Goal: Transaction & Acquisition: Purchase product/service

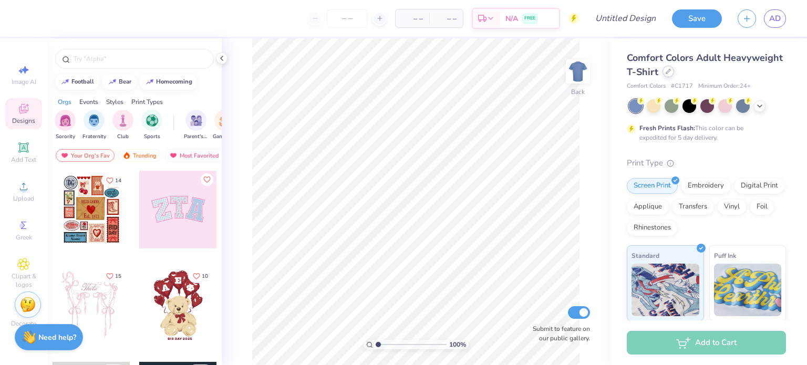
click at [671, 69] on icon at bounding box center [668, 71] width 5 height 5
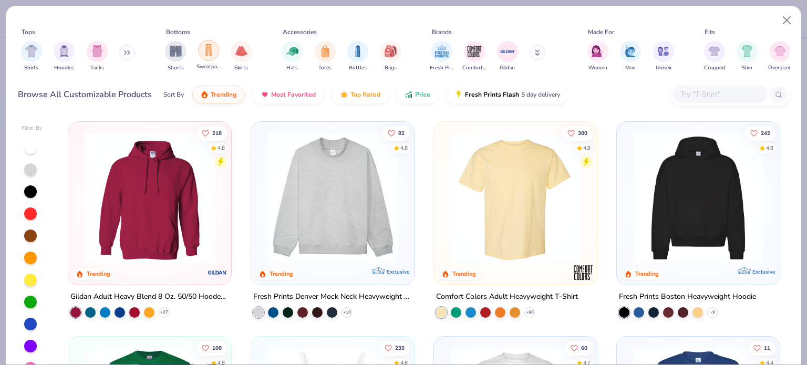
click at [214, 50] on img "filter for Sweatpants" at bounding box center [209, 50] width 12 height 12
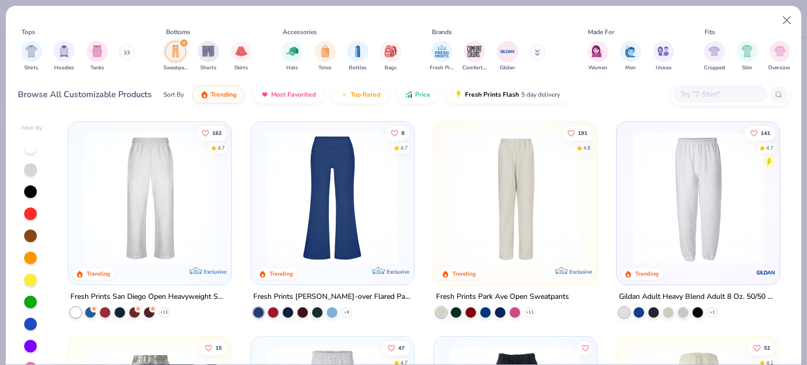
click at [184, 181] on img at bounding box center [150, 197] width 142 height 131
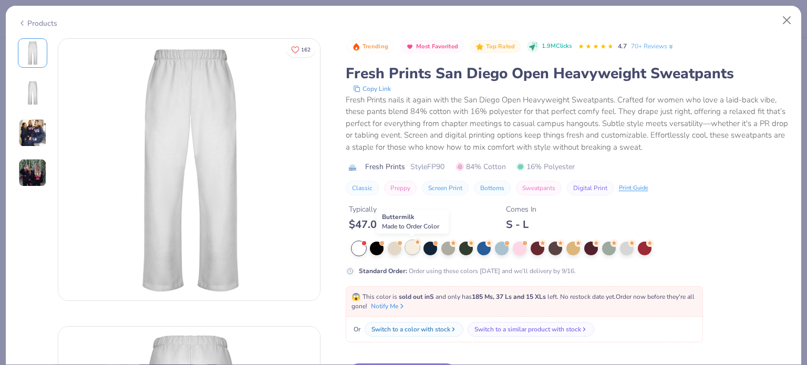
click at [411, 245] on div at bounding box center [413, 248] width 14 height 14
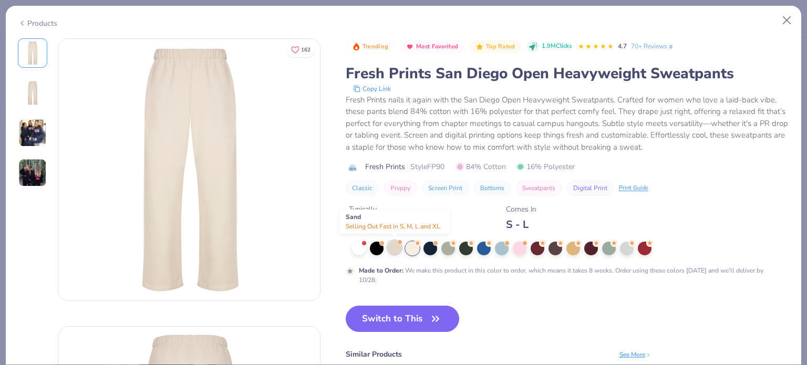
click at [395, 245] on div at bounding box center [395, 248] width 14 height 14
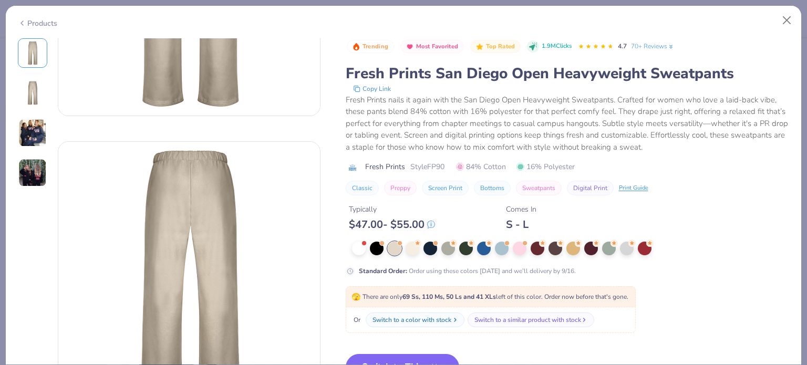
scroll to position [210, 0]
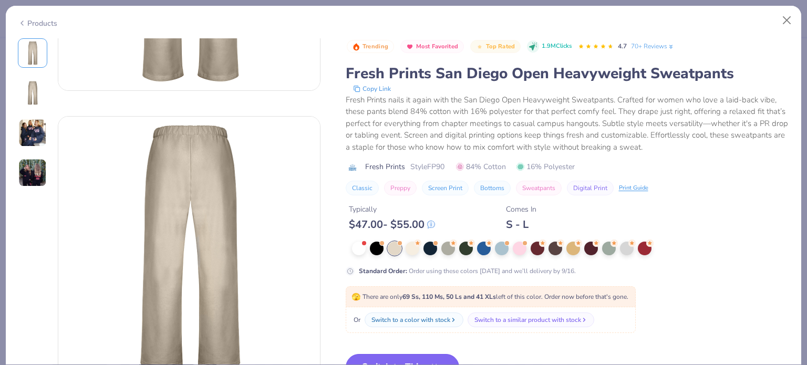
click at [435, 354] on button "Switch to This" at bounding box center [403, 367] width 114 height 26
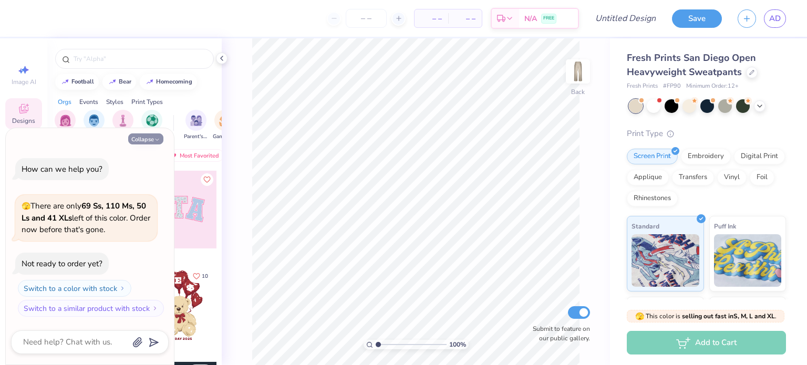
click at [154, 140] on icon "button" at bounding box center [157, 140] width 6 height 6
type textarea "x"
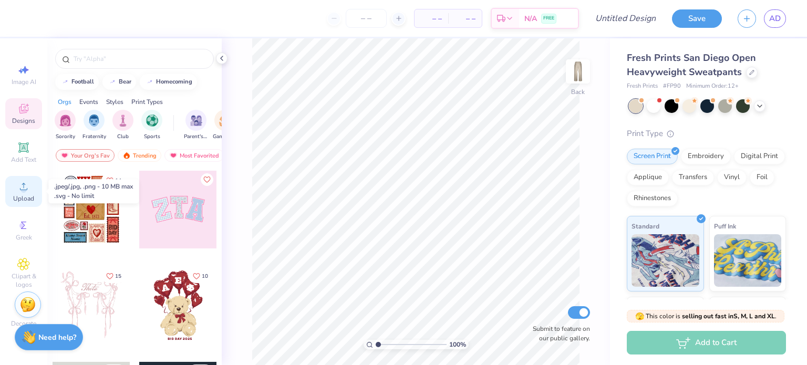
click at [24, 201] on span "Upload" at bounding box center [23, 198] width 21 height 8
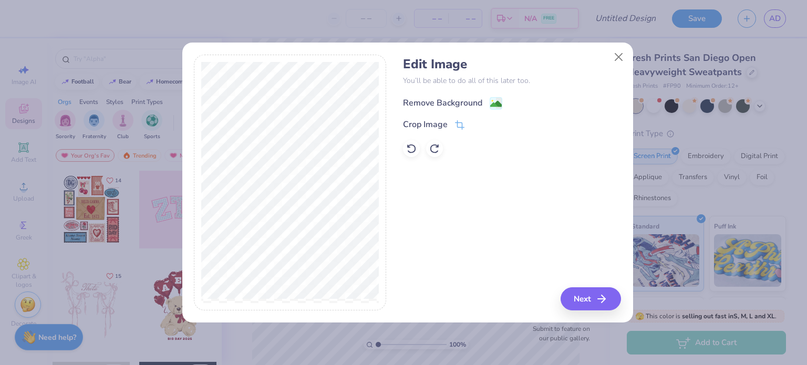
click at [458, 101] on div "Remove Background" at bounding box center [442, 103] width 79 height 13
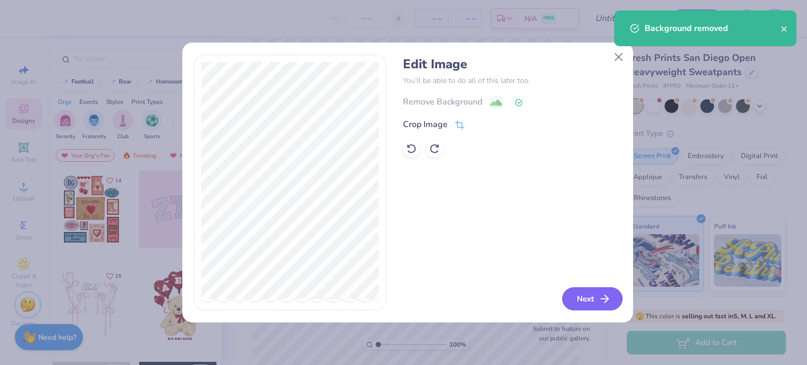
click at [589, 292] on button "Next" at bounding box center [592, 298] width 60 height 23
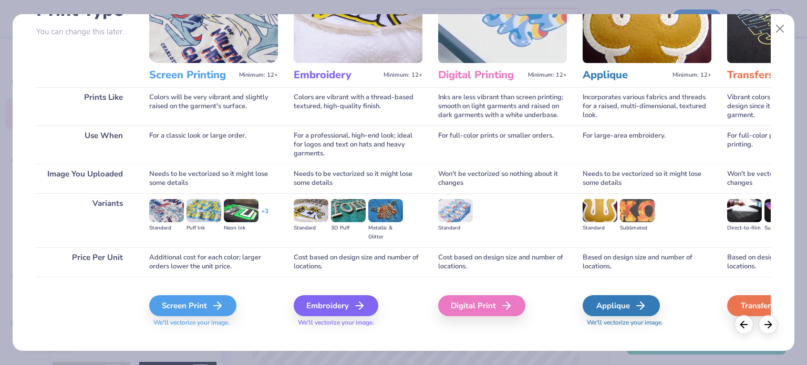
scroll to position [106, 0]
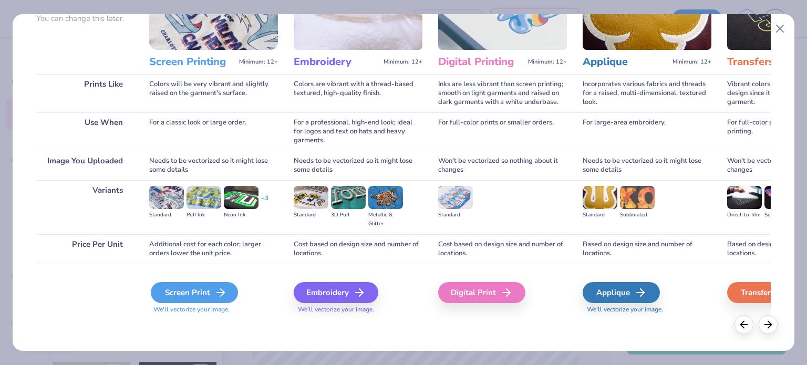
click at [218, 284] on div "Screen Print" at bounding box center [194, 292] width 87 height 21
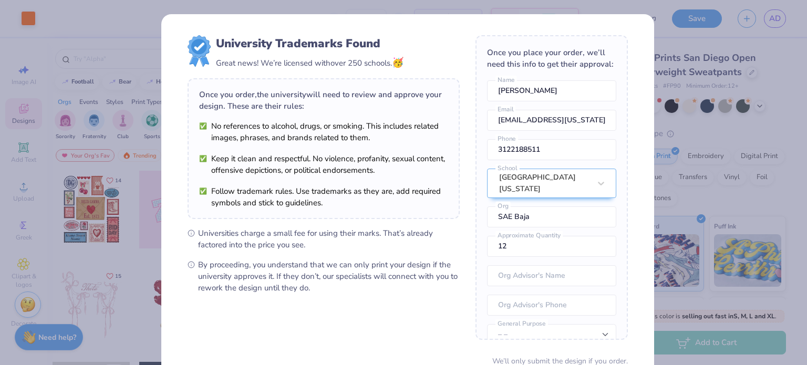
scroll to position [91, 0]
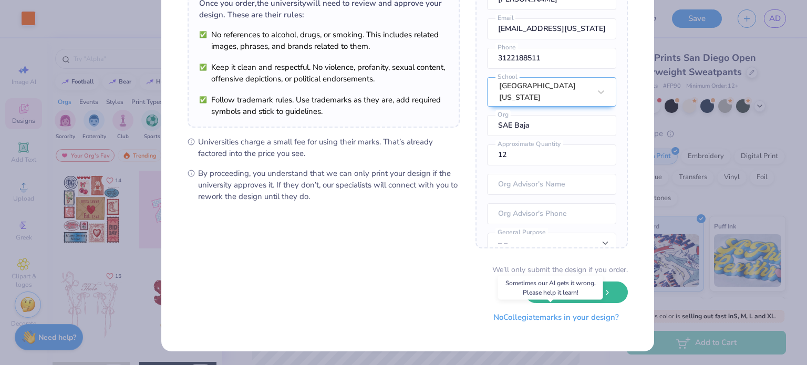
click at [521, 317] on button "No Collegiate marks in your design?" at bounding box center [556, 318] width 143 height 22
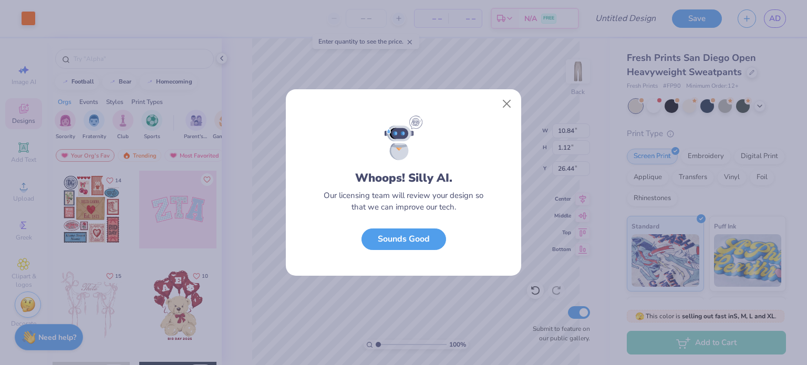
scroll to position [0, 0]
click at [509, 100] on button "Close" at bounding box center [507, 104] width 20 height 20
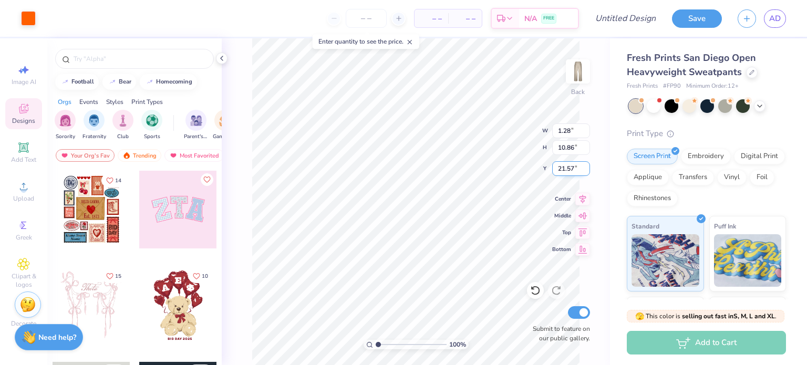
type input "1.28"
type input "10.86"
type input "21.57"
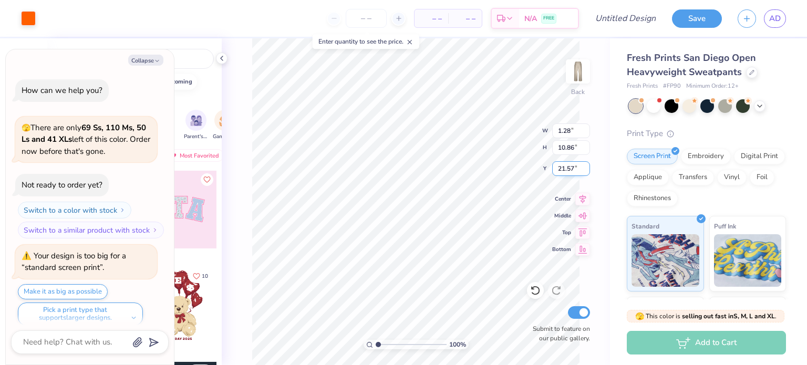
scroll to position [8, 0]
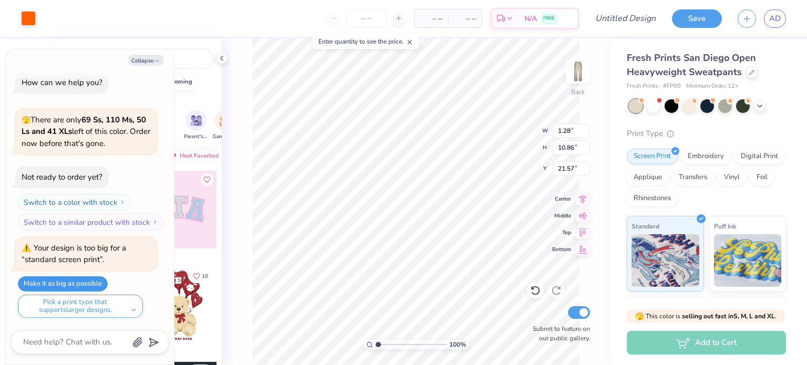
click at [101, 283] on button "Make it as big as possible" at bounding box center [63, 283] width 90 height 15
type textarea "x"
type input "2.13"
type input "18.00"
type input "31.60"
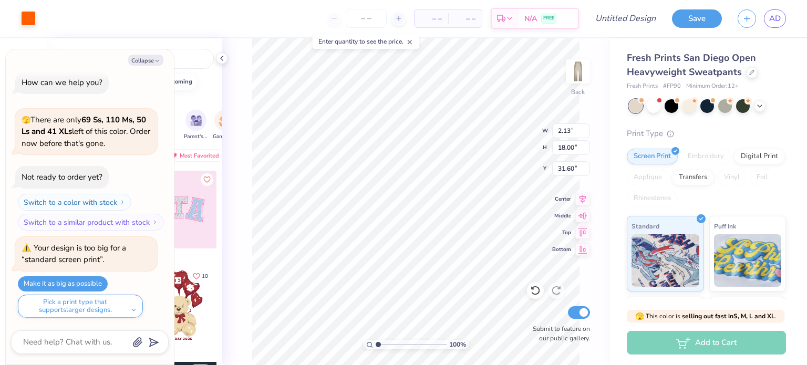
type textarea "x"
type input "1.11"
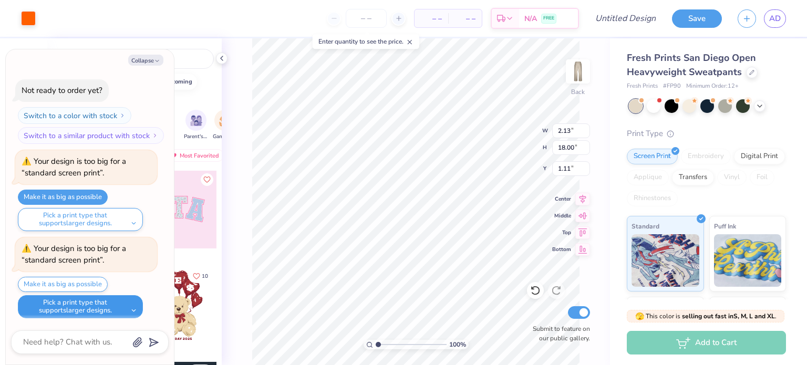
click at [96, 306] on button "Pick a print type that supports larger designs." at bounding box center [80, 306] width 125 height 23
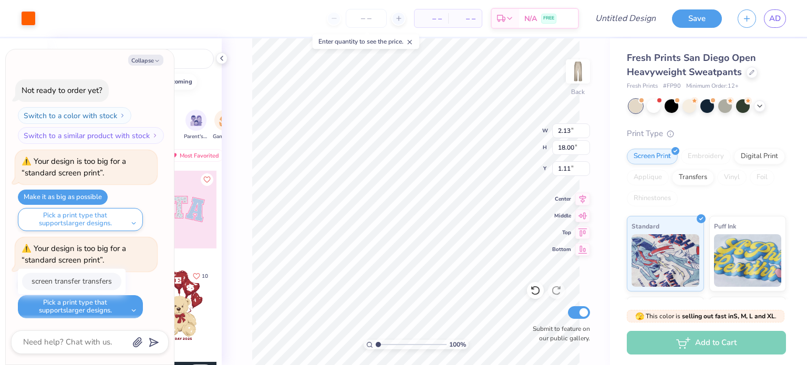
click at [94, 280] on button "screen transfer transfers" at bounding box center [71, 281] width 99 height 17
type textarea "x"
type input "2.40"
type input "20.29"
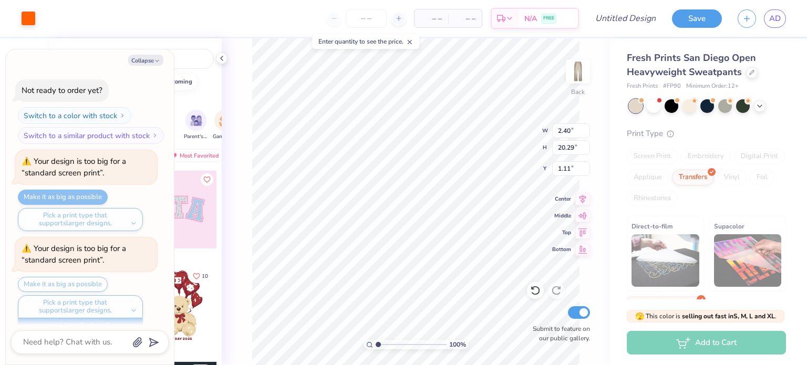
scroll to position [109, 0]
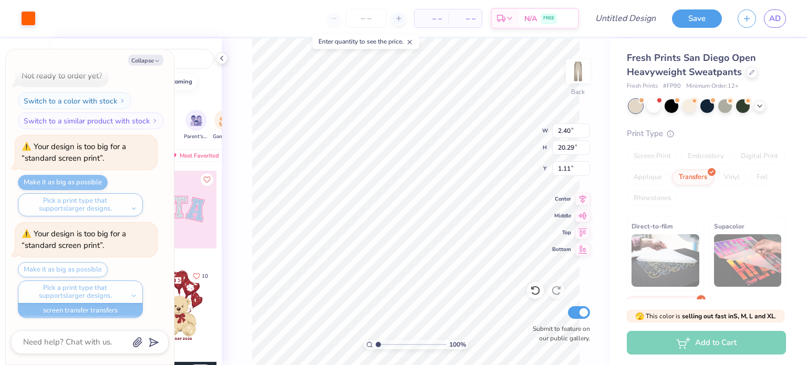
type textarea "x"
type input "3.07"
type input "25.97"
type textarea "x"
type input "5.49"
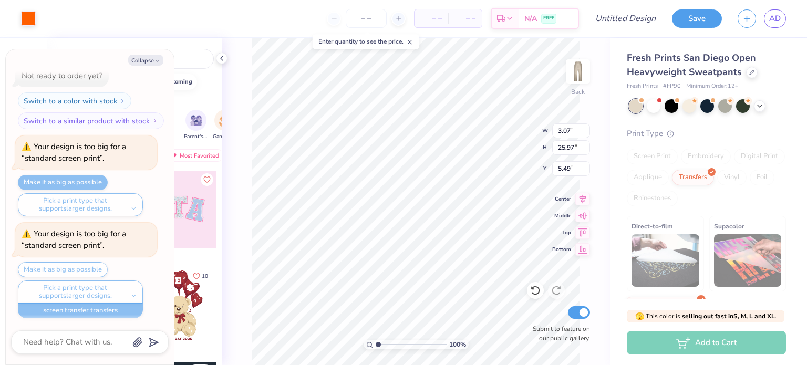
type textarea "x"
type input "5.67"
type input "47.99"
type input "5.50"
type textarea "x"
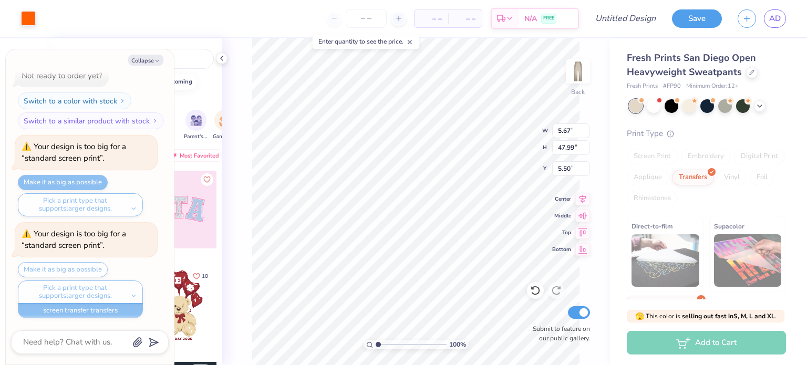
type input "3.00"
type textarea "x"
click at [654, 16] on input "Design Title" at bounding box center [638, 18] width 51 height 21
type input "s"
type textarea "x"
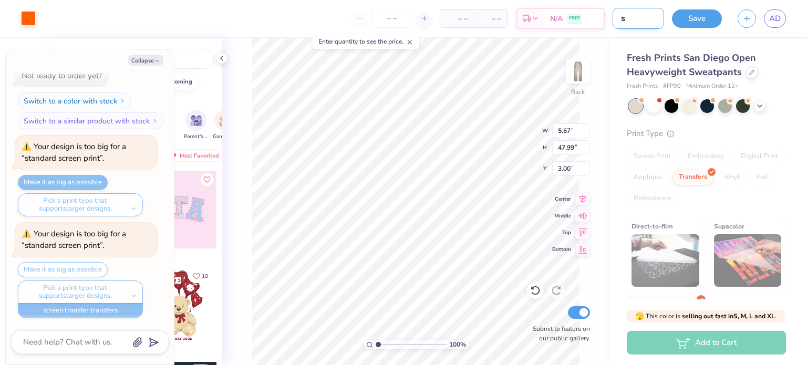
type input "sw"
type textarea "x"
type input "swe"
type textarea "x"
type input "swea"
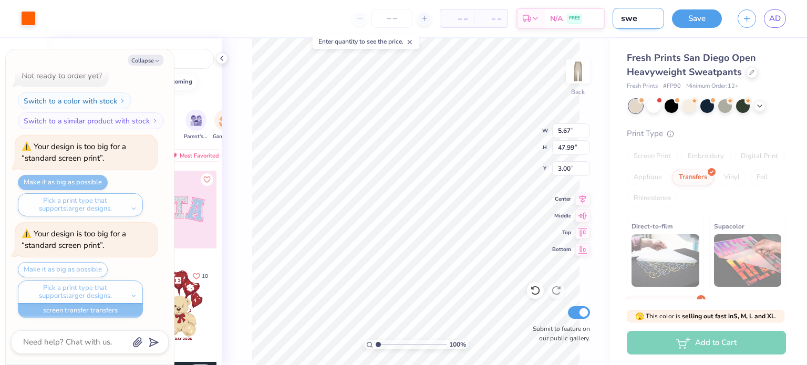
type textarea "x"
type input "sweat"
type textarea "x"
type input "sweatp"
type textarea "x"
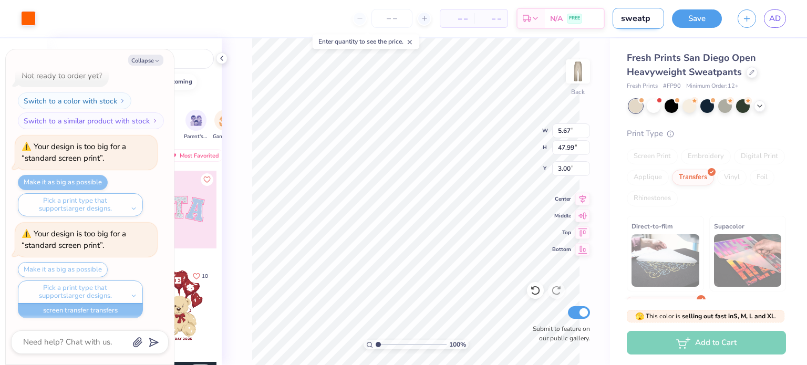
type input "sweatpa"
type textarea "x"
type input "sweatpan"
type textarea "x"
type input "sweatpant"
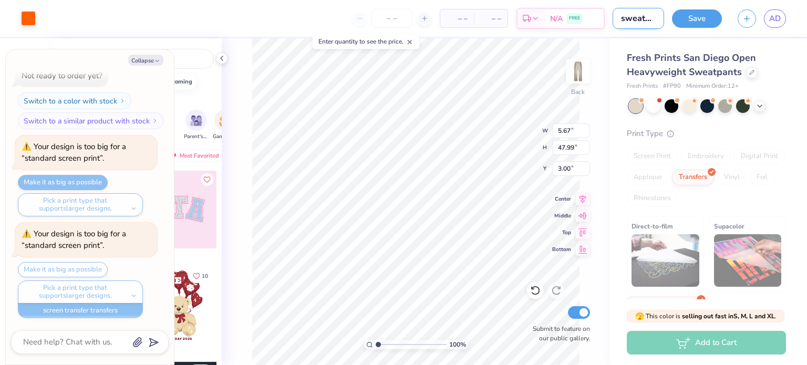
type textarea "x"
type input "sweatpants"
type textarea "x"
type input "sweatpants"
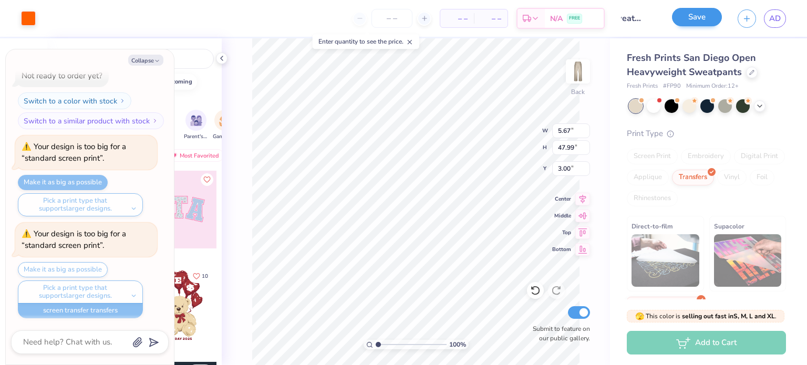
click at [705, 27] on div "Save" at bounding box center [697, 18] width 50 height 18
click at [703, 17] on button "Save" at bounding box center [697, 17] width 50 height 18
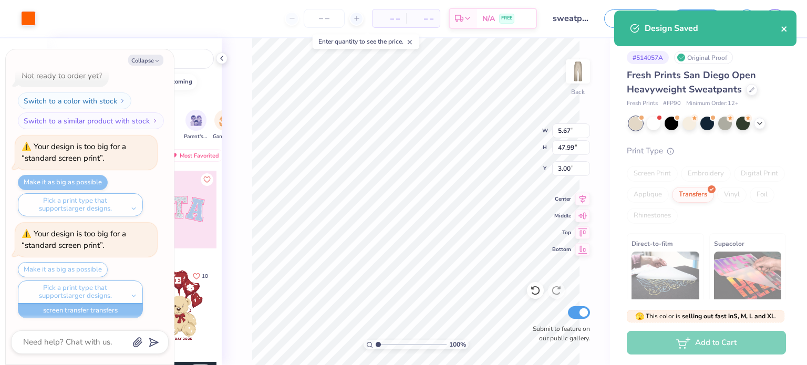
click at [781, 31] on icon "close" at bounding box center [783, 28] width 5 height 5
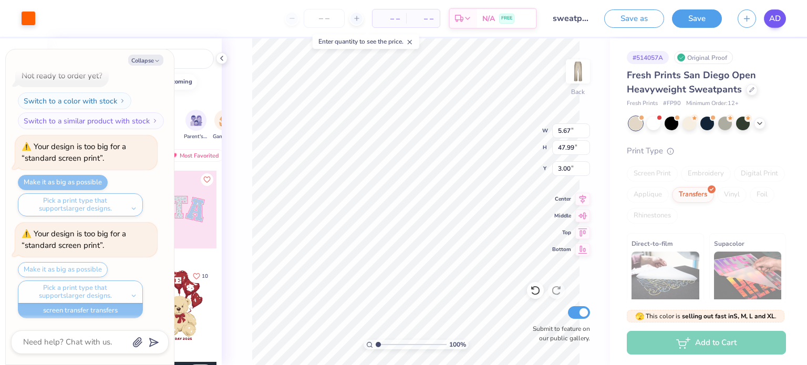
type textarea "x"
click at [743, 20] on icon "button" at bounding box center [747, 17] width 9 height 9
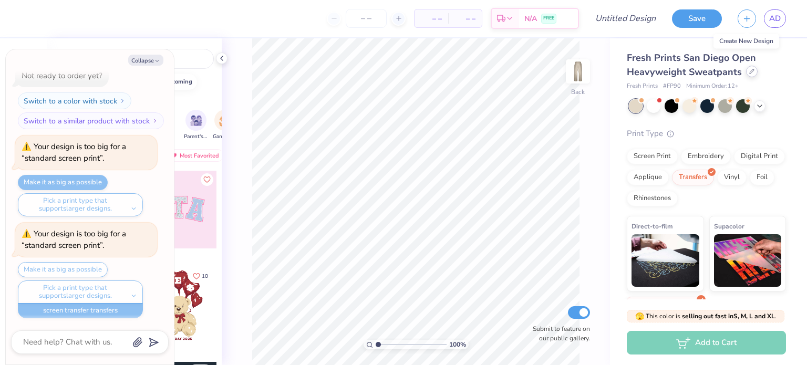
click at [750, 73] on icon at bounding box center [752, 71] width 4 height 4
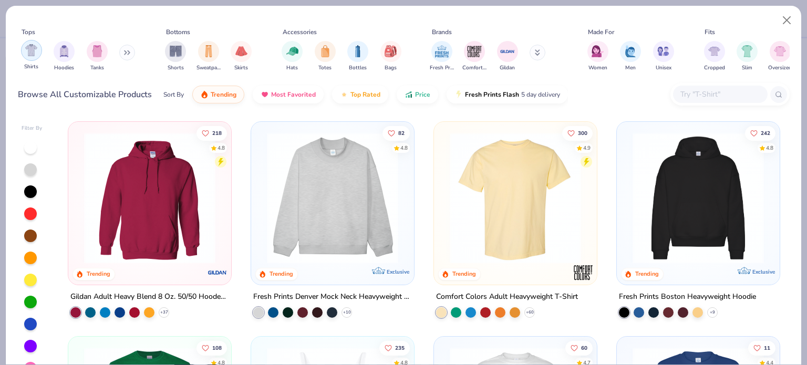
click at [35, 50] on img "filter for Shirts" at bounding box center [31, 50] width 12 height 12
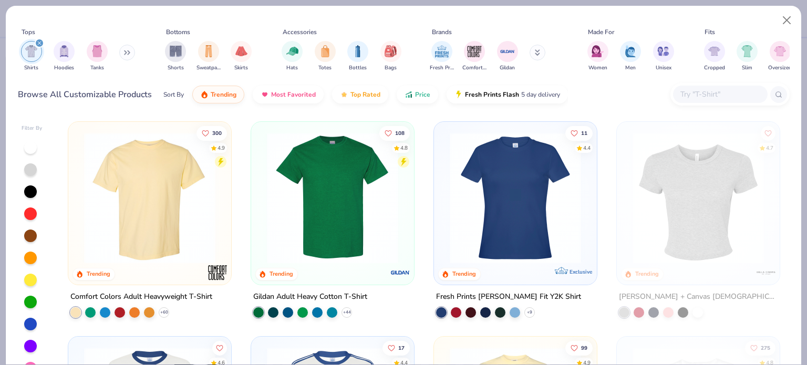
click at [150, 184] on img at bounding box center [150, 197] width 142 height 131
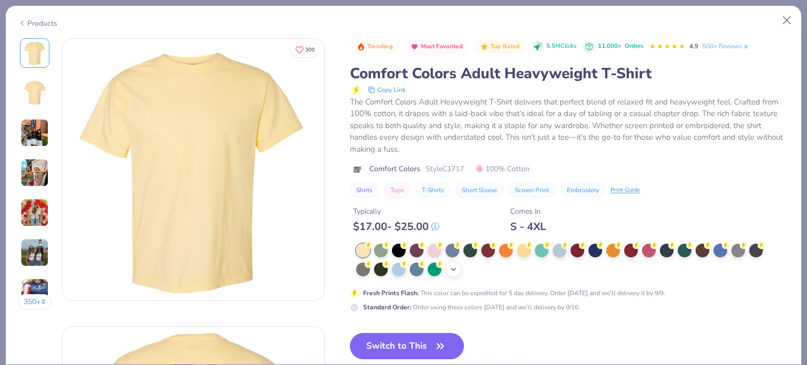
click at [453, 270] on icon at bounding box center [453, 269] width 8 height 8
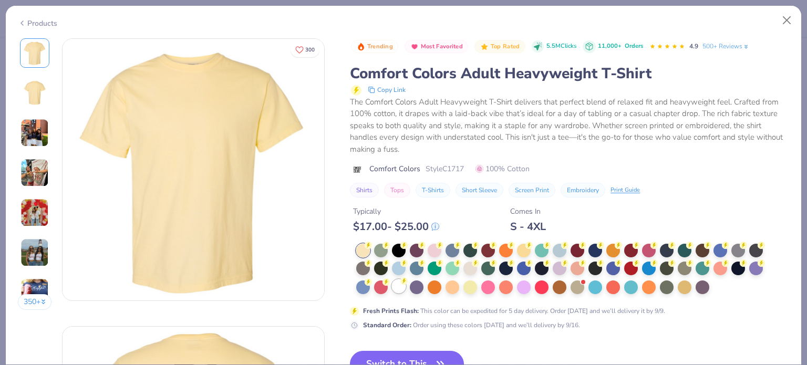
click at [399, 287] on div at bounding box center [399, 287] width 14 height 14
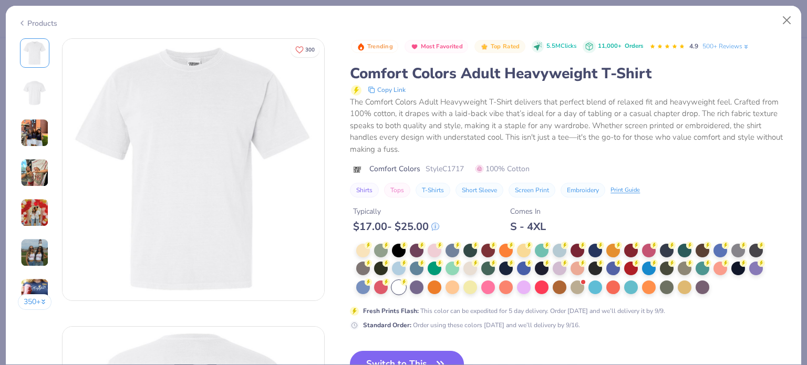
scroll to position [70, 0]
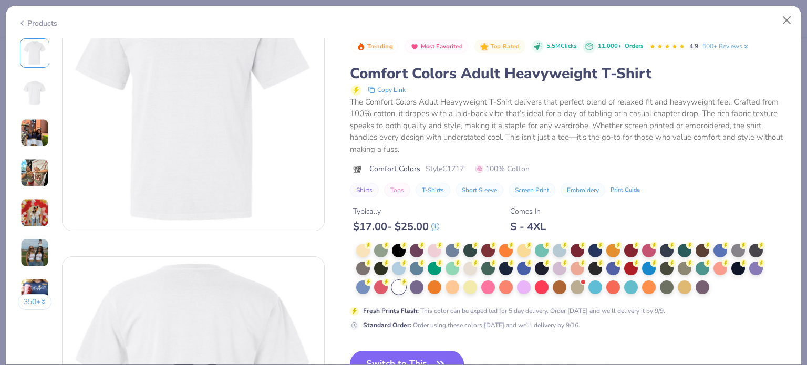
click at [425, 353] on button "Switch to This" at bounding box center [407, 364] width 114 height 26
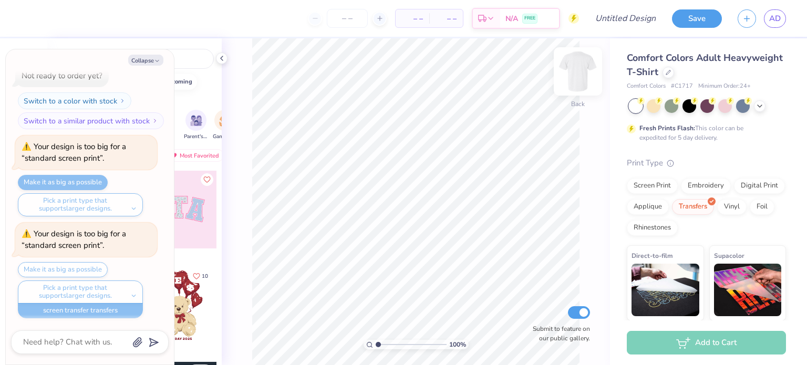
click at [586, 75] on img at bounding box center [578, 71] width 42 height 42
click at [155, 59] on icon "button" at bounding box center [157, 61] width 6 height 6
type textarea "x"
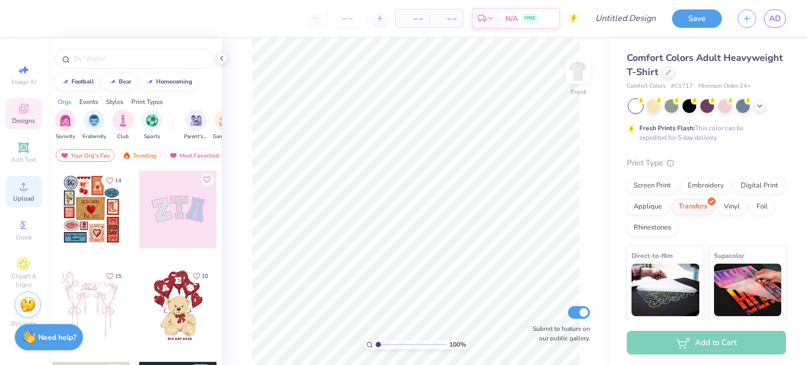
click at [25, 183] on icon at bounding box center [23, 186] width 13 height 13
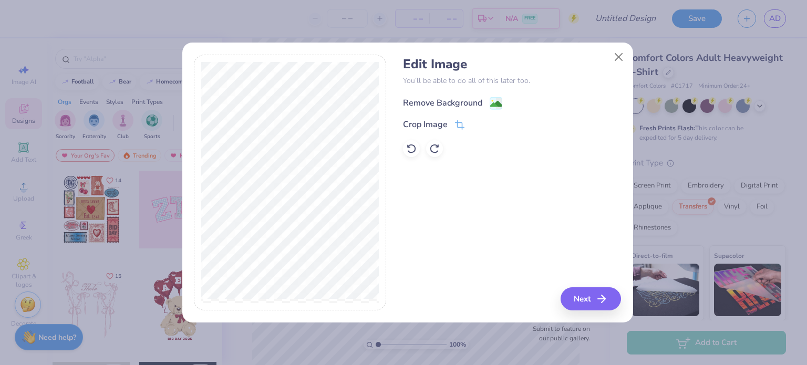
click at [458, 98] on div "Remove Background" at bounding box center [442, 103] width 79 height 13
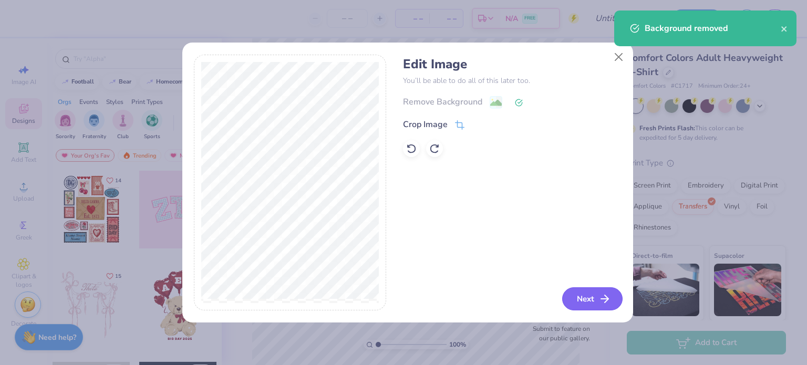
click at [587, 294] on button "Next" at bounding box center [592, 298] width 60 height 23
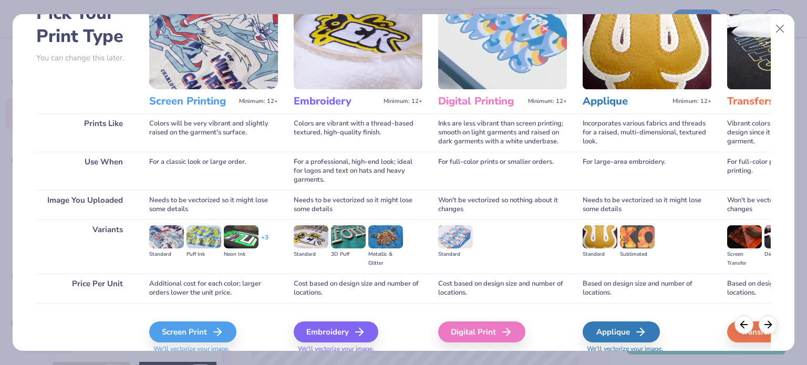
scroll to position [106, 0]
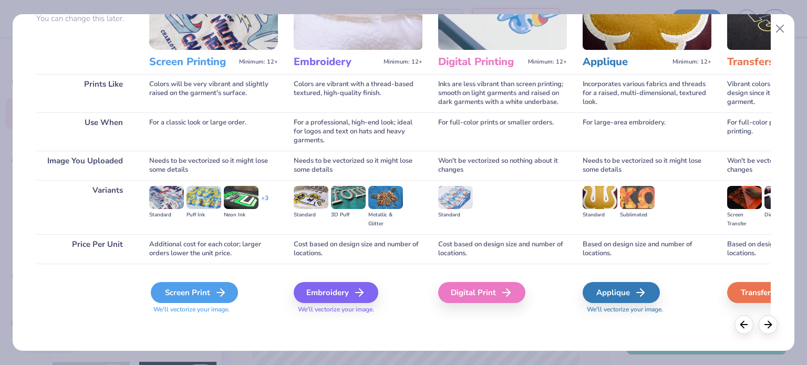
click at [210, 287] on div "Screen Print" at bounding box center [194, 292] width 87 height 21
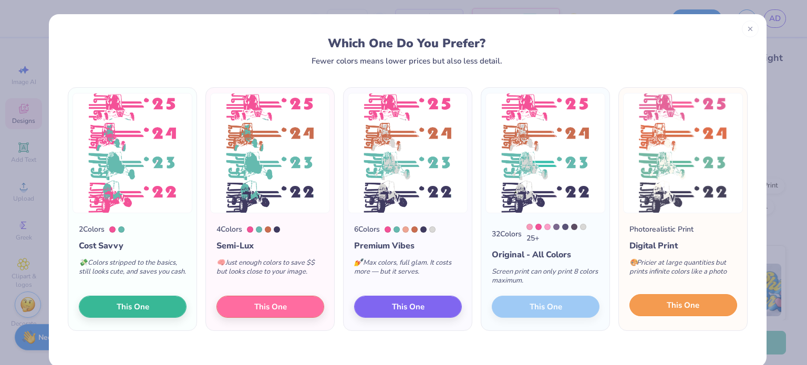
click at [711, 306] on button "This One" at bounding box center [684, 305] width 108 height 22
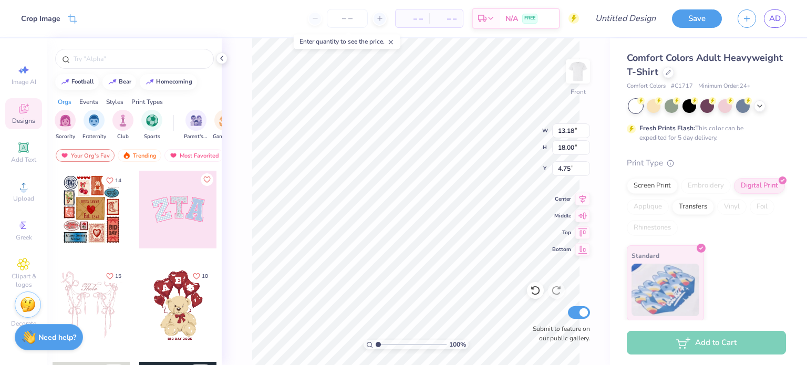
type input "12.73"
type input "17.38"
type input "5.37"
type input "12.33"
type input "16.83"
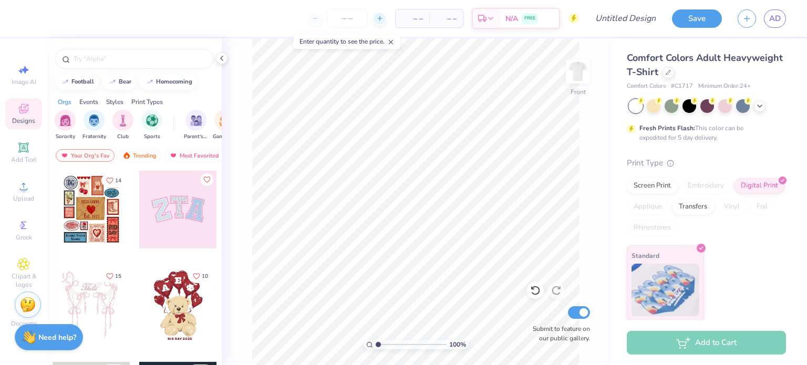
click at [377, 14] on div at bounding box center [380, 19] width 14 height 14
type input "12"
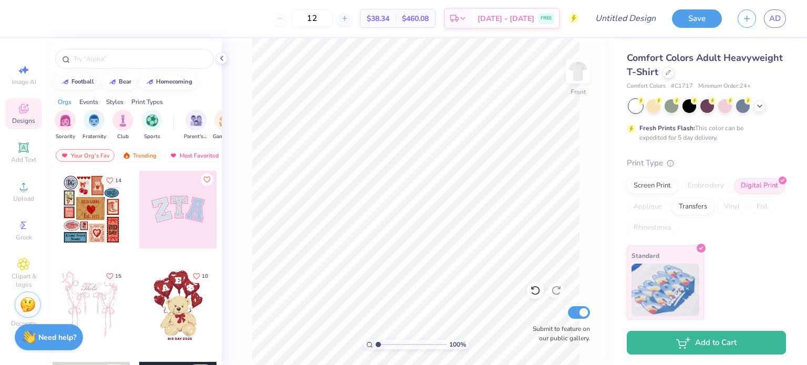
click at [294, 21] on div "12" at bounding box center [312, 18] width 79 height 19
click at [660, 182] on div "Screen Print" at bounding box center [652, 185] width 51 height 16
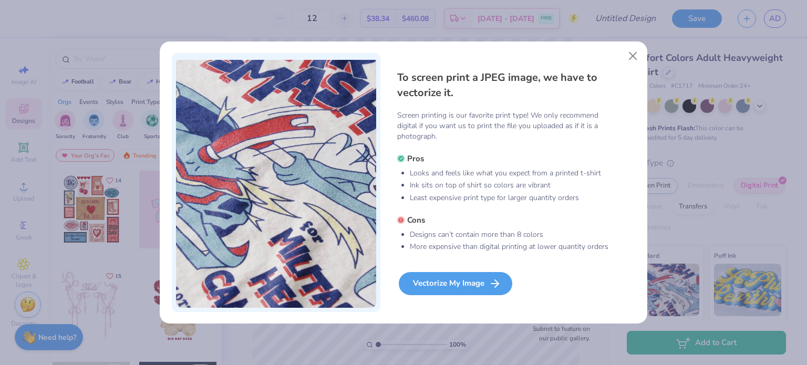
click at [484, 276] on div "Vectorize My Image" at bounding box center [456, 283] width 114 height 23
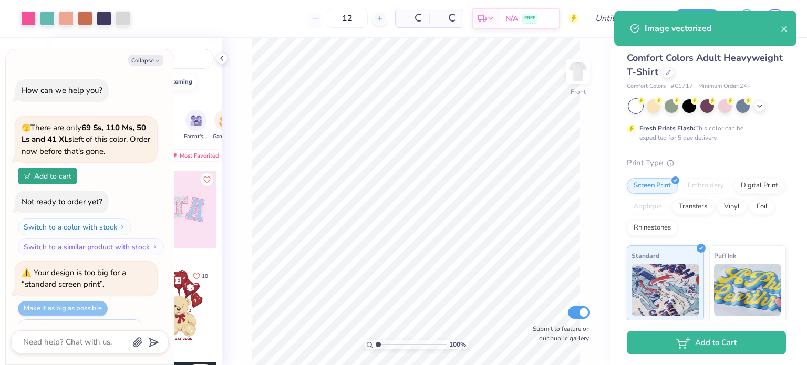
type textarea "x"
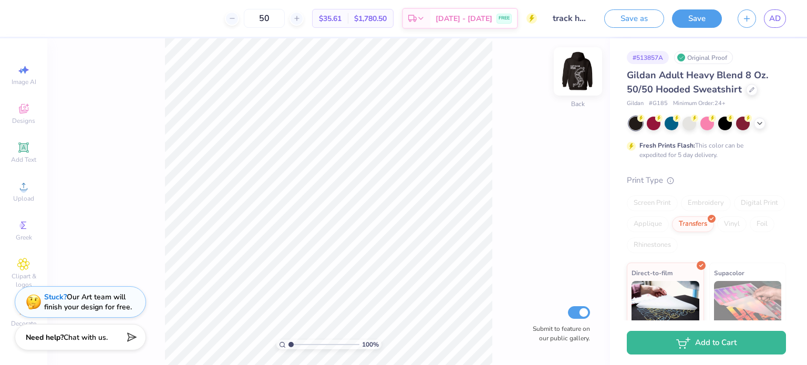
click at [574, 68] on img at bounding box center [578, 71] width 42 height 42
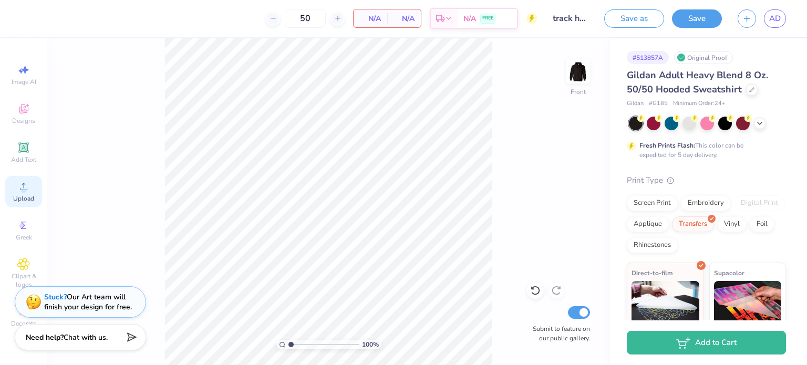
click at [20, 191] on icon at bounding box center [23, 186] width 13 height 13
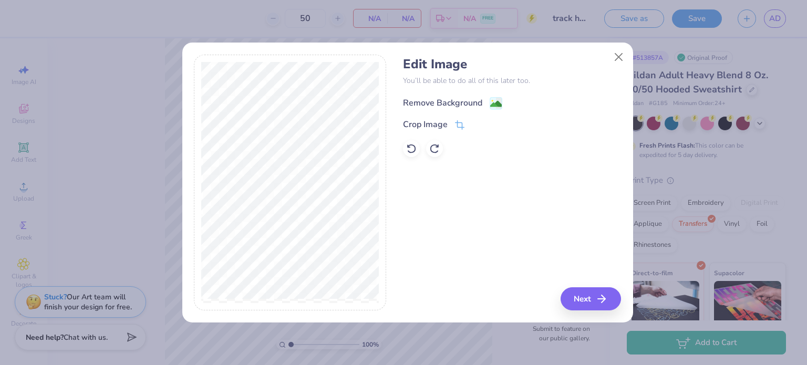
click at [448, 101] on div "Remove Background" at bounding box center [442, 103] width 79 height 13
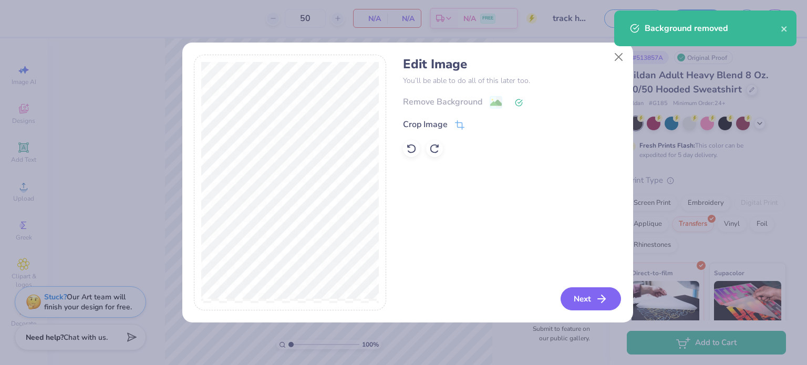
click at [599, 298] on icon "button" at bounding box center [601, 299] width 13 height 13
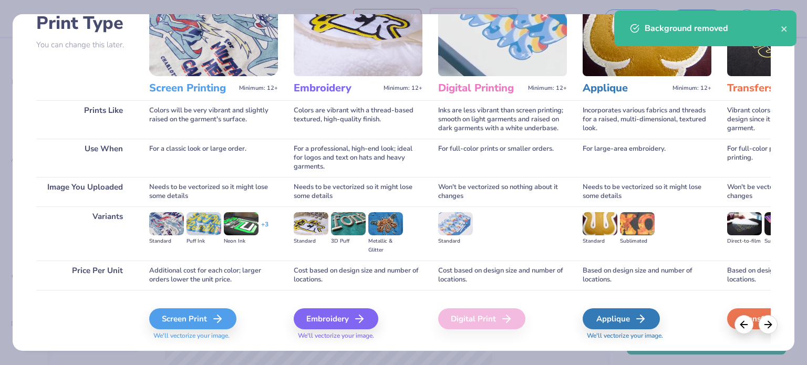
scroll to position [106, 0]
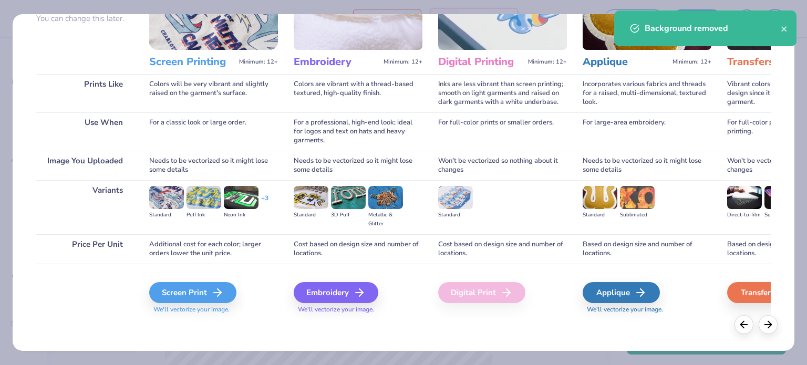
click at [498, 290] on div "Digital Print" at bounding box center [481, 292] width 87 height 21
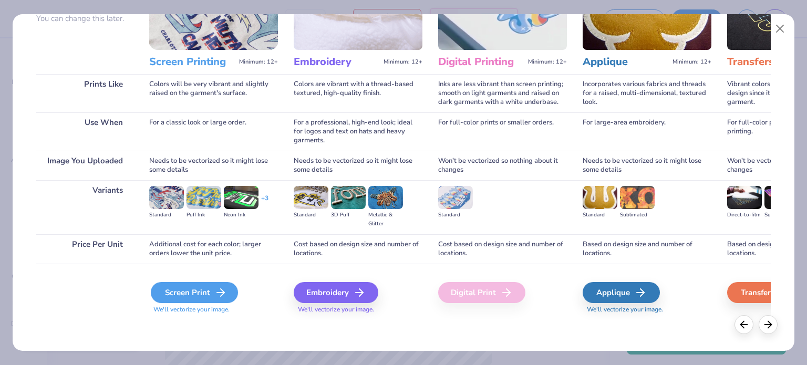
click at [210, 291] on div "Screen Print" at bounding box center [194, 292] width 87 height 21
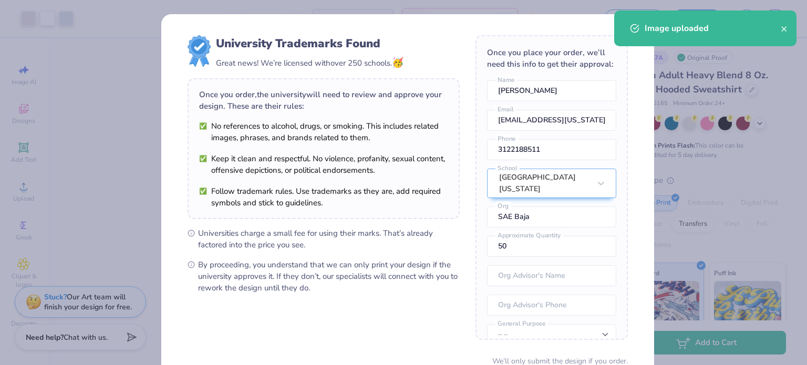
click at [402, 143] on body "Art colors 50 $28.17 Per Item $1,408.50 Total Est. Delivery Sep 12 - 15 FREE De…" at bounding box center [403, 182] width 807 height 365
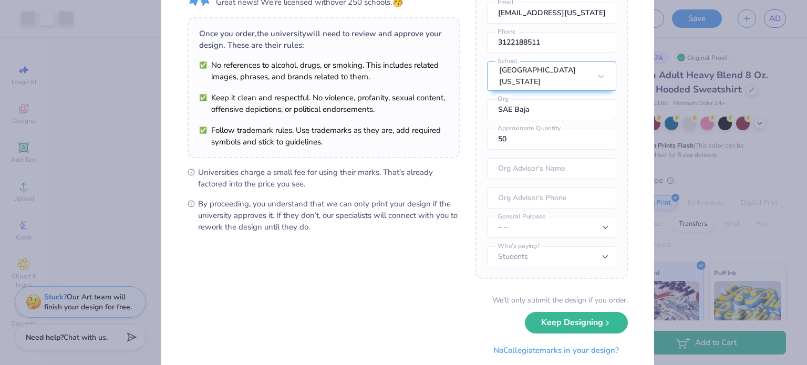
scroll to position [91, 0]
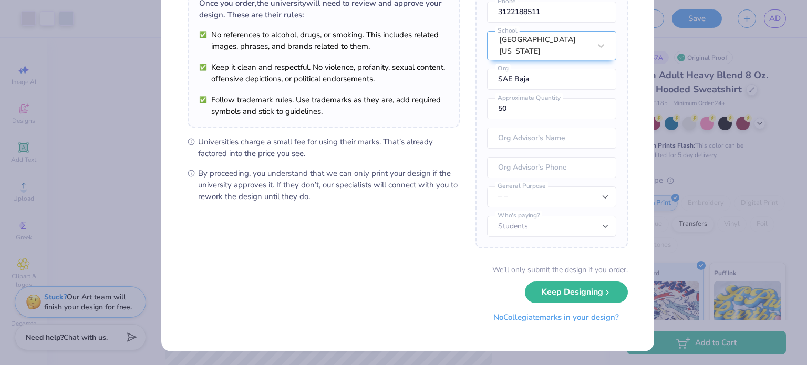
click at [545, 320] on button "No Collegiate marks in your design?" at bounding box center [556, 318] width 143 height 22
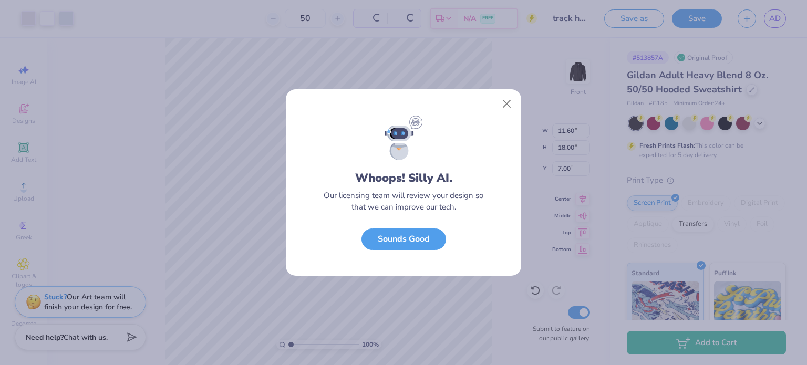
scroll to position [0, 0]
click at [418, 242] on button "Sounds Good" at bounding box center [404, 237] width 85 height 22
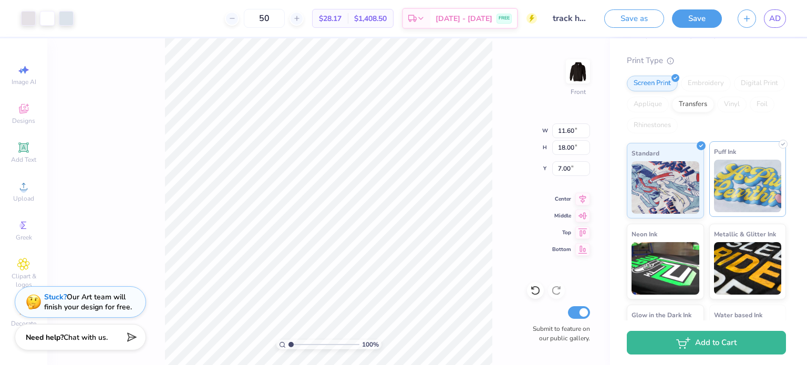
scroll to position [140, 0]
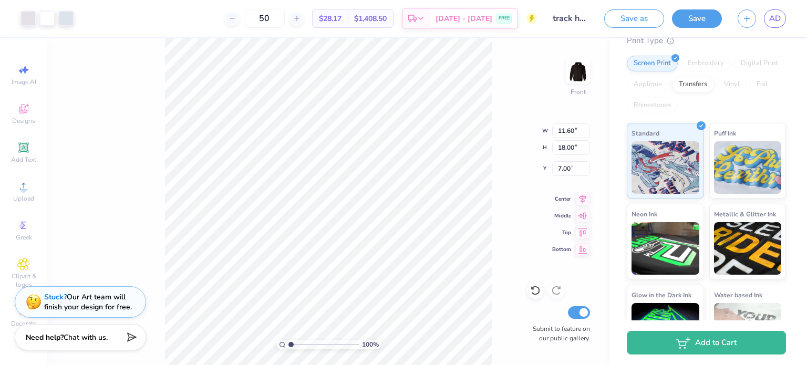
type input "6.00"
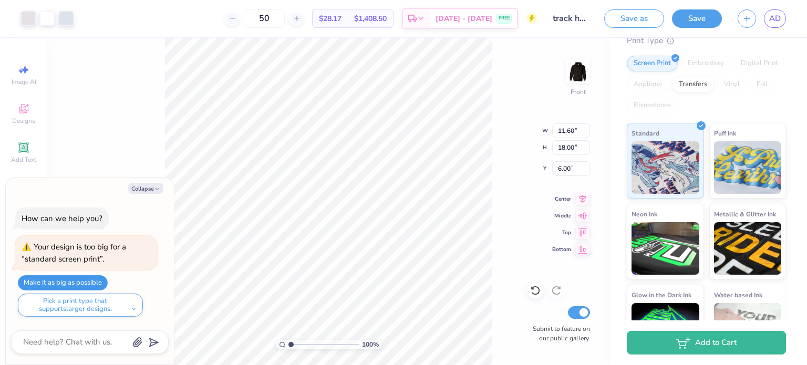
click at [88, 283] on button "Make it as big as possible" at bounding box center [63, 282] width 90 height 15
type textarea "x"
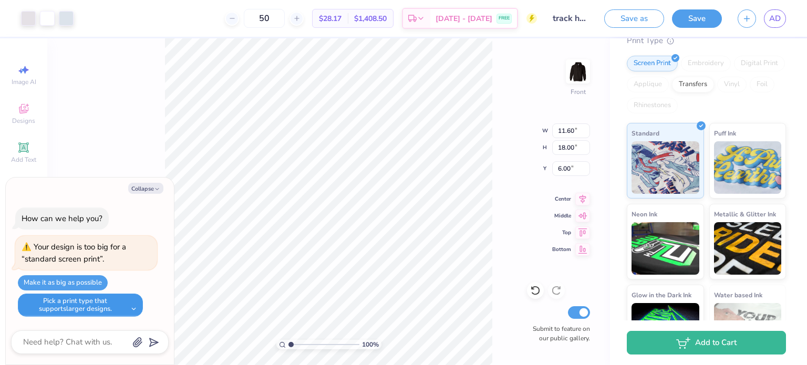
click at [107, 297] on button "Pick a print type that supports larger designs." at bounding box center [80, 305] width 125 height 23
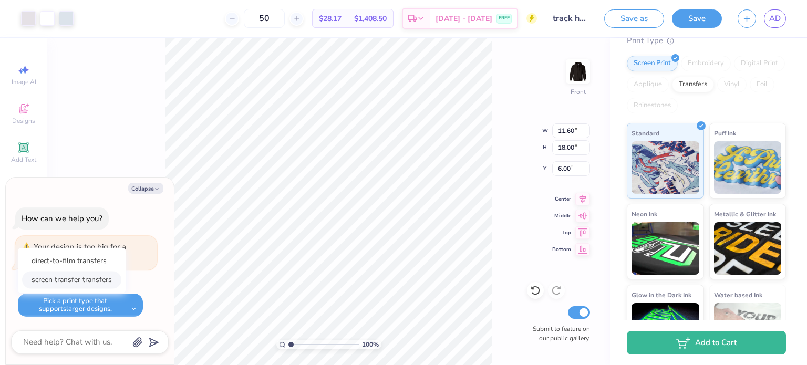
click at [97, 280] on button "screen transfer transfers" at bounding box center [71, 279] width 99 height 17
type input "12.09"
type input "18.76"
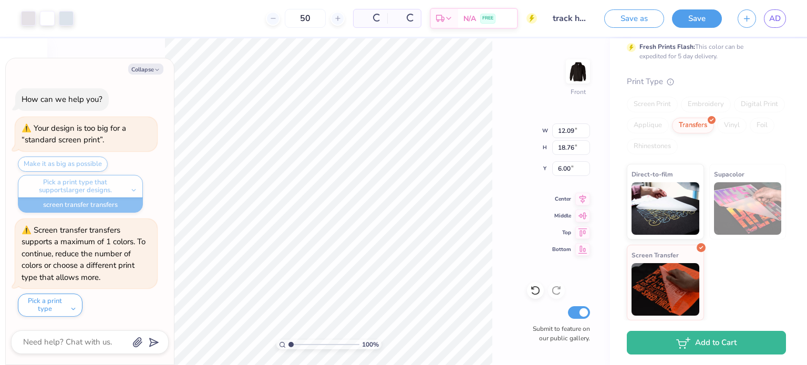
scroll to position [98, 0]
type textarea "x"
type input "6.62"
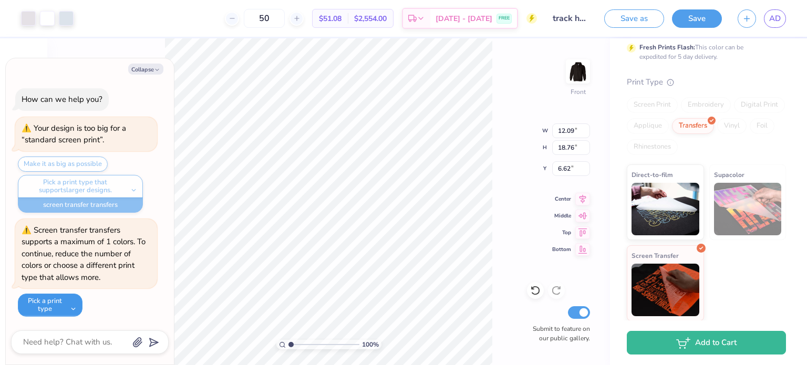
click at [69, 297] on button "Pick a print type" at bounding box center [50, 305] width 65 height 23
click at [90, 273] on button "direct-to-film transfers" at bounding box center [69, 279] width 94 height 17
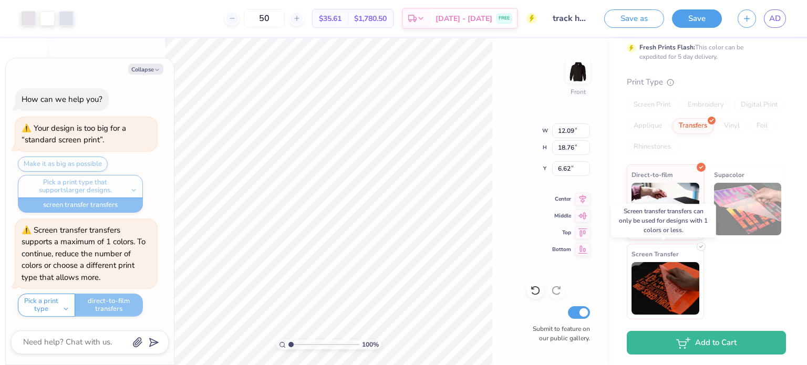
click at [679, 277] on img at bounding box center [666, 288] width 68 height 53
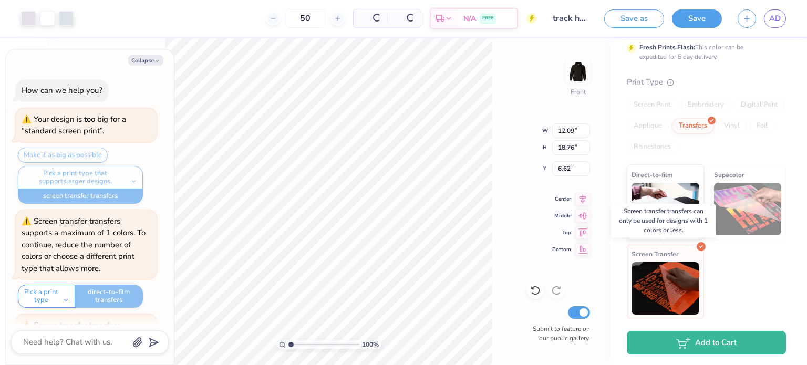
scroll to position [94, 0]
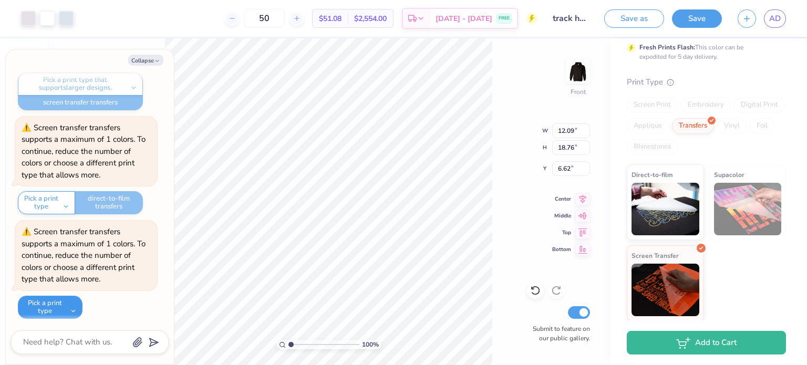
click at [52, 296] on button "Pick a print type" at bounding box center [50, 307] width 65 height 23
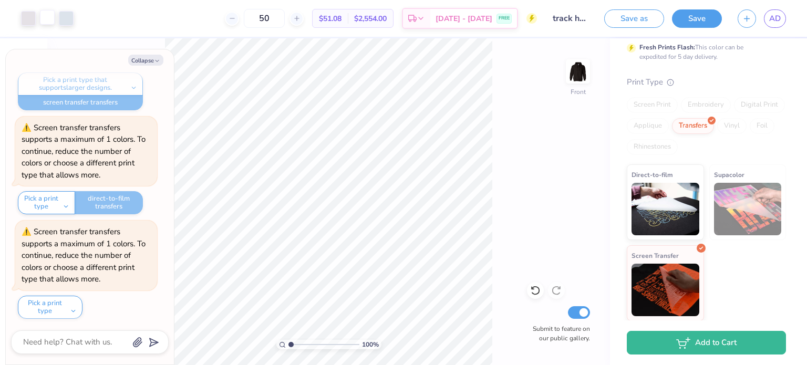
click at [47, 10] on div at bounding box center [47, 17] width 15 height 15
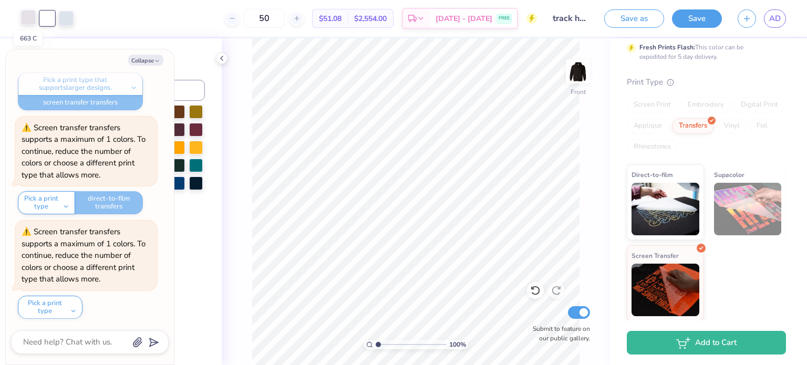
click at [30, 19] on div at bounding box center [28, 17] width 15 height 15
click at [30, 19] on div at bounding box center [28, 18] width 15 height 15
click at [145, 60] on button "Collapse" at bounding box center [145, 60] width 35 height 11
type textarea "x"
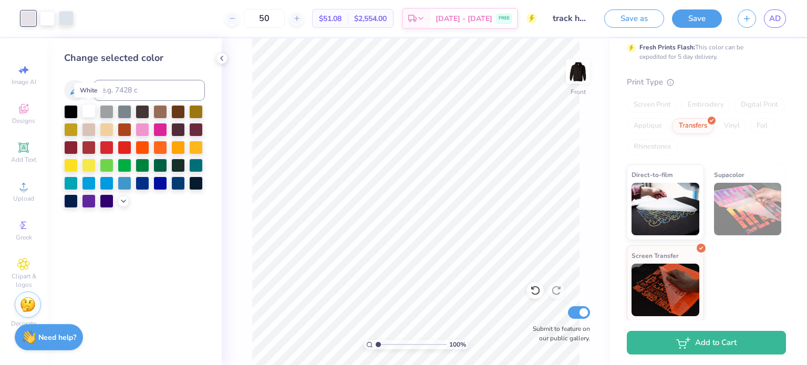
click at [92, 110] on div at bounding box center [89, 111] width 14 height 14
click at [29, 14] on div at bounding box center [28, 17] width 15 height 15
click at [78, 86] on icon at bounding box center [74, 90] width 13 height 13
click at [88, 112] on div at bounding box center [89, 111] width 14 height 14
click at [69, 17] on div at bounding box center [66, 17] width 15 height 15
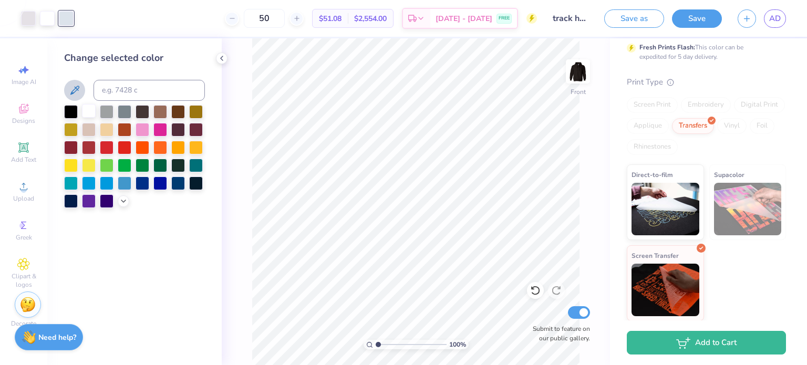
click at [92, 111] on div at bounding box center [89, 111] width 14 height 14
click at [112, 88] on input at bounding box center [149, 90] width 111 height 21
type input "656"
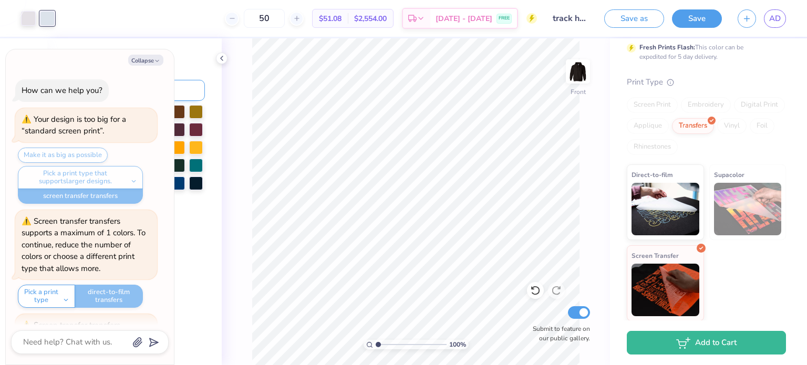
scroll to position [198, 0]
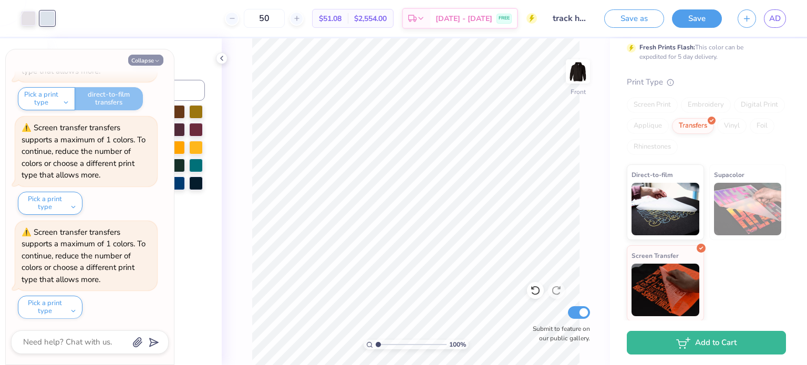
click at [147, 62] on button "Collapse" at bounding box center [145, 60] width 35 height 11
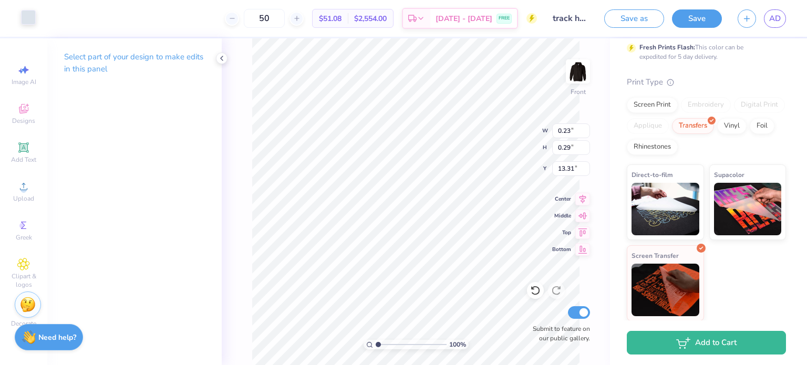
click at [34, 15] on div at bounding box center [28, 17] width 15 height 15
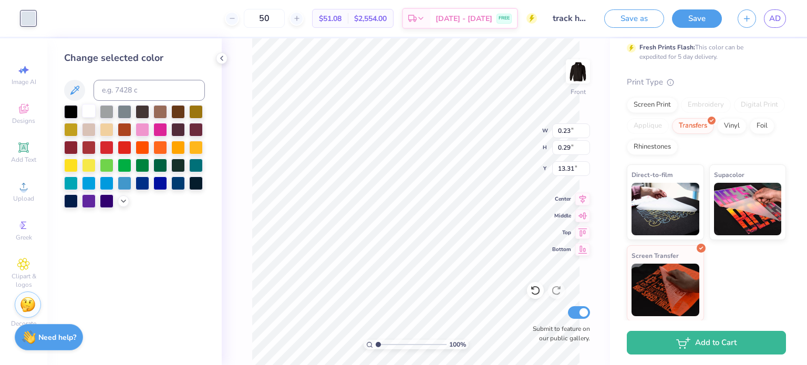
click at [92, 111] on div at bounding box center [89, 111] width 14 height 14
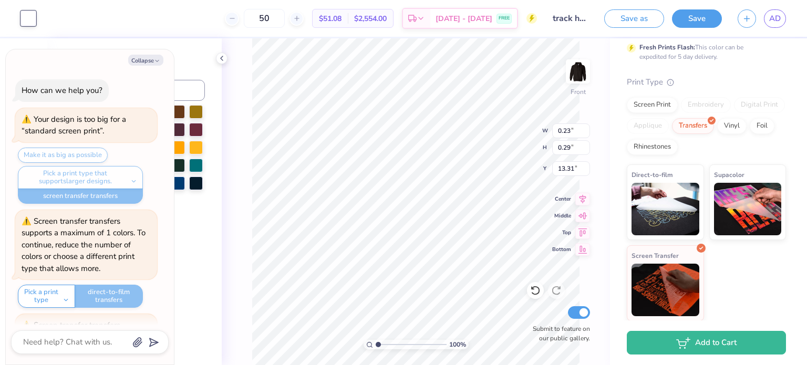
scroll to position [302, 0]
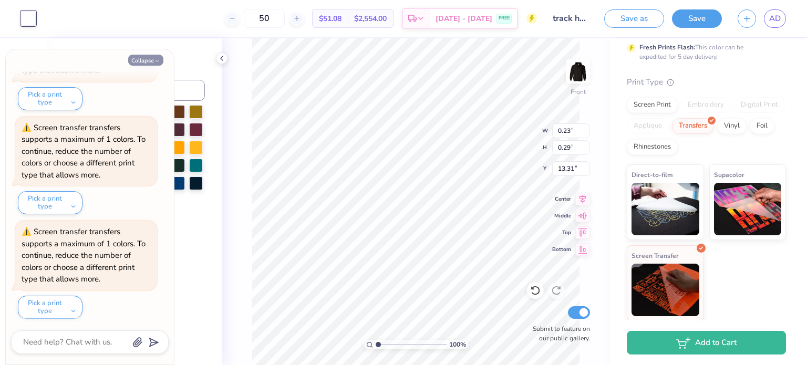
click at [139, 58] on button "Collapse" at bounding box center [145, 60] width 35 height 11
type textarea "x"
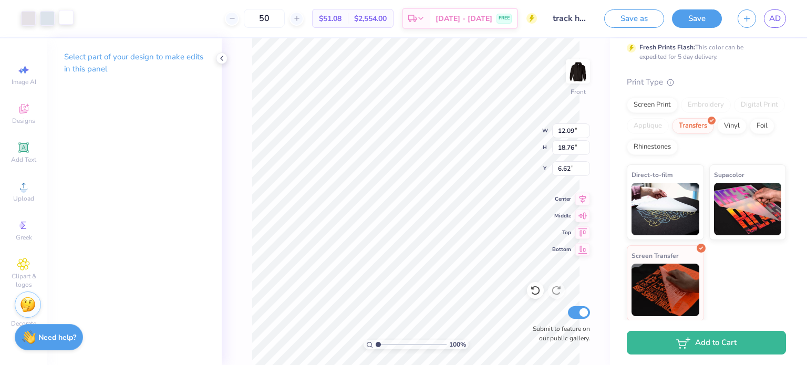
click at [65, 17] on div at bounding box center [66, 17] width 15 height 15
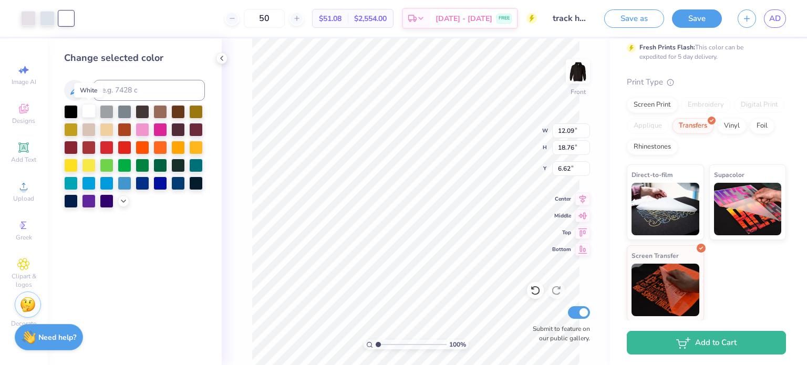
click at [86, 108] on div at bounding box center [89, 111] width 14 height 14
click at [76, 84] on icon at bounding box center [74, 90] width 13 height 13
click at [88, 112] on div at bounding box center [89, 111] width 14 height 14
click at [120, 84] on input at bounding box center [149, 90] width 111 height 21
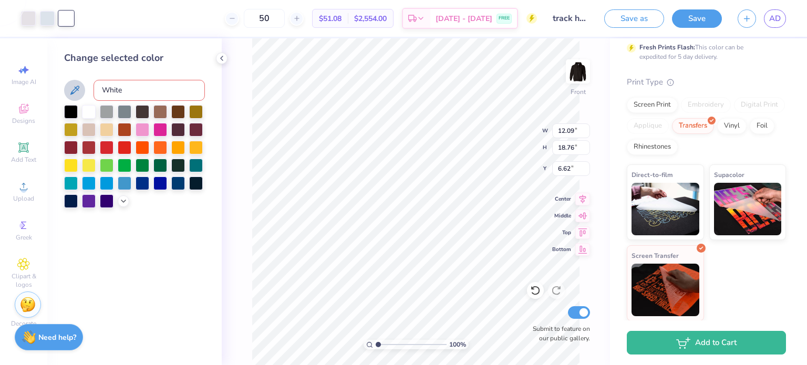
type input "White"
click at [151, 245] on div "Change selected color White" at bounding box center [134, 201] width 174 height 327
click at [140, 180] on div at bounding box center [143, 183] width 14 height 14
click at [92, 107] on div at bounding box center [89, 111] width 14 height 14
click at [83, 85] on button at bounding box center [74, 90] width 21 height 21
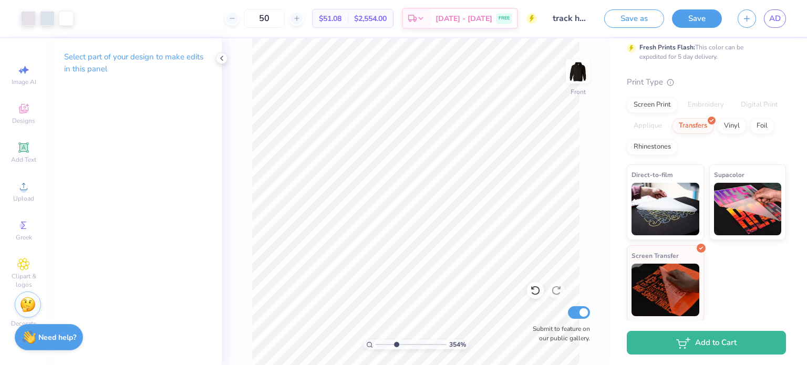
click at [396, 344] on input "range" at bounding box center [411, 344] width 71 height 9
drag, startPoint x: 397, startPoint y: 342, endPoint x: 374, endPoint y: 336, distance: 23.3
type input "1"
click at [376, 340] on input "range" at bounding box center [411, 344] width 71 height 9
click at [44, 14] on div at bounding box center [47, 17] width 15 height 15
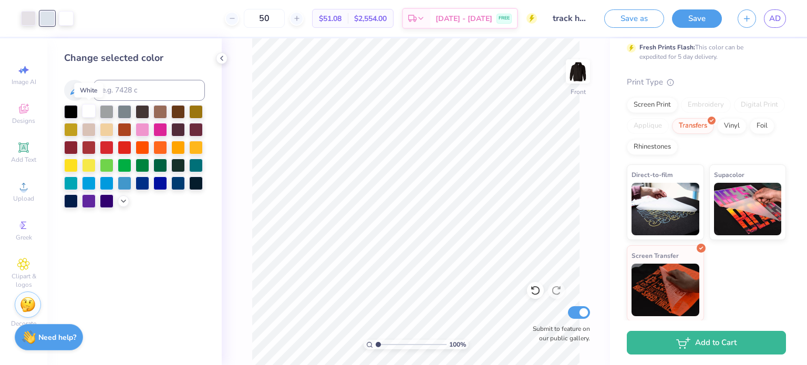
click at [92, 107] on div at bounding box center [89, 111] width 14 height 14
click at [27, 16] on div at bounding box center [28, 17] width 15 height 15
click at [92, 106] on div at bounding box center [89, 111] width 14 height 14
drag, startPoint x: 29, startPoint y: 15, endPoint x: 65, endPoint y: 15, distance: 35.7
click at [65, 15] on div at bounding box center [47, 18] width 53 height 15
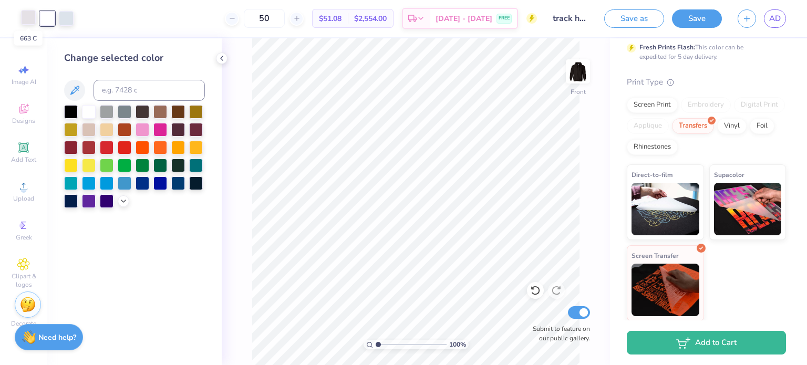
click at [26, 16] on div at bounding box center [28, 17] width 15 height 15
click at [26, 16] on div at bounding box center [28, 18] width 15 height 15
click at [50, 16] on div at bounding box center [47, 17] width 15 height 15
click at [90, 112] on div at bounding box center [89, 111] width 14 height 14
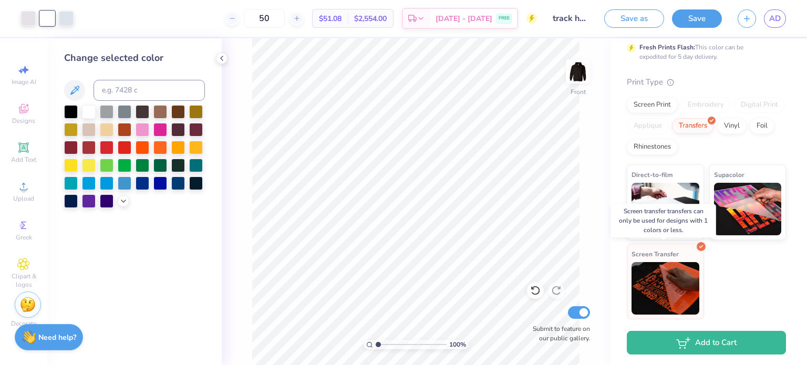
click at [664, 275] on img at bounding box center [666, 288] width 68 height 53
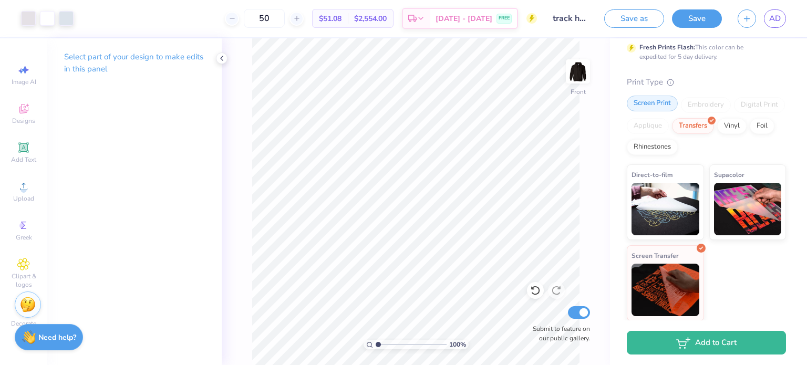
click at [655, 106] on div "Screen Print" at bounding box center [652, 104] width 51 height 16
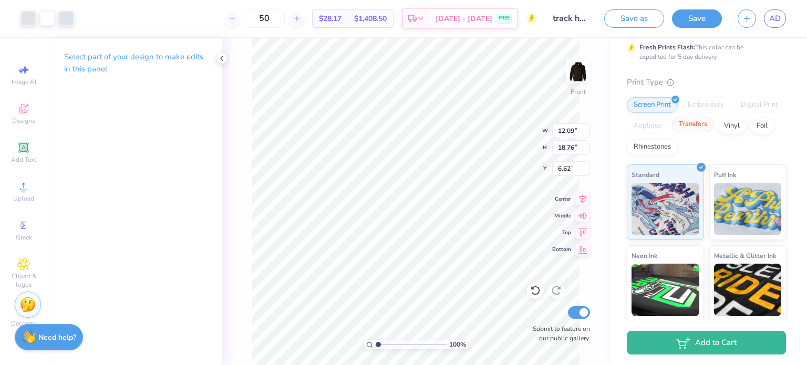
click at [714, 128] on div "Transfers" at bounding box center [693, 125] width 42 height 16
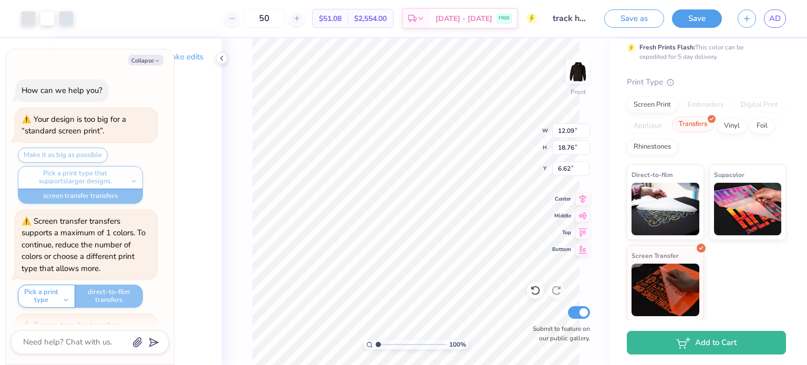
scroll to position [406, 0]
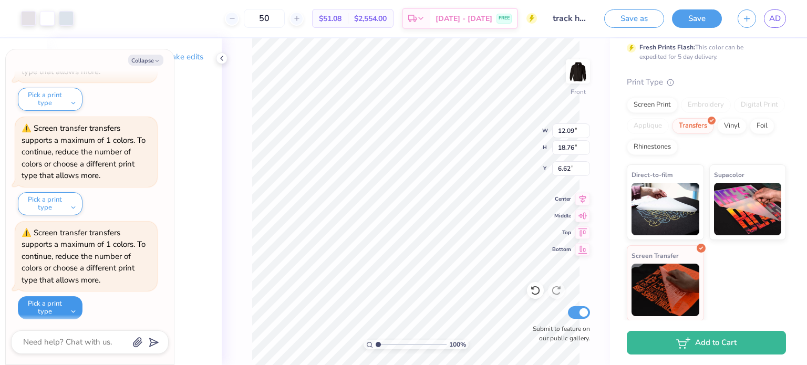
click at [53, 311] on button "Pick a print type" at bounding box center [50, 307] width 65 height 23
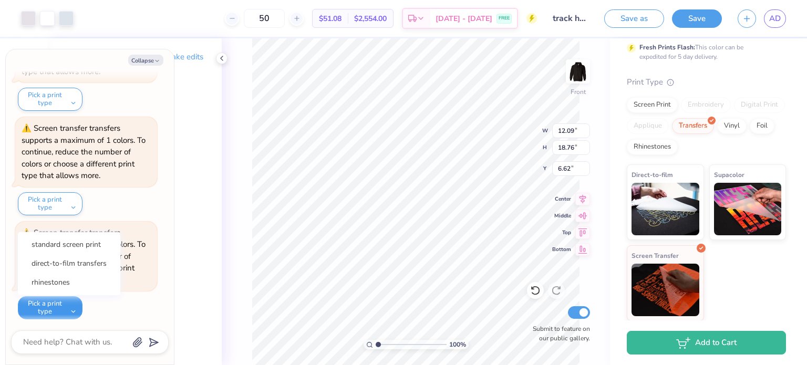
click at [56, 310] on button "Pick a print type" at bounding box center [50, 307] width 65 height 23
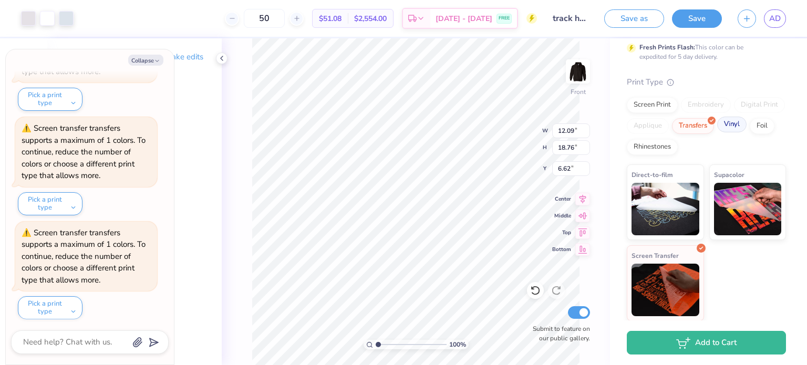
click at [717, 132] on div "Vinyl" at bounding box center [731, 125] width 29 height 16
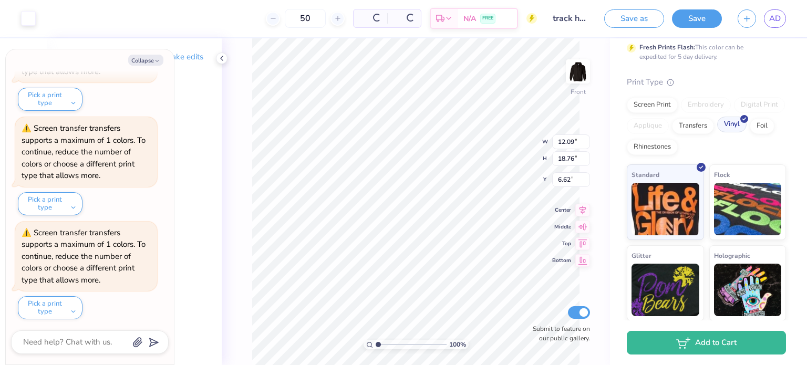
scroll to position [574, 0]
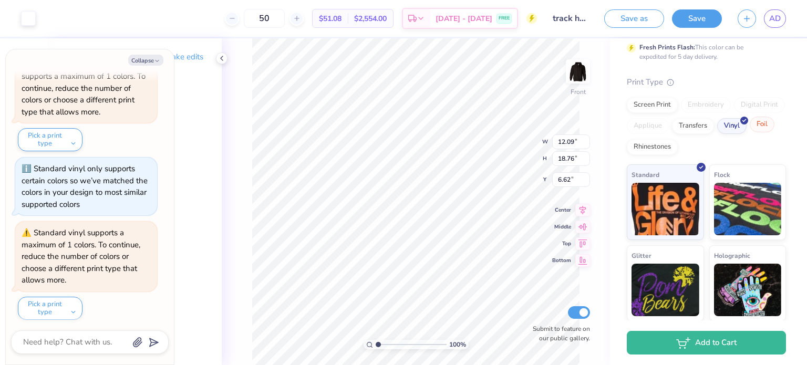
click at [767, 124] on div at bounding box center [771, 119] width 9 height 9
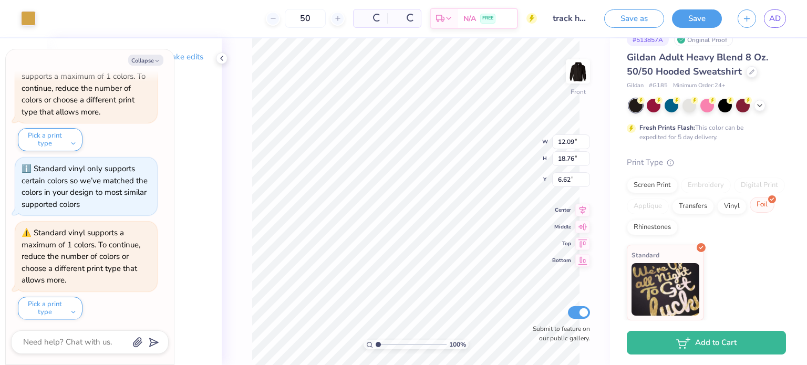
scroll to position [17, 0]
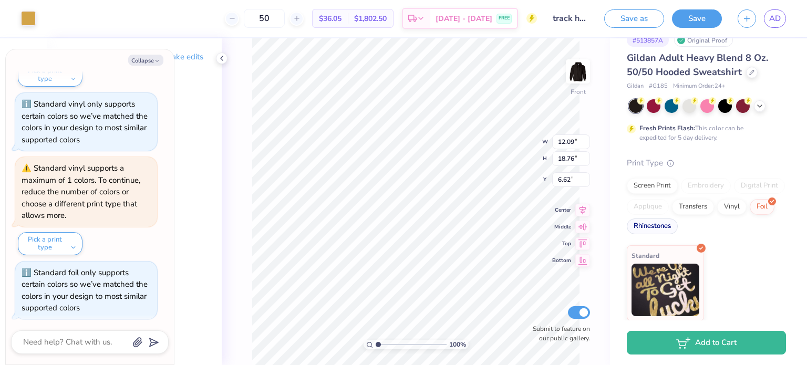
click at [678, 231] on div "Rhinestones" at bounding box center [652, 227] width 51 height 16
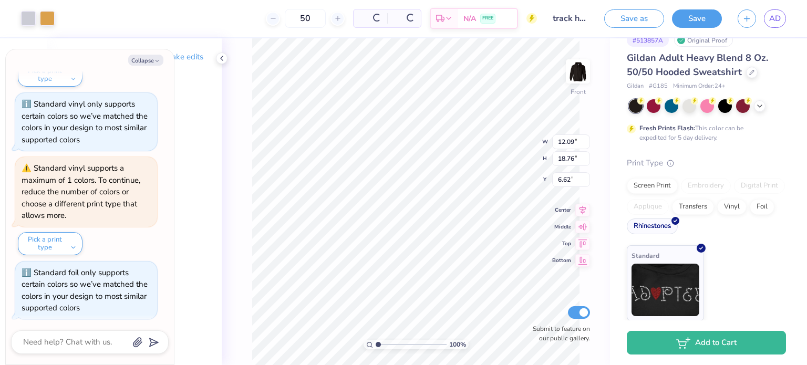
scroll to position [702, 0]
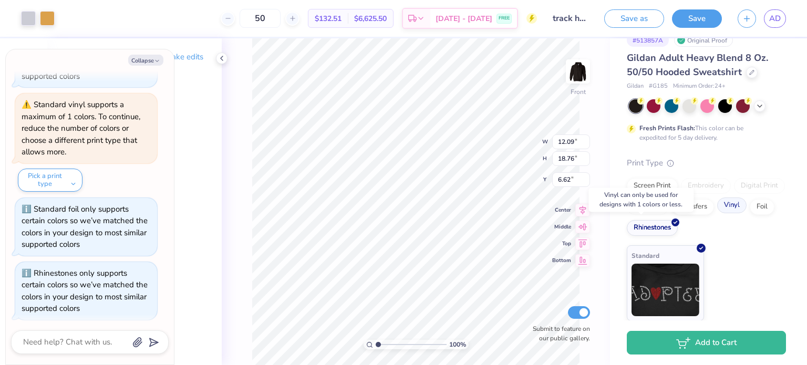
click at [717, 213] on div "Vinyl" at bounding box center [731, 206] width 29 height 16
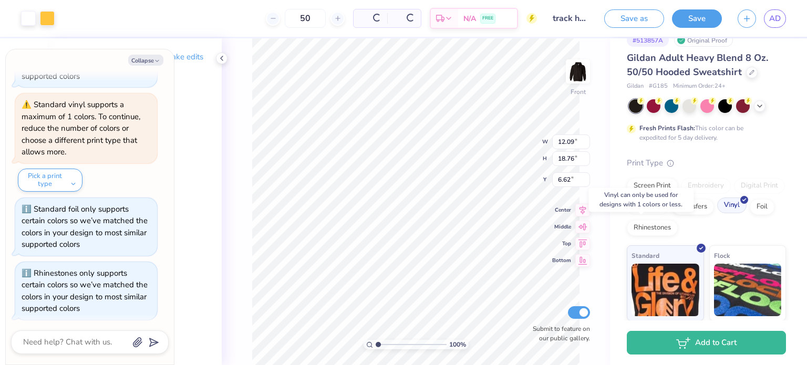
scroll to position [871, 0]
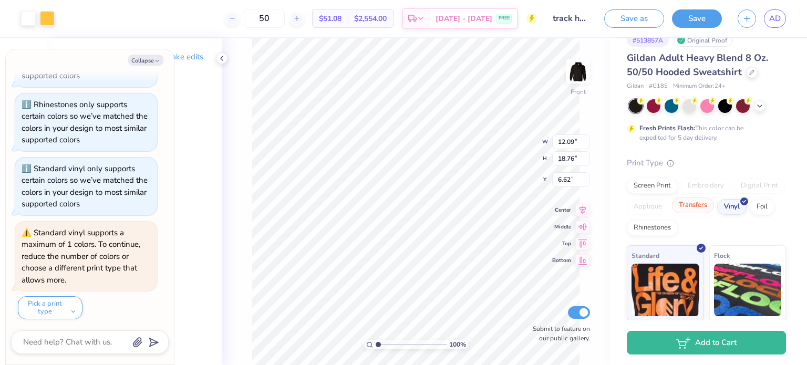
click at [714, 208] on div "Transfers" at bounding box center [693, 206] width 42 height 16
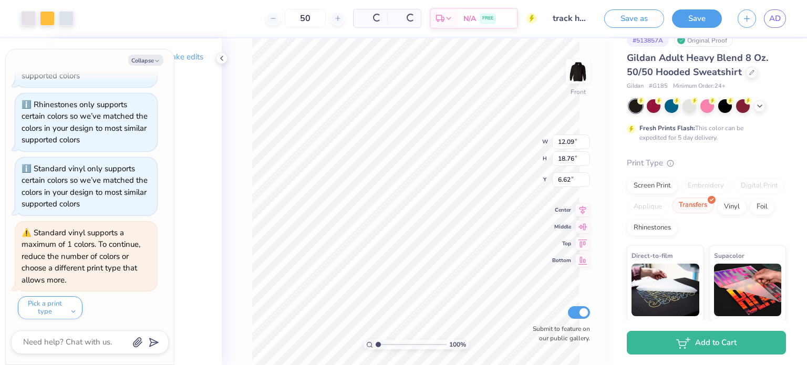
scroll to position [1143, 0]
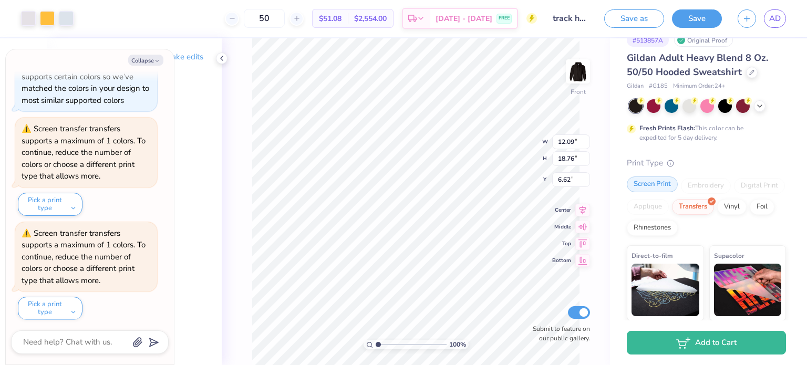
click at [651, 188] on div "Screen Print" at bounding box center [652, 185] width 51 height 16
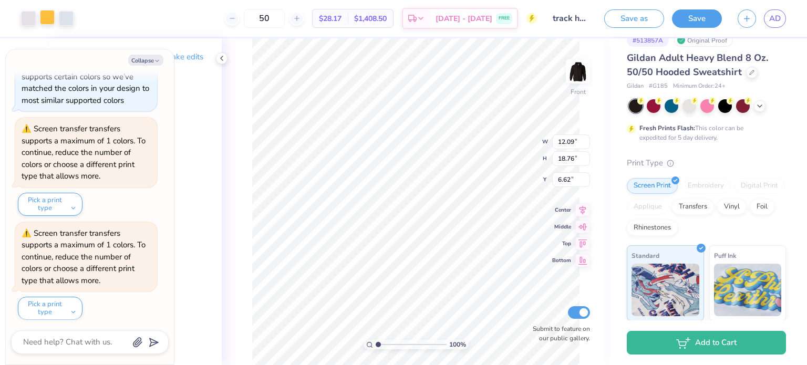
click at [47, 13] on div at bounding box center [47, 17] width 15 height 15
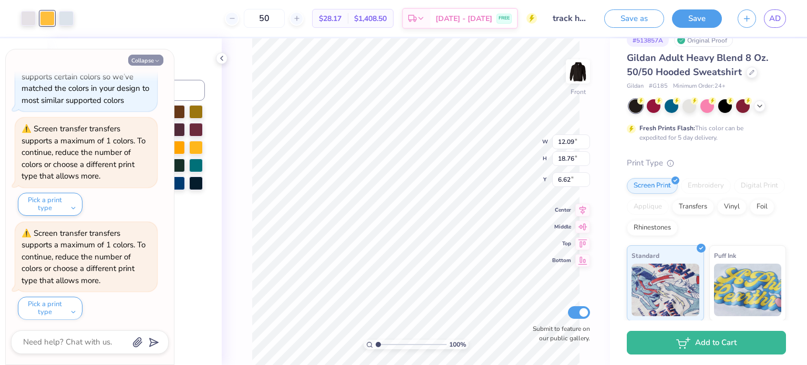
click at [146, 57] on button "Collapse" at bounding box center [145, 60] width 35 height 11
type textarea "x"
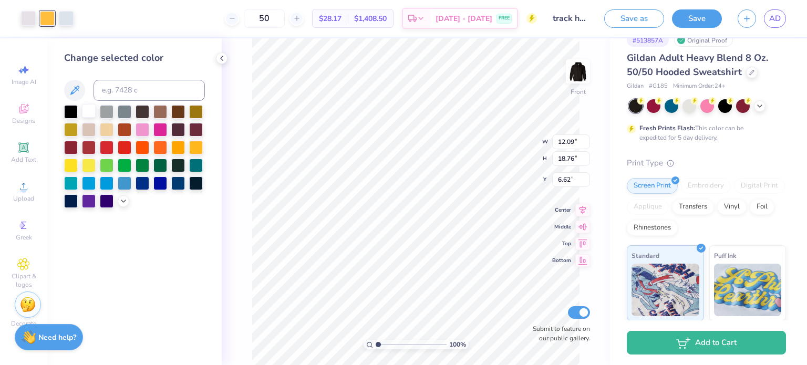
click at [92, 110] on div at bounding box center [89, 111] width 14 height 14
click at [67, 16] on div at bounding box center [66, 17] width 15 height 15
click at [91, 112] on div at bounding box center [89, 111] width 14 height 14
click at [28, 20] on div at bounding box center [28, 17] width 15 height 15
click at [95, 108] on div at bounding box center [89, 111] width 14 height 14
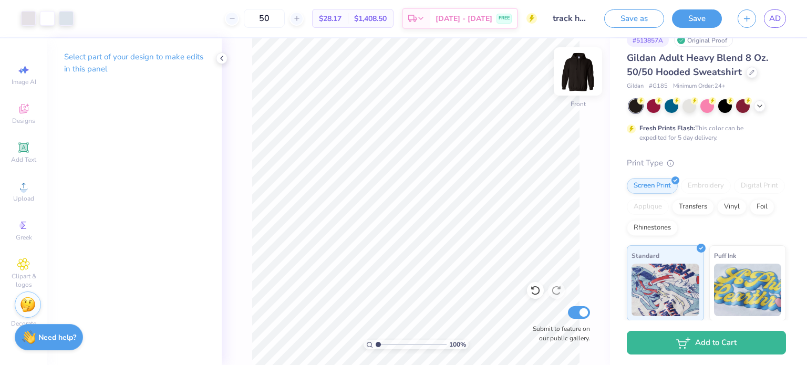
click at [573, 73] on img at bounding box center [578, 71] width 42 height 42
click at [28, 183] on icon at bounding box center [23, 186] width 13 height 13
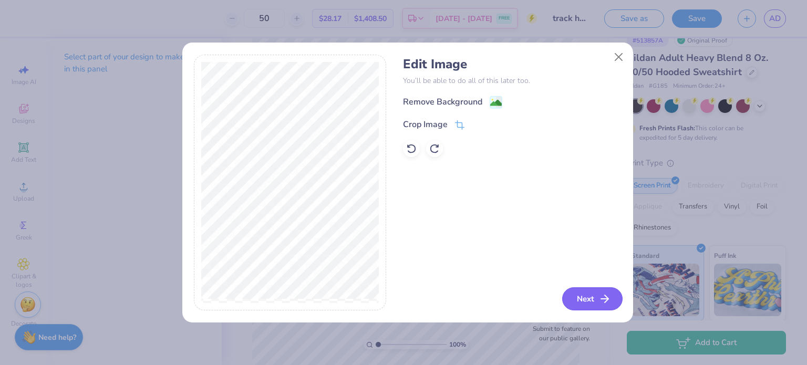
click at [591, 293] on button "Next" at bounding box center [592, 298] width 60 height 23
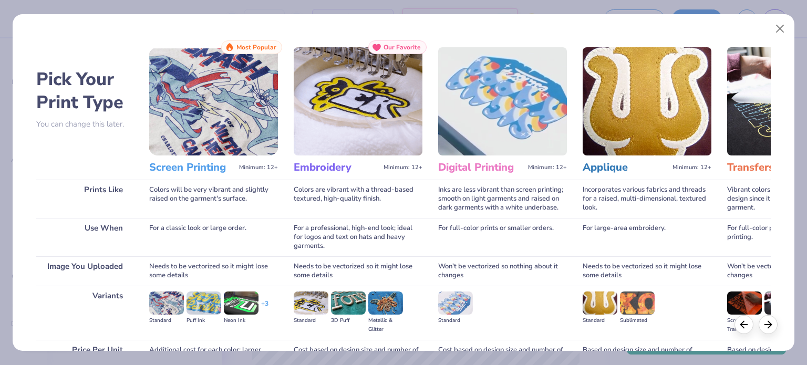
scroll to position [106, 0]
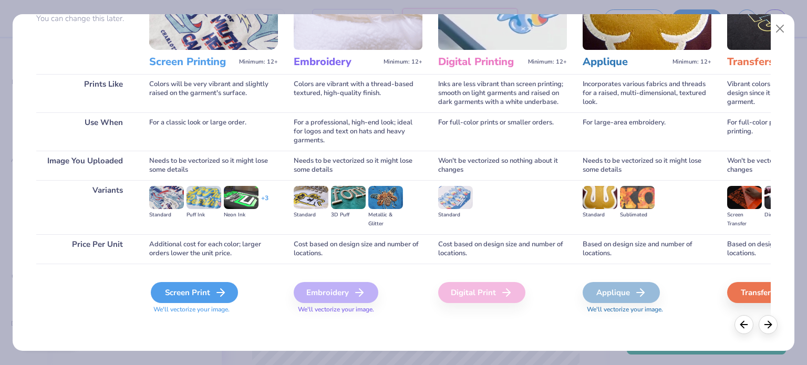
click at [209, 292] on div "Screen Print" at bounding box center [194, 292] width 87 height 21
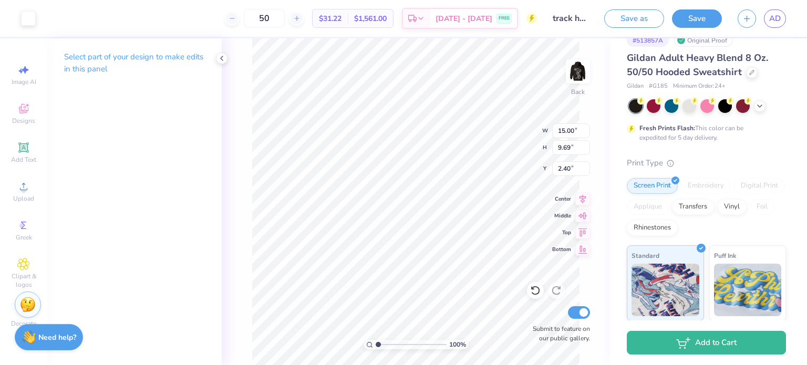
type input "3.34"
type input "2.16"
type input "1.92"
type input "3.06"
type input "1.98"
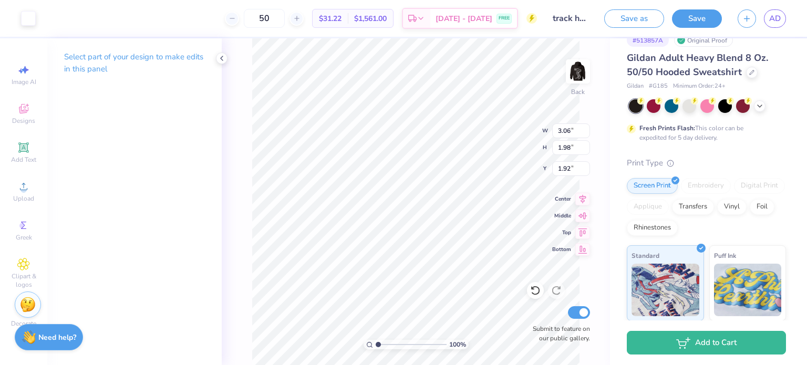
type input "2.61"
type input "1.68"
type input "2.16"
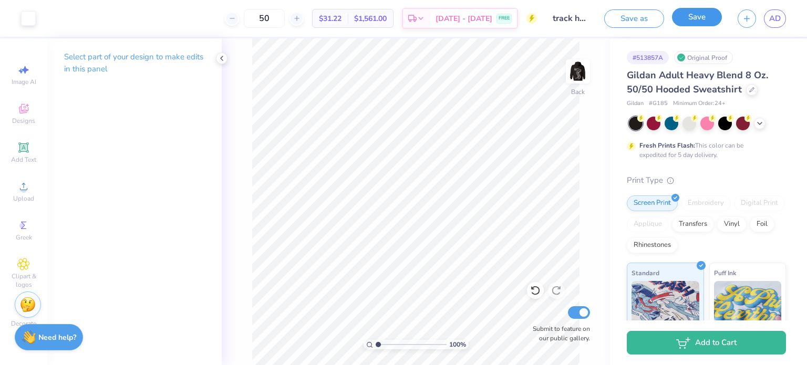
click at [696, 13] on button "Save" at bounding box center [697, 17] width 50 height 18
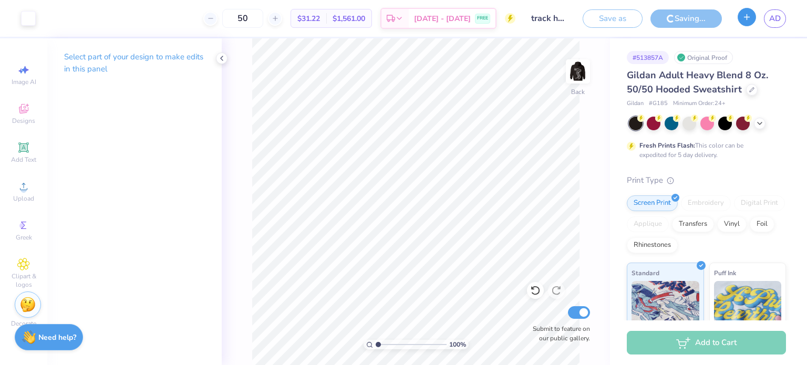
click at [745, 20] on icon "button" at bounding box center [747, 17] width 9 height 9
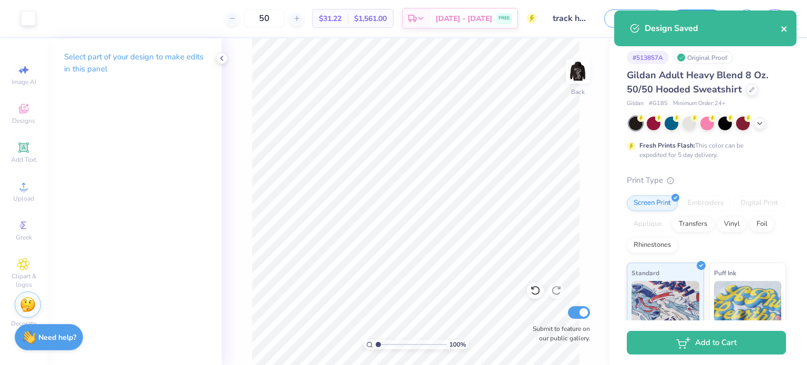
click at [788, 27] on icon "close" at bounding box center [784, 29] width 7 height 8
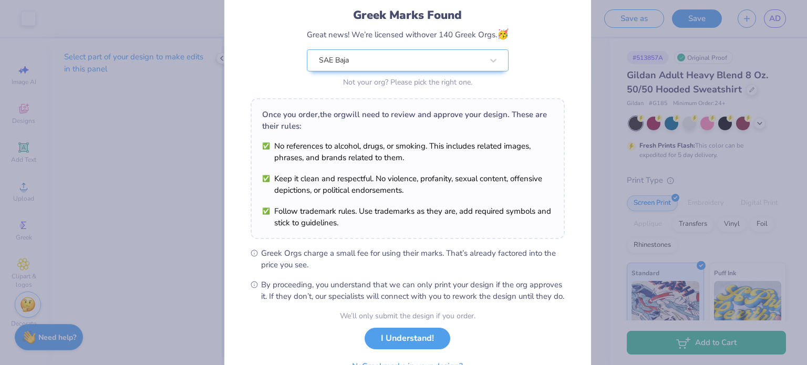
scroll to position [126, 0]
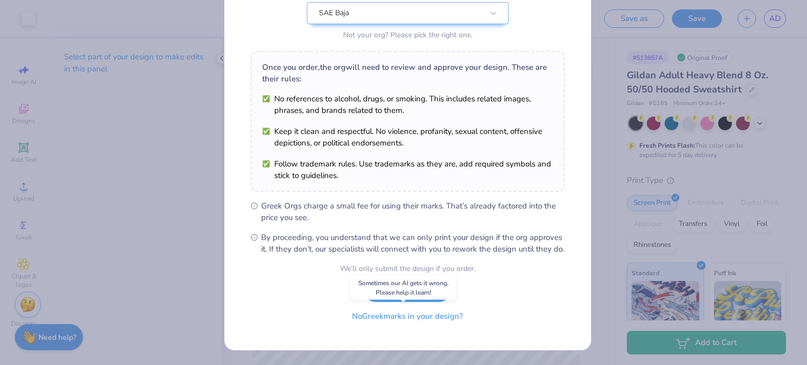
click at [449, 318] on button "No Greek marks in your design?" at bounding box center [407, 317] width 129 height 22
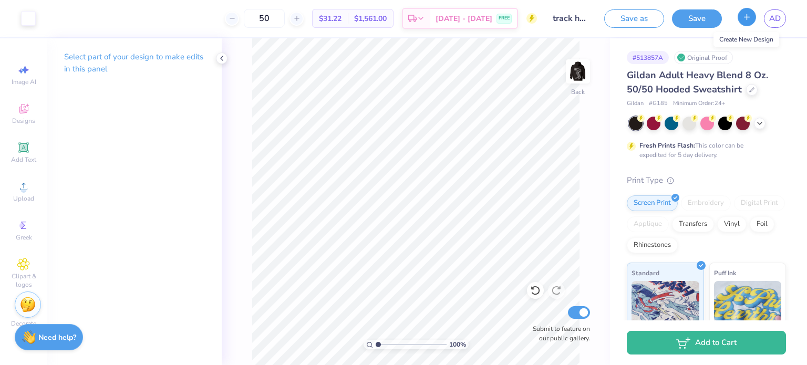
click at [747, 19] on line "button" at bounding box center [747, 16] width 0 height 5
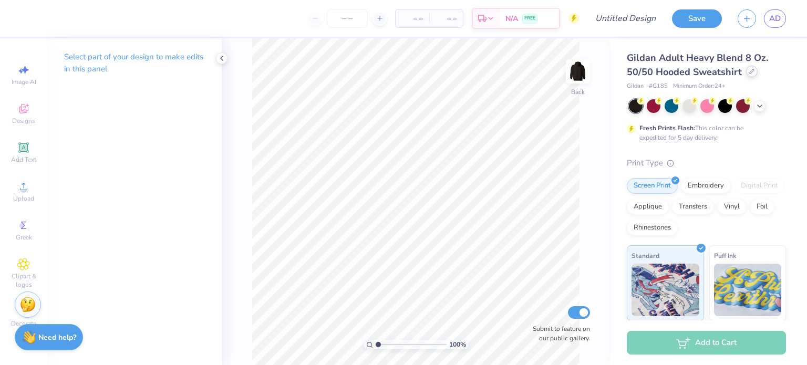
click at [746, 70] on div at bounding box center [752, 72] width 12 height 12
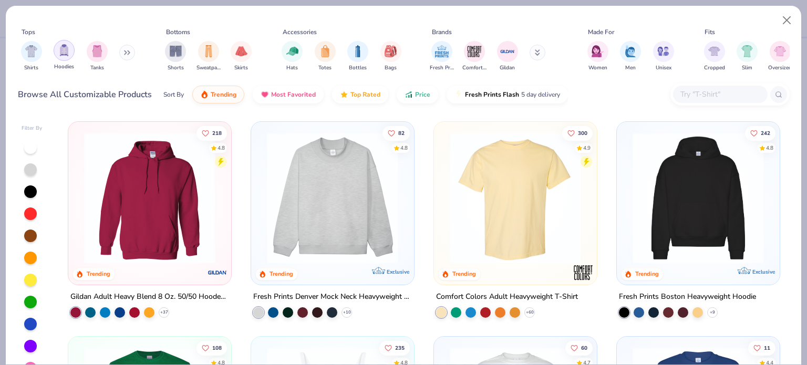
click at [56, 54] on div "filter for Hoodies" at bounding box center [64, 50] width 21 height 21
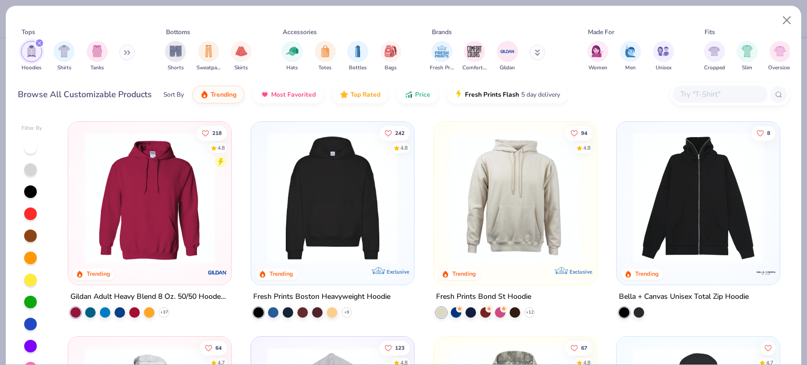
click at [349, 187] on img at bounding box center [333, 197] width 142 height 131
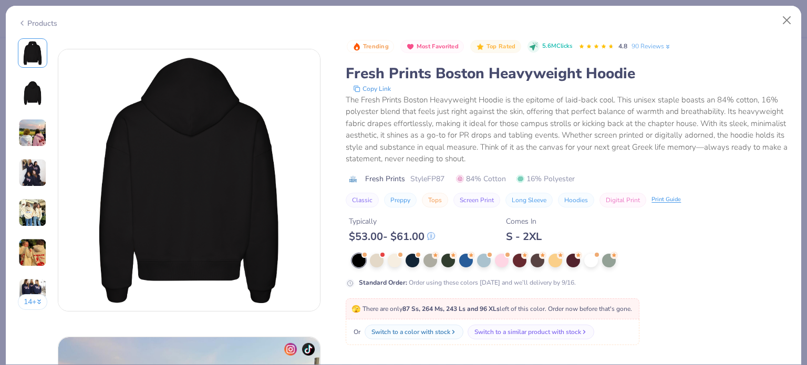
scroll to position [280, 0]
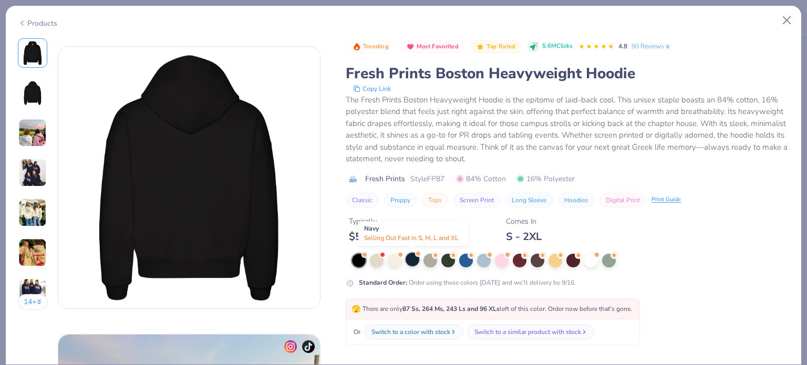
click at [416, 258] on div at bounding box center [413, 260] width 14 height 14
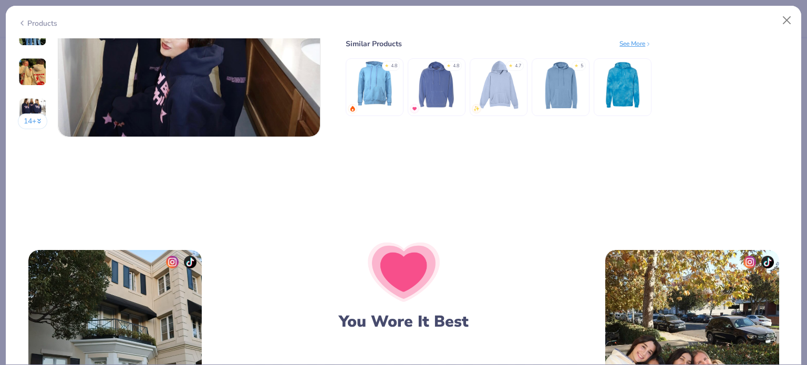
scroll to position [1752, 0]
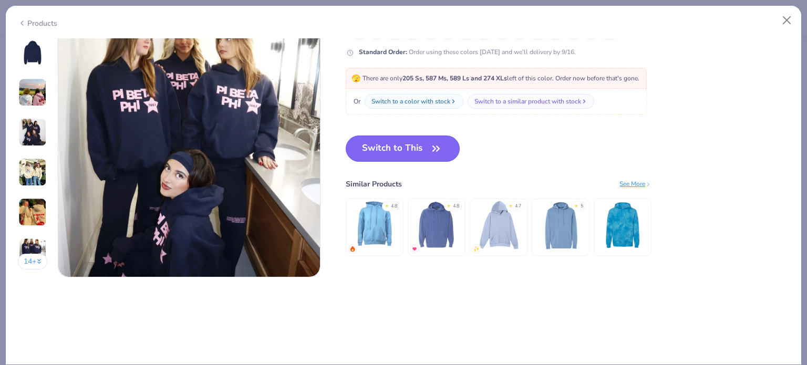
click at [430, 147] on icon "button" at bounding box center [436, 148] width 15 height 15
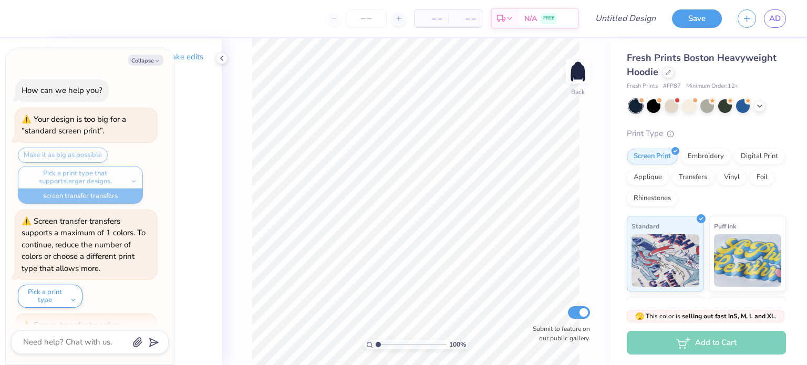
scroll to position [1280, 0]
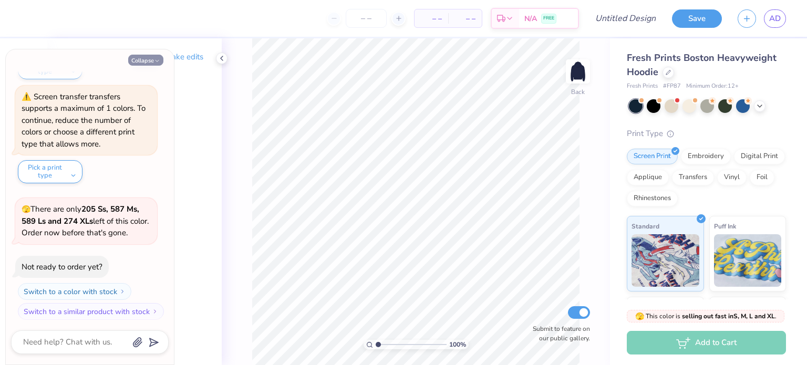
click at [138, 57] on button "Collapse" at bounding box center [145, 60] width 35 height 11
type textarea "x"
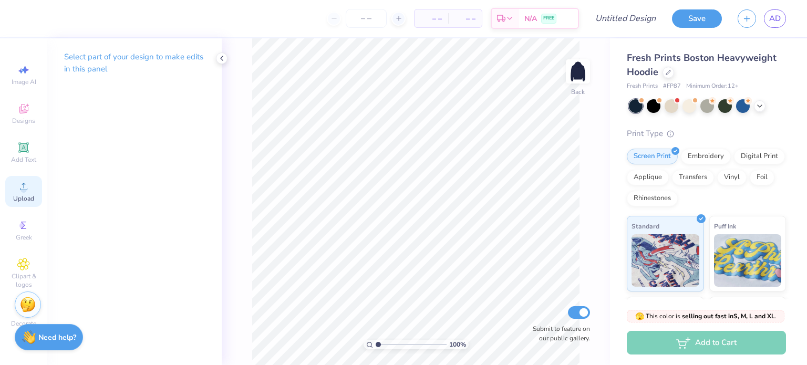
click at [32, 188] on div "Upload" at bounding box center [23, 191] width 37 height 31
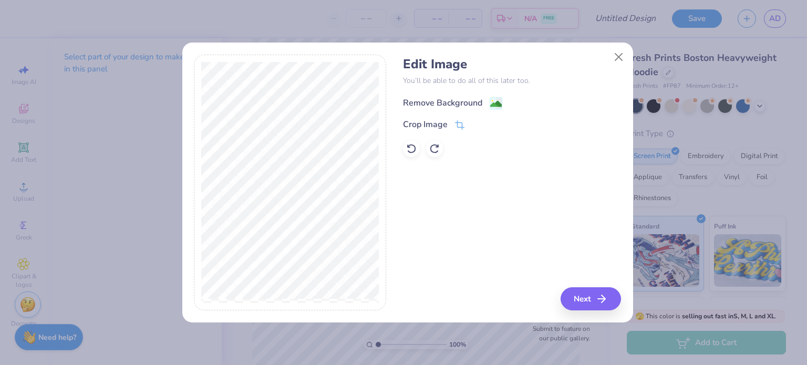
click at [432, 106] on div "Remove Background" at bounding box center [442, 103] width 79 height 13
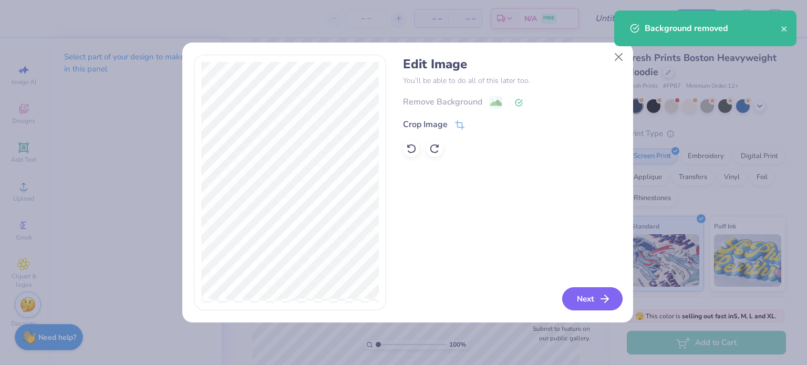
click at [582, 302] on button "Next" at bounding box center [592, 298] width 60 height 23
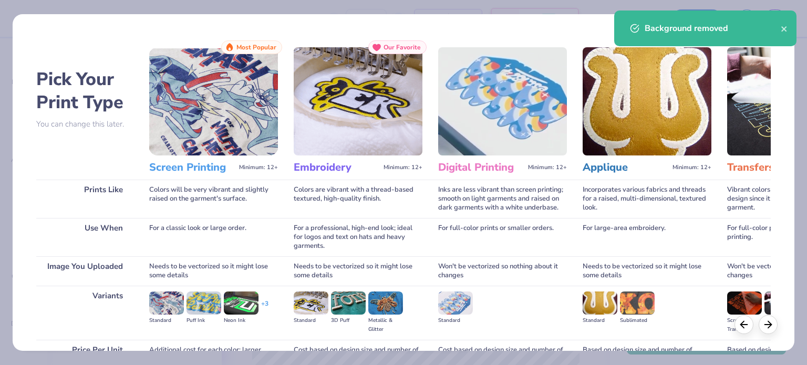
scroll to position [106, 0]
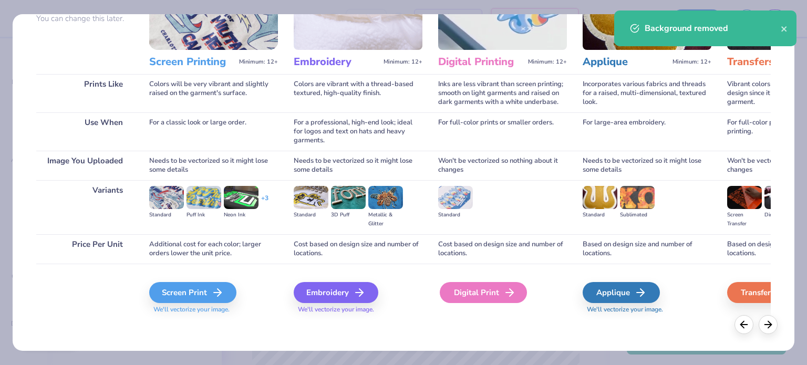
click at [513, 286] on icon at bounding box center [509, 292] width 13 height 13
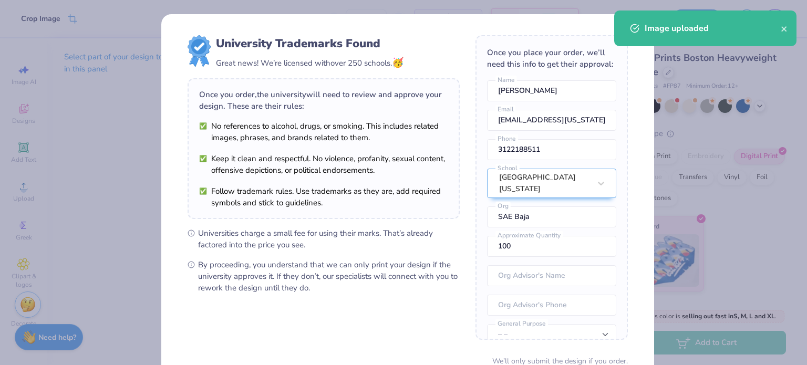
scroll to position [91, 0]
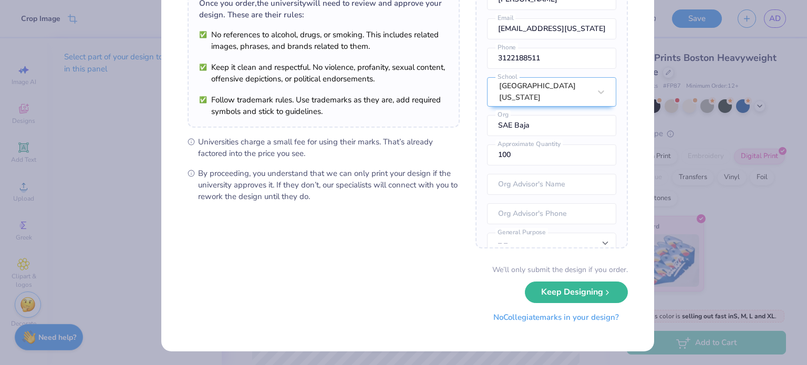
click at [499, 315] on button "No Collegiate marks in your design?" at bounding box center [556, 318] width 143 height 22
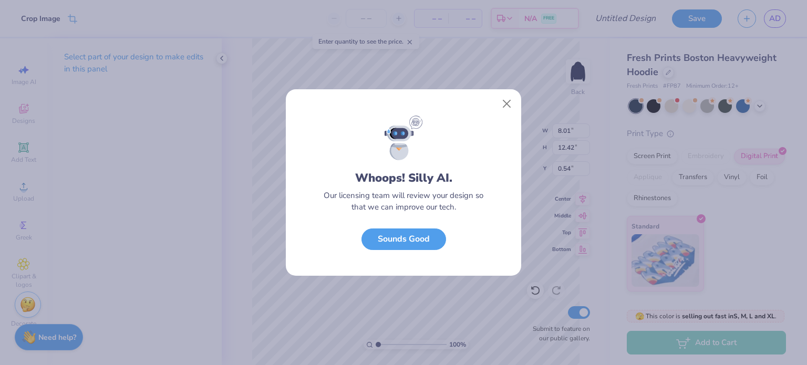
scroll to position [0, 0]
click at [511, 103] on button "Close" at bounding box center [507, 104] width 20 height 20
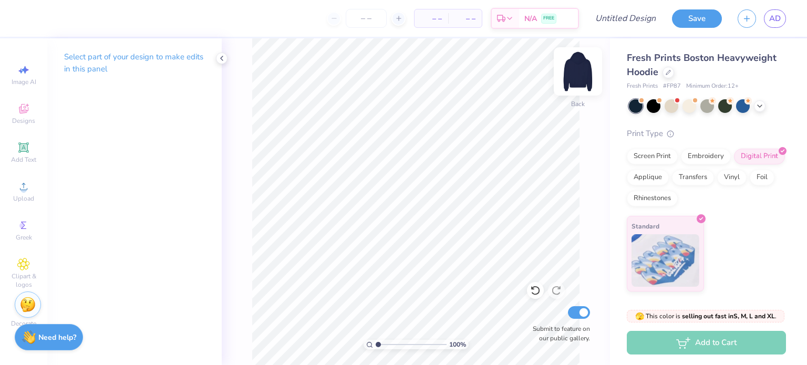
click at [580, 73] on img at bounding box center [578, 71] width 42 height 42
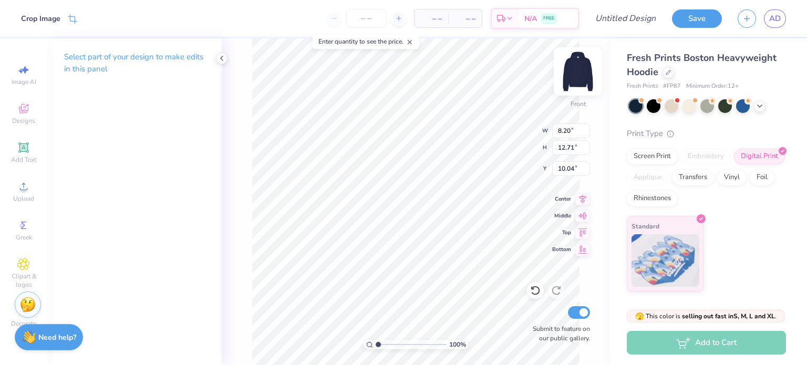
type input "5.00"
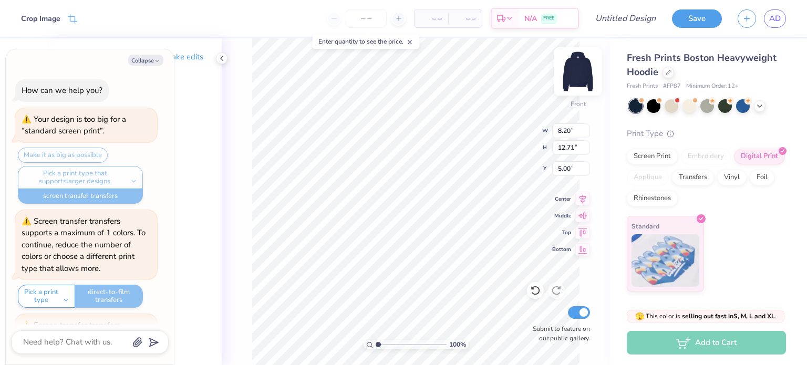
scroll to position [1366, 0]
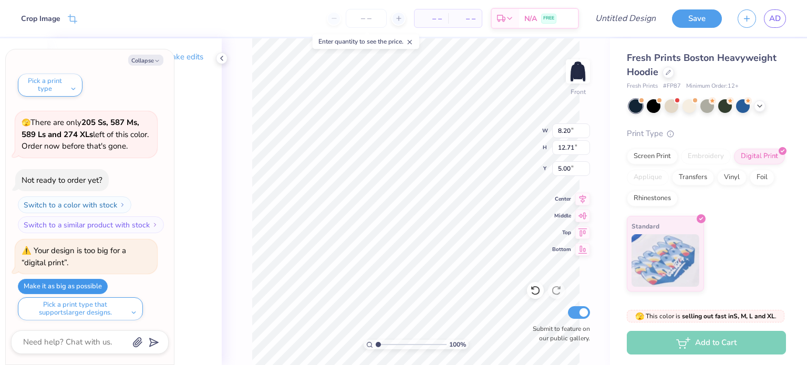
click at [93, 283] on button "Make it as big as possible" at bounding box center [63, 286] width 90 height 15
type textarea "x"
type input "11.61"
type input "18.00"
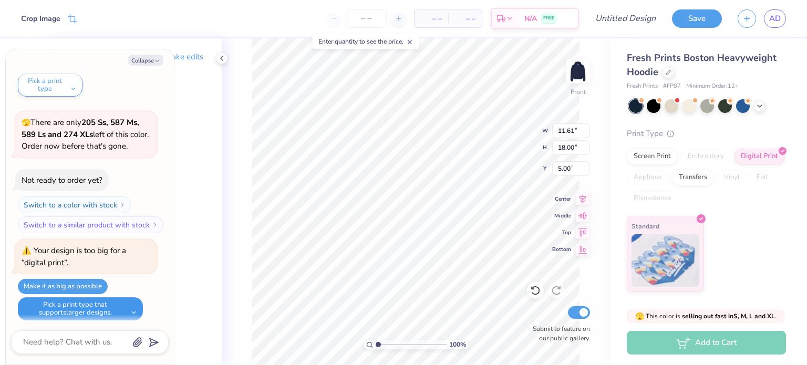
click at [130, 310] on button "Pick a print type that supports larger designs." at bounding box center [80, 308] width 125 height 23
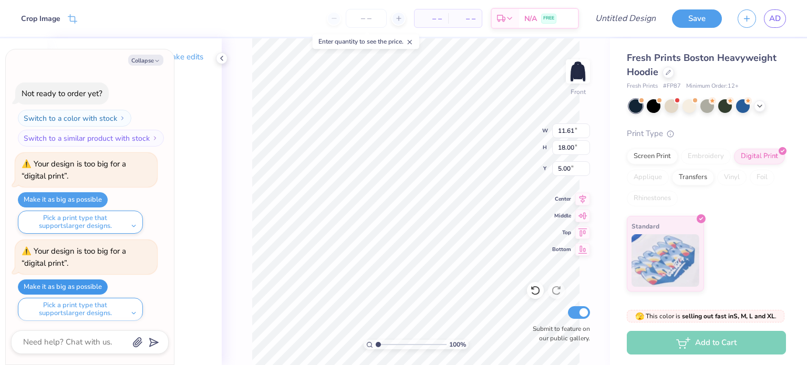
click at [83, 281] on button "Make it as big as possible" at bounding box center [63, 287] width 90 height 15
click at [122, 298] on button "Pick a print type that supports larger designs." at bounding box center [80, 309] width 125 height 23
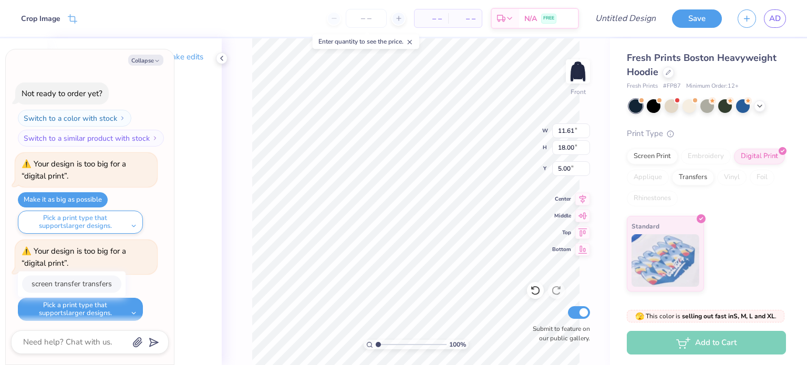
click at [109, 285] on button "screen transfer transfers" at bounding box center [71, 283] width 99 height 17
type textarea "x"
type input "12.48"
type input "19.35"
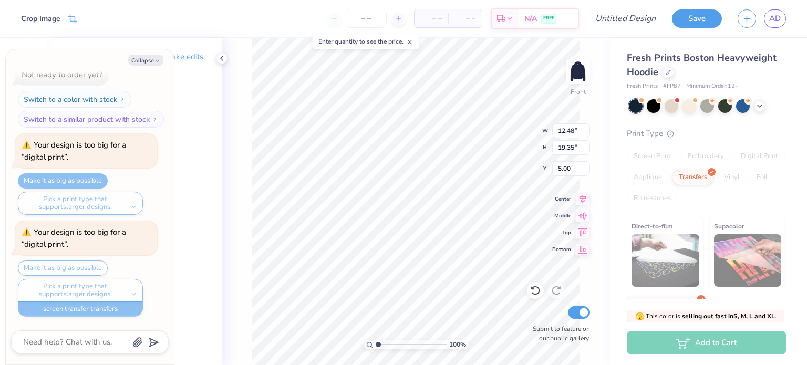
scroll to position [1261, 0]
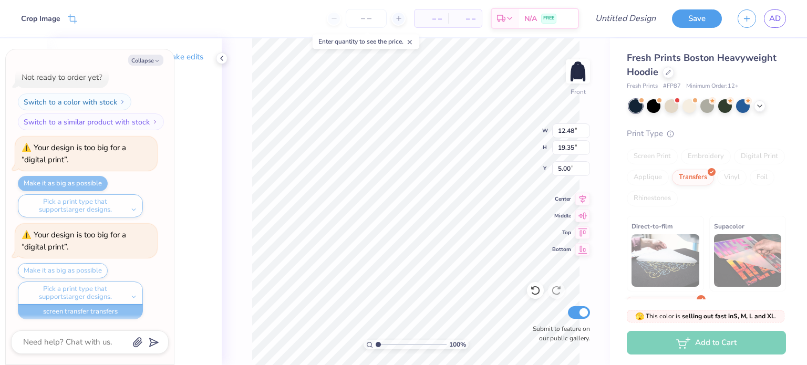
click at [69, 271] on div "Make it as big as possible Pick a print type that supports larger designs. scre…" at bounding box center [87, 291] width 139 height 56
click at [498, 140] on div "100 % Front W 12.48 12.48 " H 19.35 19.35 " Y 5.00 5.00 " Center Middle Top Bot…" at bounding box center [416, 201] width 388 height 327
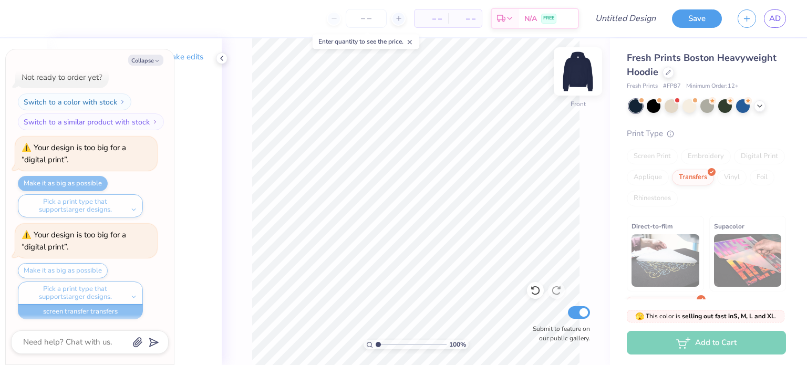
click at [582, 74] on img at bounding box center [578, 71] width 42 height 42
click at [151, 62] on button "Collapse" at bounding box center [145, 60] width 35 height 11
type textarea "x"
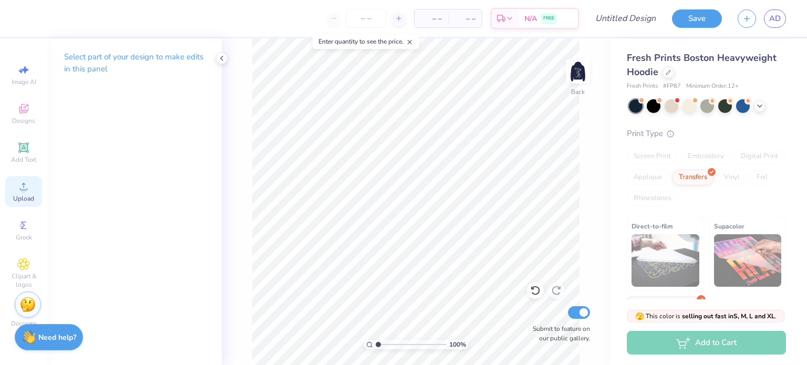
click at [30, 194] on span "Upload" at bounding box center [23, 198] width 21 height 8
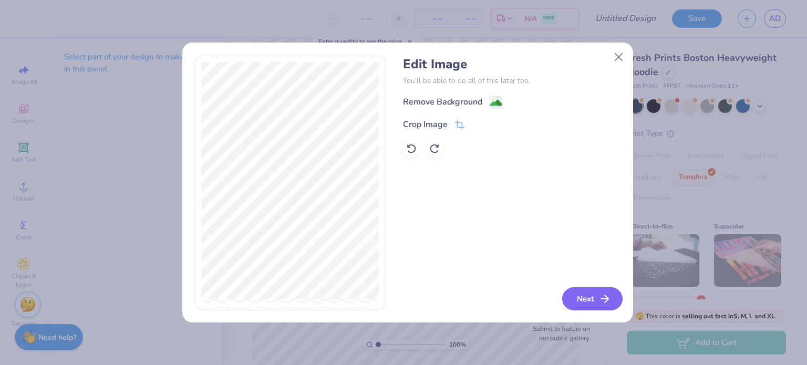
click at [603, 301] on icon "button" at bounding box center [605, 299] width 13 height 13
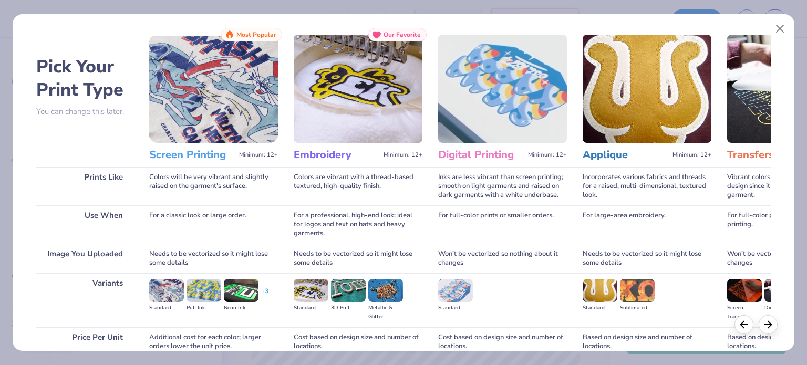
scroll to position [0, 0]
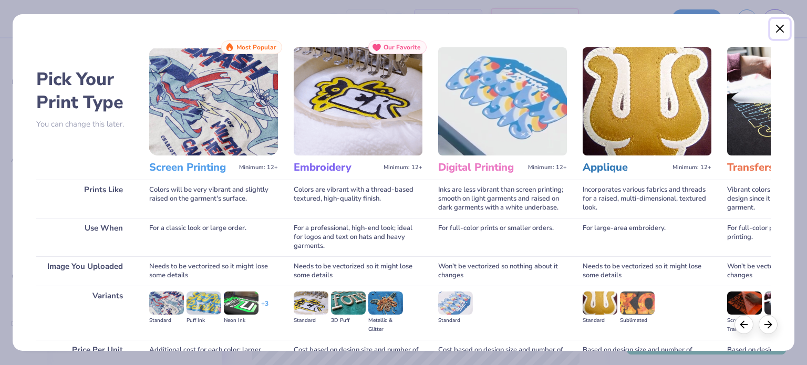
click at [776, 29] on button "Close" at bounding box center [780, 29] width 20 height 20
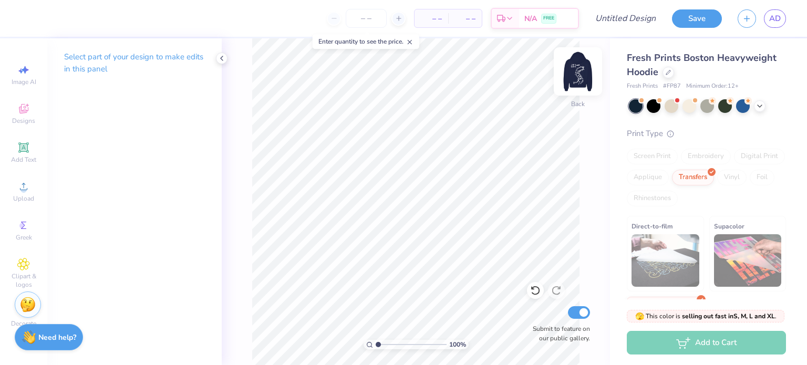
click at [574, 71] on img at bounding box center [578, 71] width 42 height 42
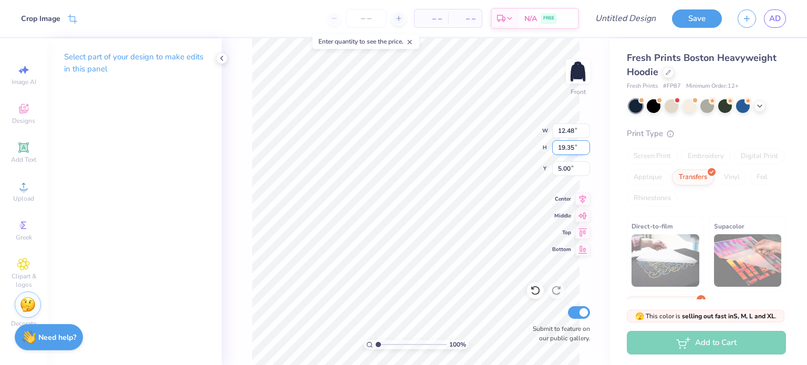
click at [544, 145] on div "100 % Front W 12.48 12.48 " H 19.35 19.35 " Y 5.00 5.00 " Center Middle Top Bot…" at bounding box center [416, 201] width 388 height 327
click at [586, 149] on input "19.16" at bounding box center [571, 147] width 38 height 15
click at [575, 149] on input "19.16" at bounding box center [571, 147] width 38 height 15
click at [561, 150] on input "19.16" at bounding box center [571, 147] width 38 height 15
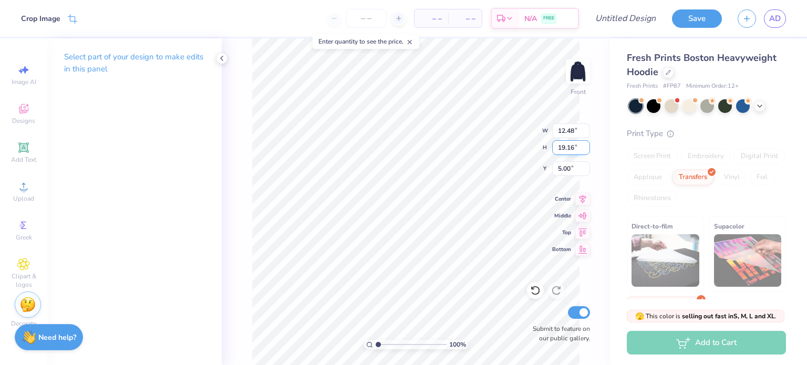
click at [561, 150] on input "19.16" at bounding box center [571, 147] width 38 height 15
type input "18"
type input "11.61"
type input "18.00"
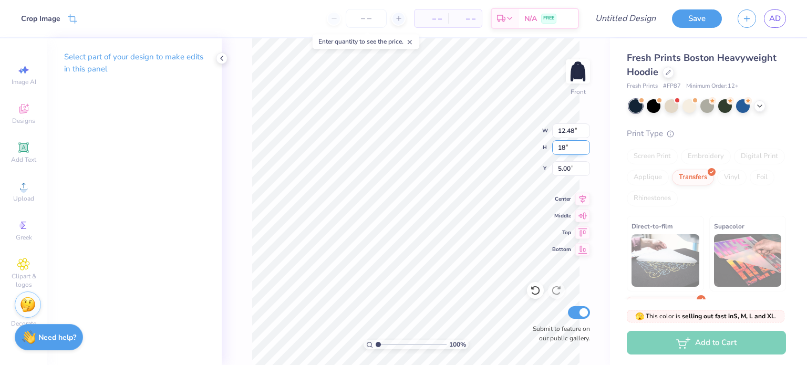
type input "5.68"
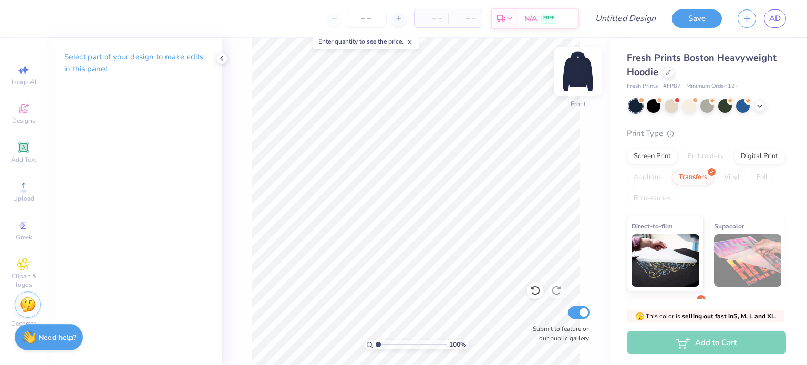
click at [580, 71] on img at bounding box center [578, 71] width 42 height 42
click at [18, 189] on icon at bounding box center [23, 186] width 13 height 13
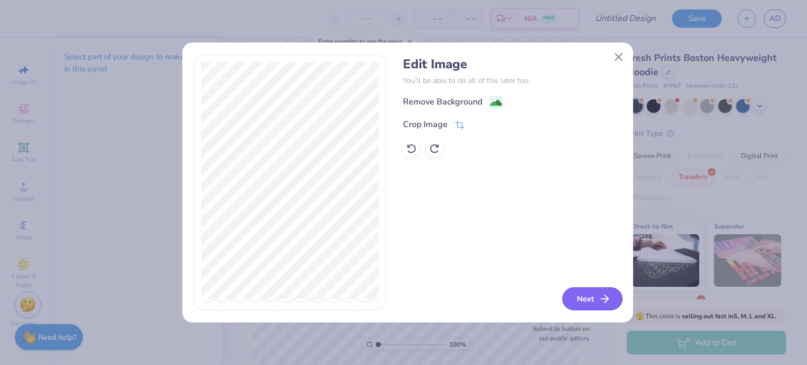
click at [602, 296] on icon "button" at bounding box center [605, 299] width 13 height 13
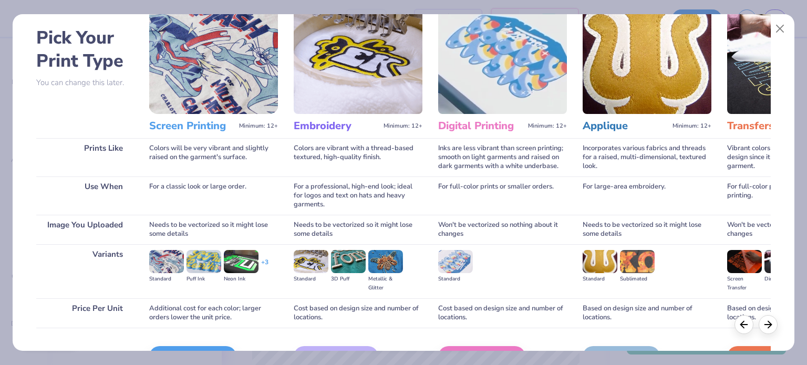
scroll to position [106, 0]
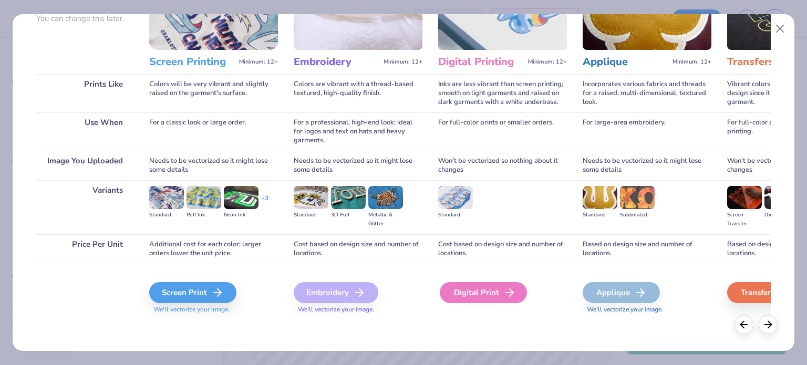
click at [489, 289] on div "Digital Print" at bounding box center [483, 292] width 87 height 21
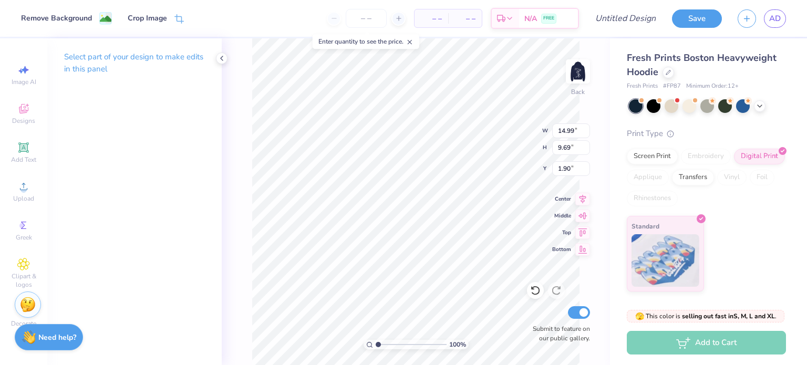
type input "2.91"
type input "1.88"
type input "2.06"
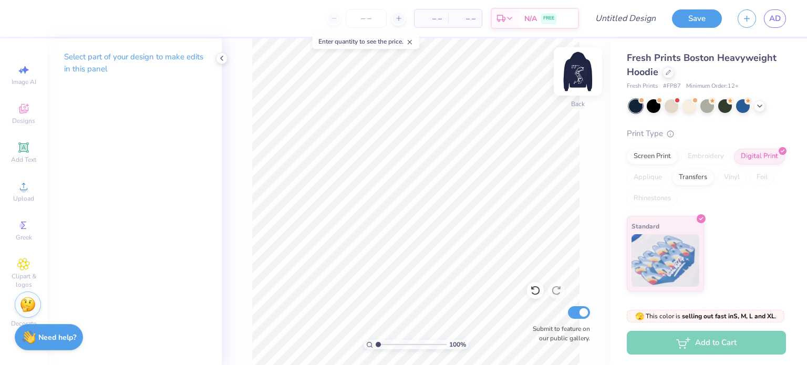
click at [569, 77] on img at bounding box center [578, 71] width 42 height 42
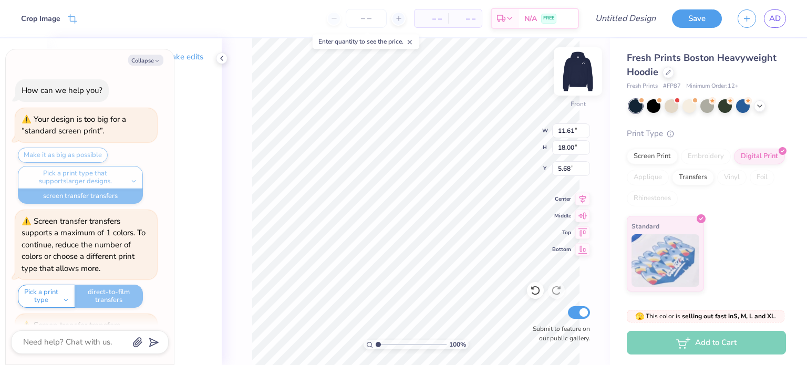
scroll to position [1554, 0]
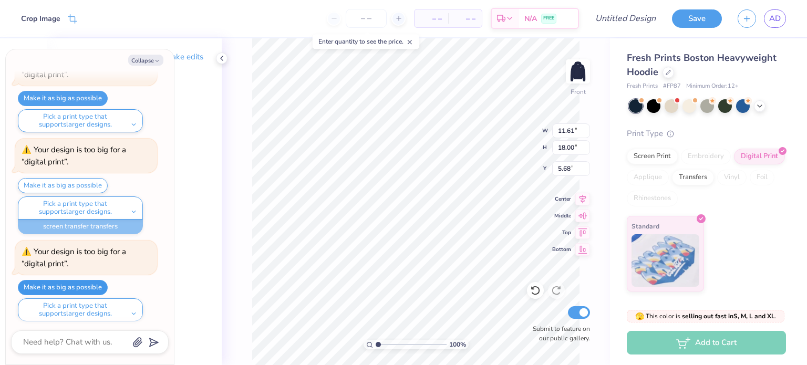
click at [82, 282] on button "Make it as big as possible" at bounding box center [63, 287] width 90 height 15
type textarea "x"
type input "5.75"
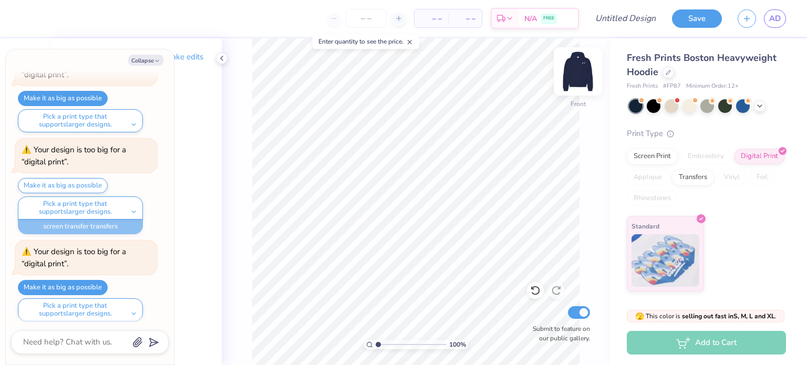
click at [580, 65] on img at bounding box center [578, 71] width 42 height 42
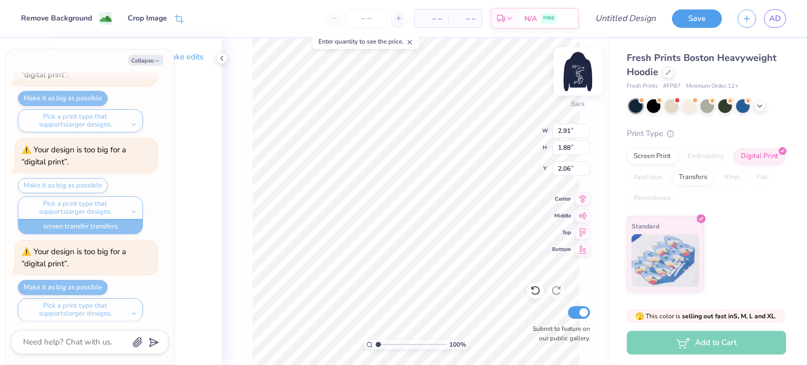
type textarea "x"
type input "2.41"
type input "1.56"
type input "2.38"
type textarea "x"
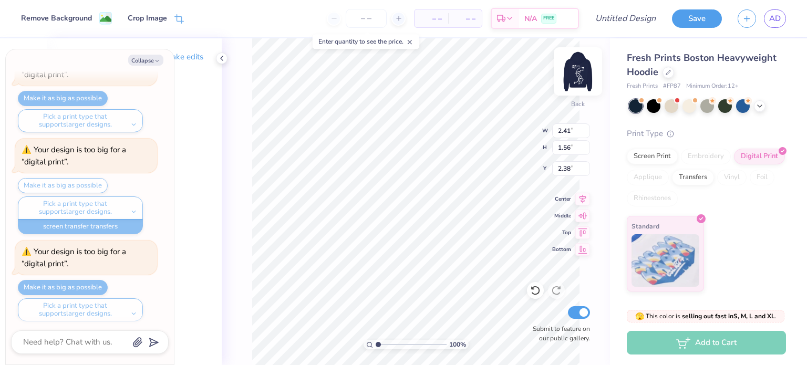
type input "2.22"
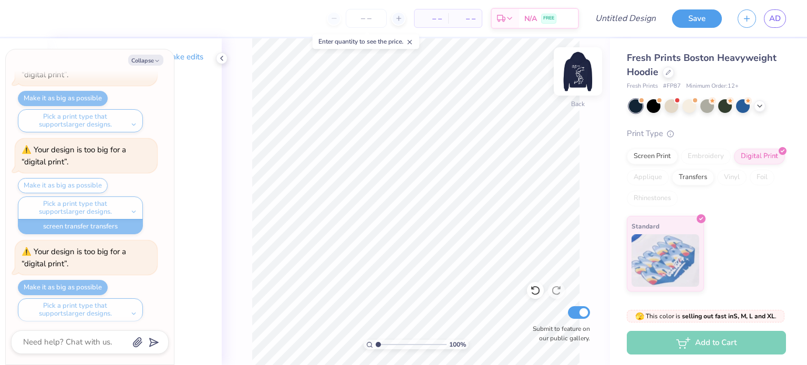
click at [580, 69] on img at bounding box center [578, 71] width 42 height 42
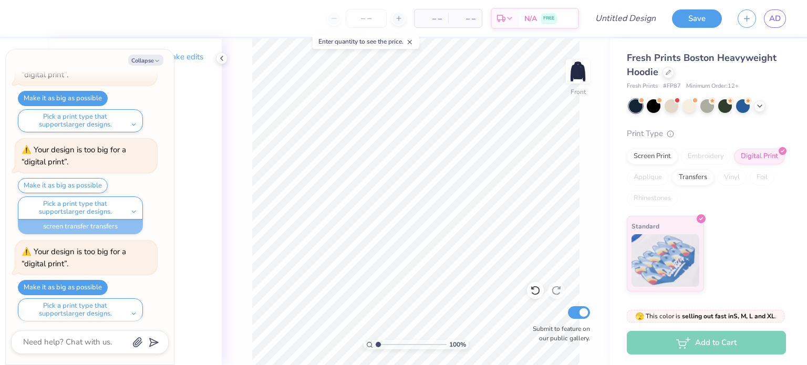
type textarea "x"
click at [395, 15] on div at bounding box center [399, 19] width 14 height 14
type input "12"
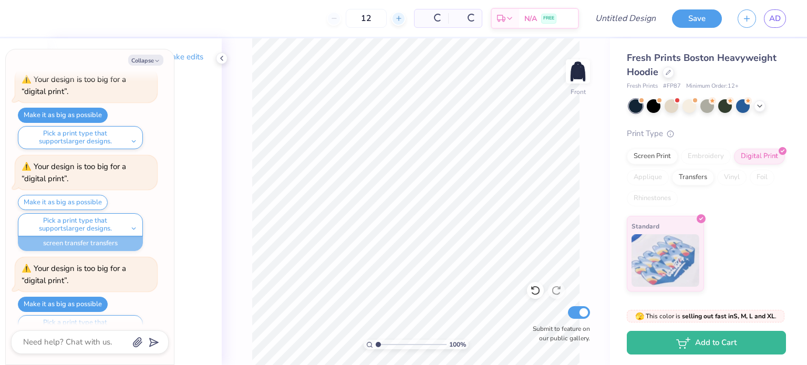
scroll to position [1571, 0]
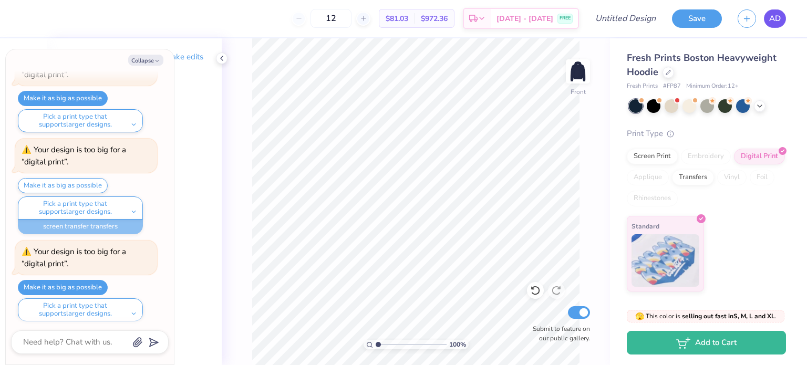
click at [778, 14] on span "AD" at bounding box center [775, 19] width 12 height 12
type textarea "x"
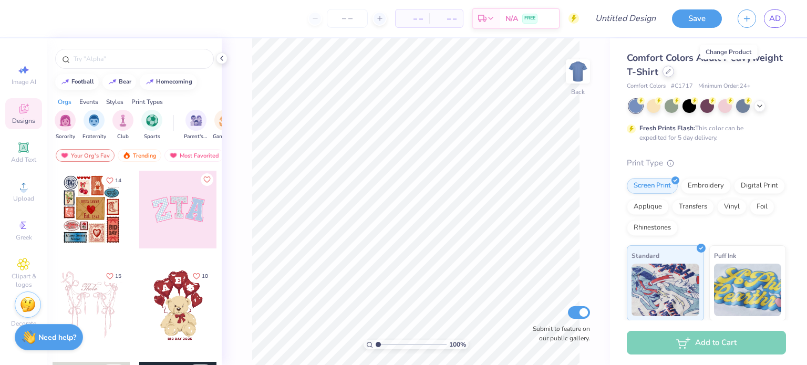
click at [674, 68] on div at bounding box center [669, 72] width 12 height 12
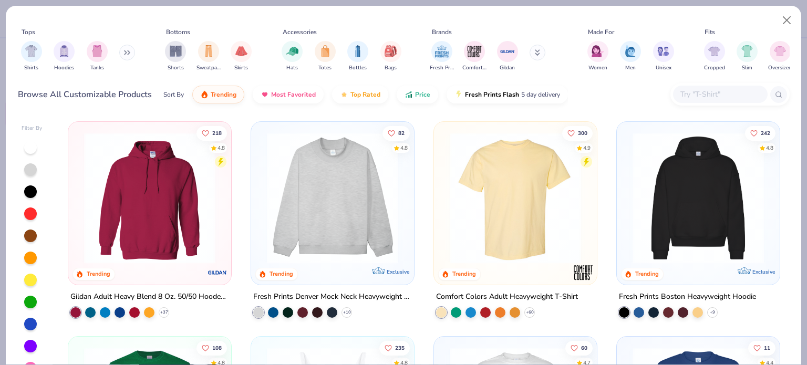
click at [123, 52] on button at bounding box center [127, 53] width 16 height 16
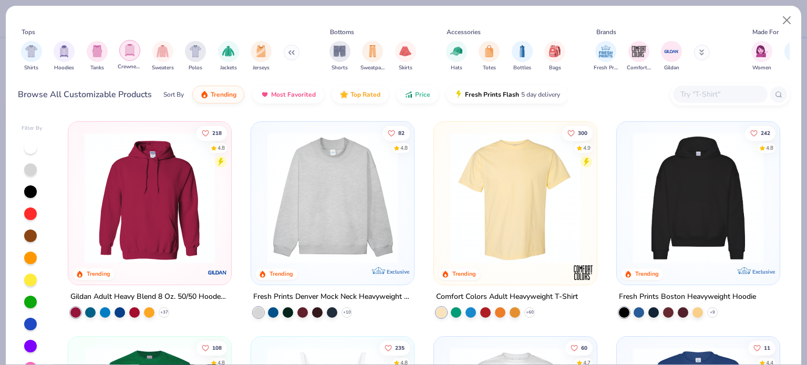
click at [138, 47] on div "filter for Crewnecks" at bounding box center [129, 50] width 21 height 21
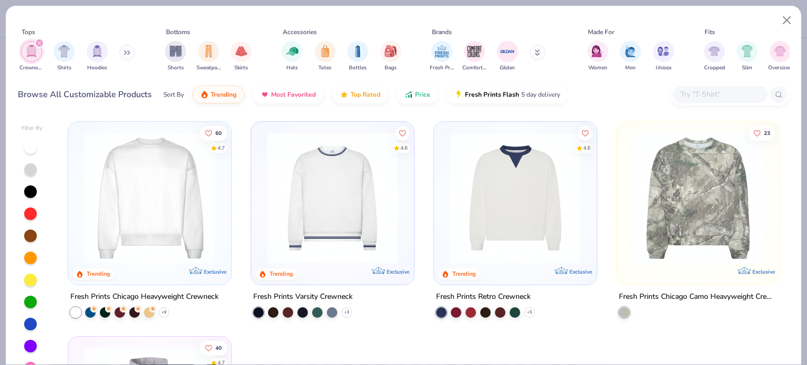
click at [179, 193] on img at bounding box center [150, 197] width 142 height 131
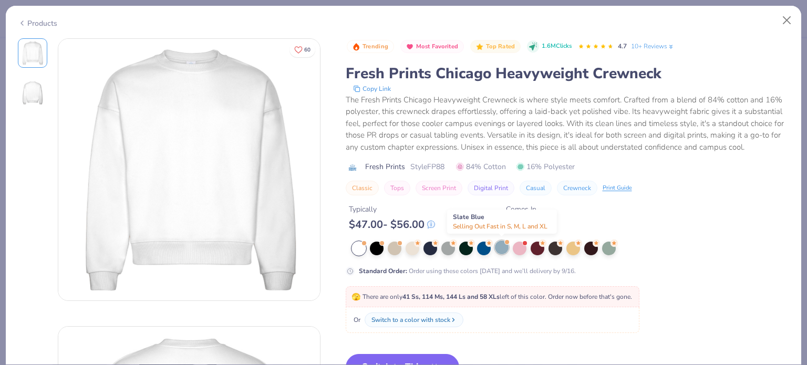
click at [507, 248] on div at bounding box center [502, 248] width 14 height 14
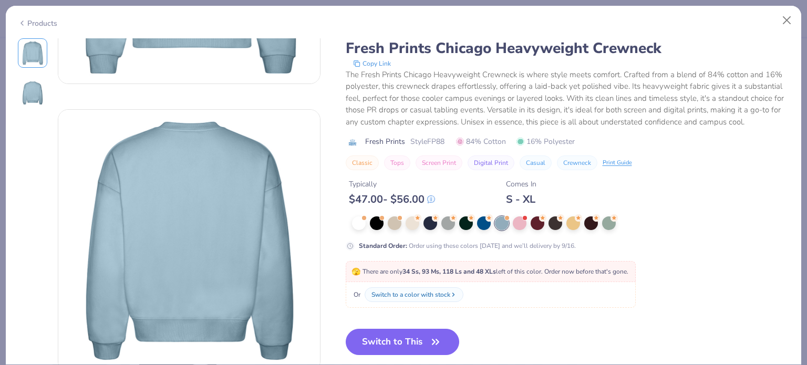
scroll to position [280, 0]
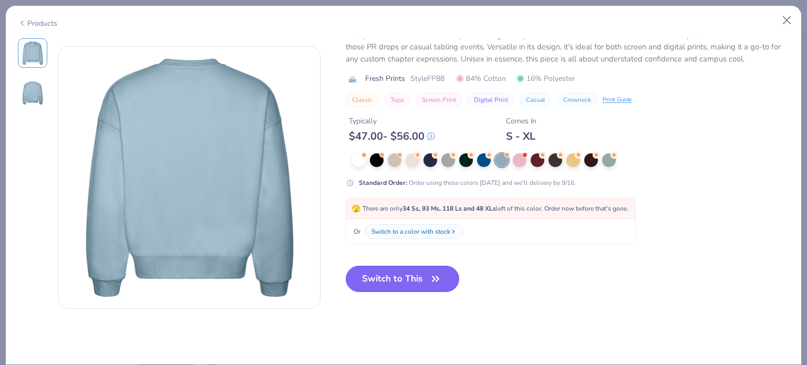
click at [420, 283] on button "Switch to This" at bounding box center [403, 279] width 114 height 26
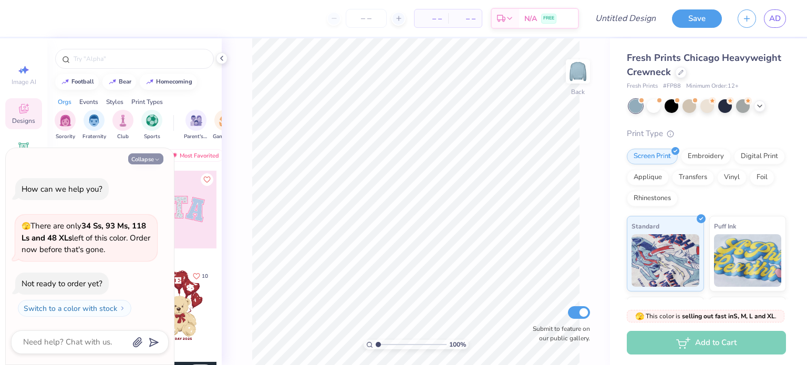
click at [147, 157] on button "Collapse" at bounding box center [145, 158] width 35 height 11
type textarea "x"
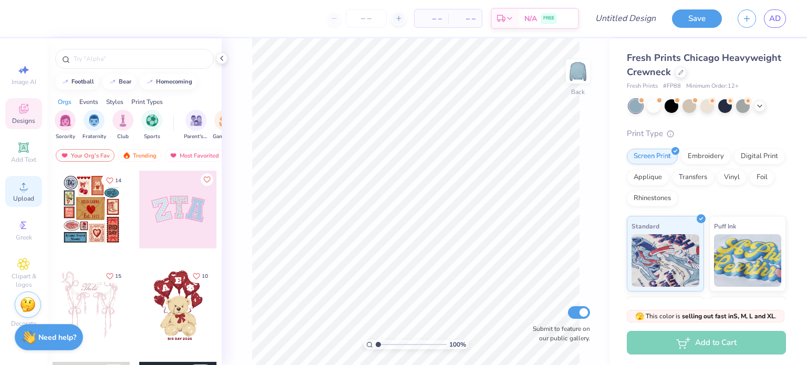
click at [19, 191] on icon at bounding box center [23, 186] width 13 height 13
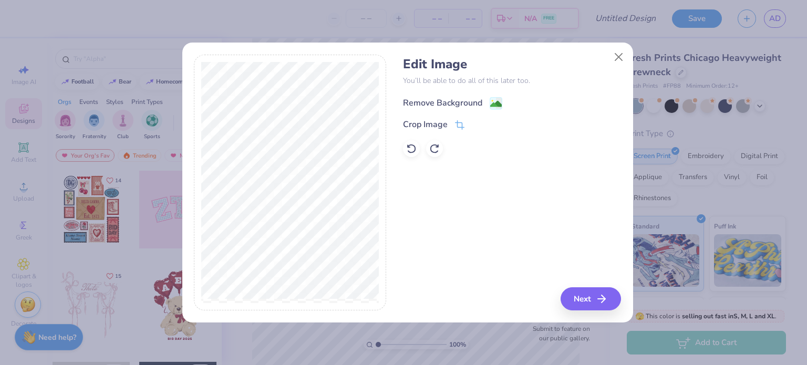
click at [432, 104] on div "Remove Background" at bounding box center [442, 103] width 79 height 13
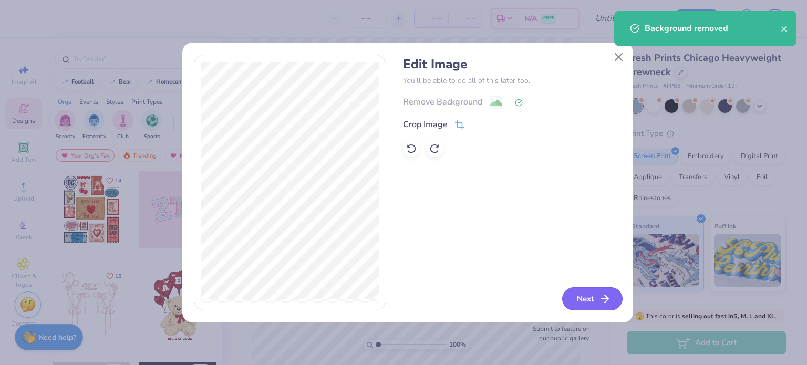
click at [598, 301] on button "Next" at bounding box center [592, 298] width 60 height 23
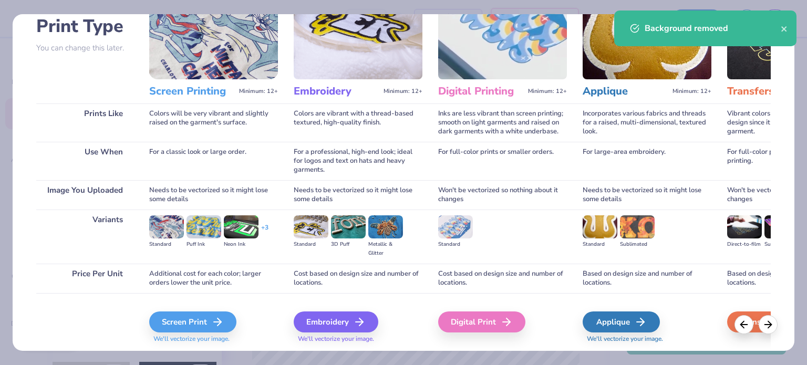
scroll to position [106, 0]
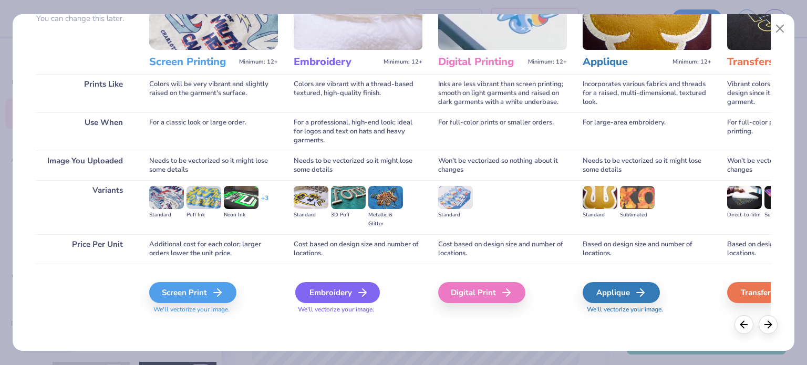
click at [341, 294] on div "Embroidery" at bounding box center [337, 292] width 85 height 21
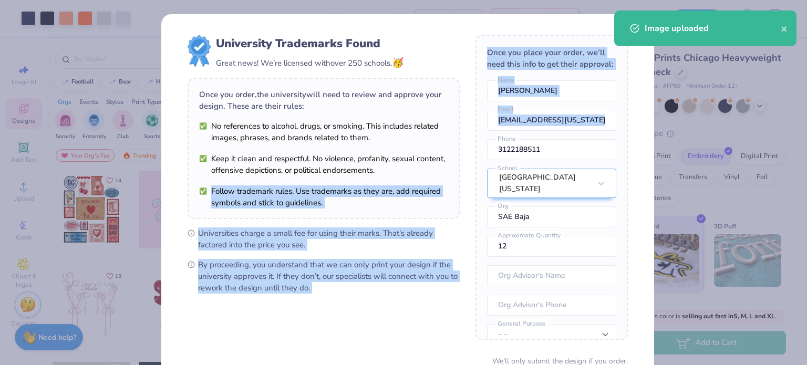
click at [454, 168] on form "University Trademarks Found Great news! We’re licensed with over 250 schools. 🥳…" at bounding box center [408, 228] width 440 height 387
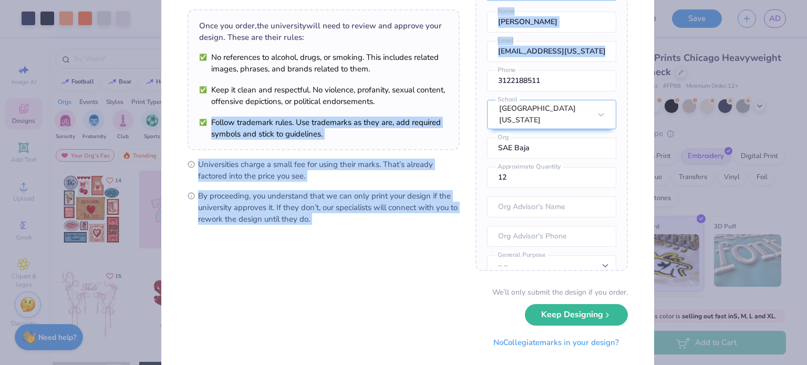
scroll to position [91, 0]
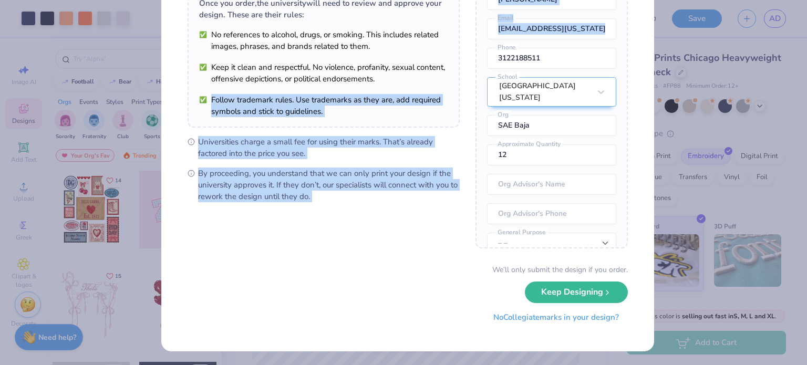
click at [507, 318] on button "No Collegiate marks in your design?" at bounding box center [556, 318] width 143 height 22
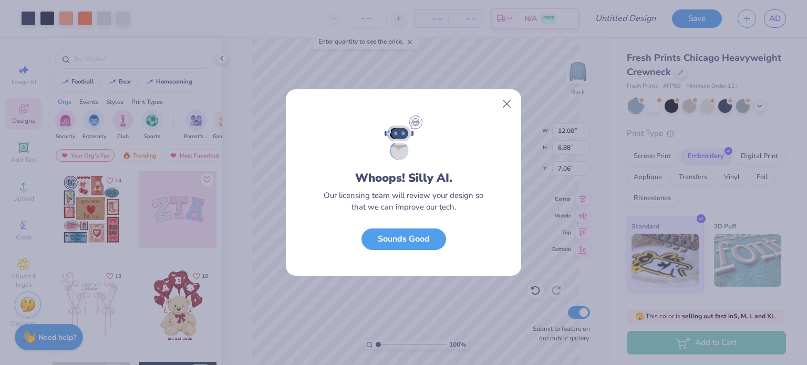
scroll to position [0, 0]
click at [427, 239] on button "Sounds Good" at bounding box center [404, 237] width 85 height 22
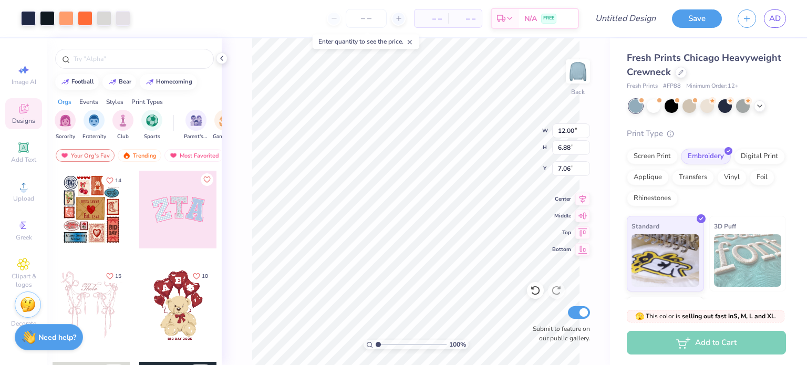
type input "5.60"
type input "3.21"
type input "2.62"
click at [157, 22] on div "– – Per Item – – Total Est. Delivery N/A FREE" at bounding box center [358, 18] width 441 height 37
click at [111, 17] on div at bounding box center [104, 17] width 15 height 15
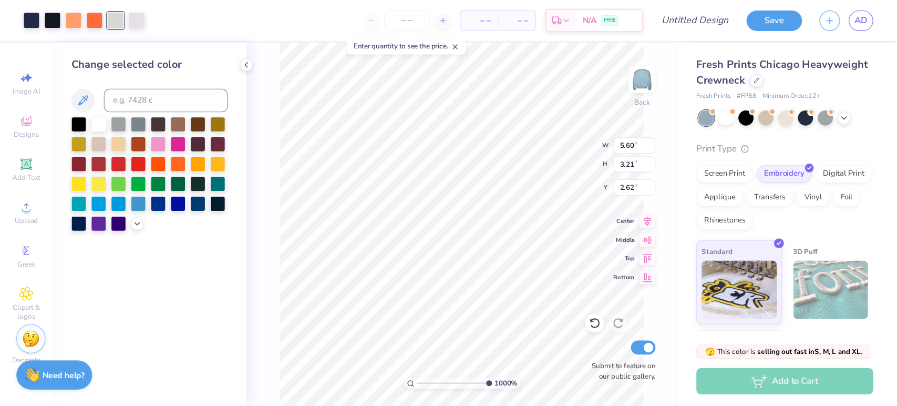
scroll to position [73, 0]
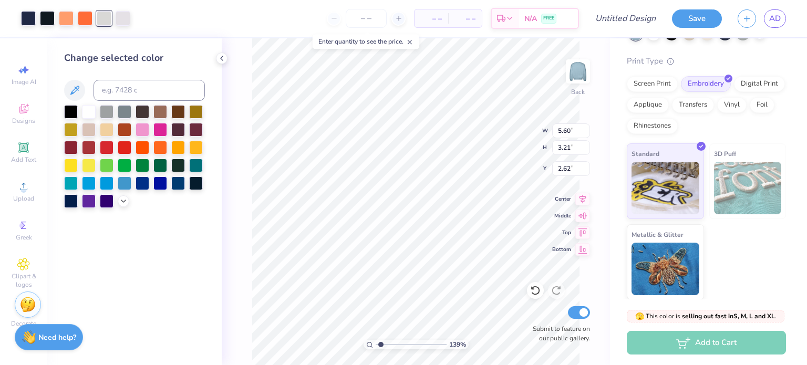
drag, startPoint x: 437, startPoint y: 344, endPoint x: 380, endPoint y: 343, distance: 56.8
click at [380, 343] on input "range" at bounding box center [411, 344] width 71 height 9
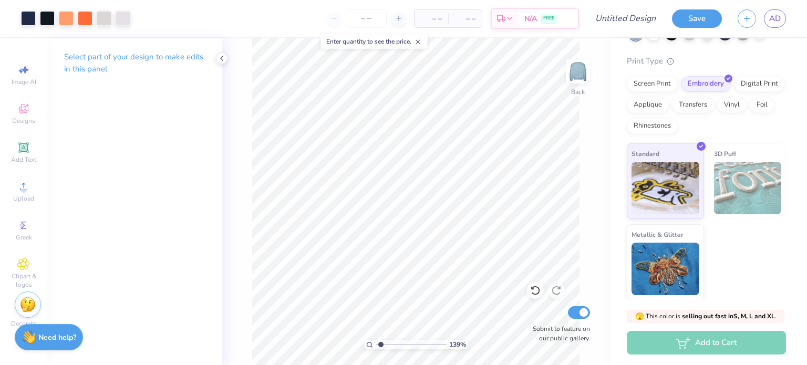
scroll to position [33, 0]
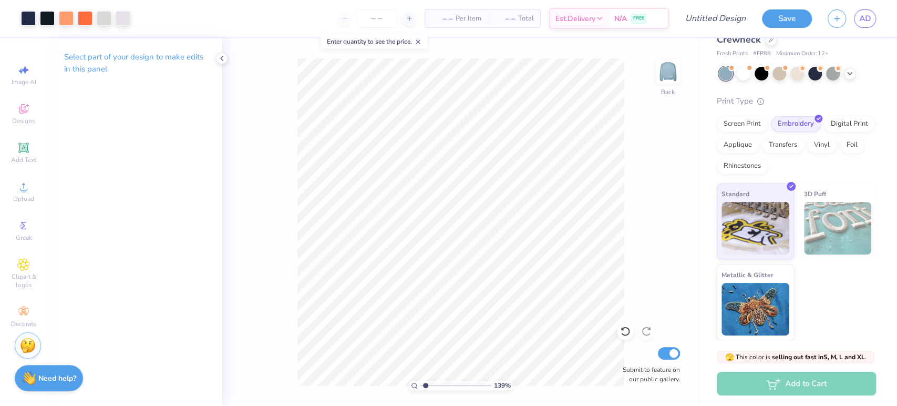
type input "1"
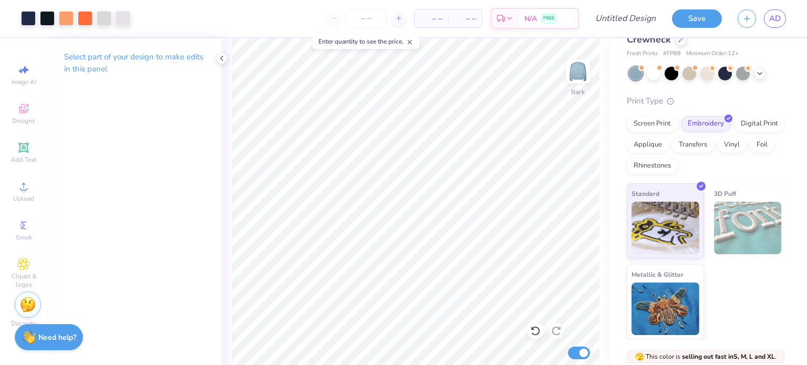
scroll to position [32, 0]
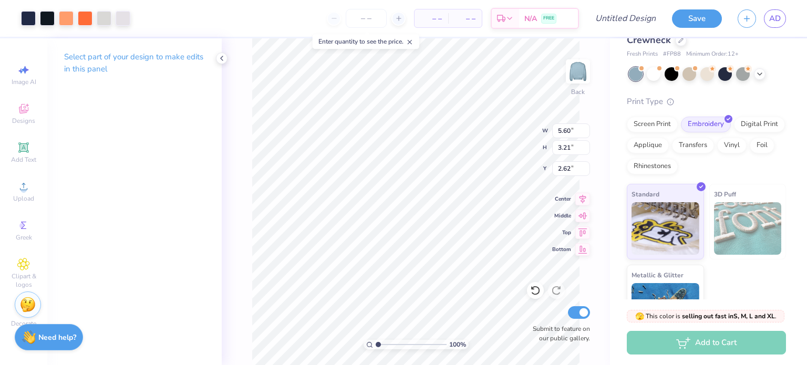
type input "3.00"
click at [402, 17] on icon at bounding box center [398, 18] width 7 height 7
type input "12"
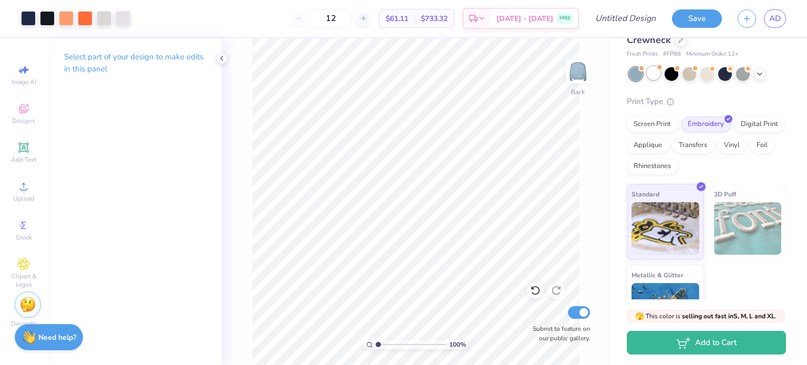
click at [653, 74] on div at bounding box center [654, 73] width 14 height 14
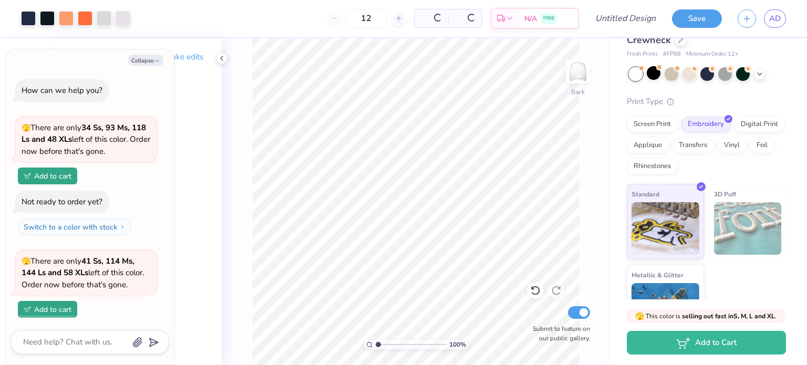
scroll to position [51, 0]
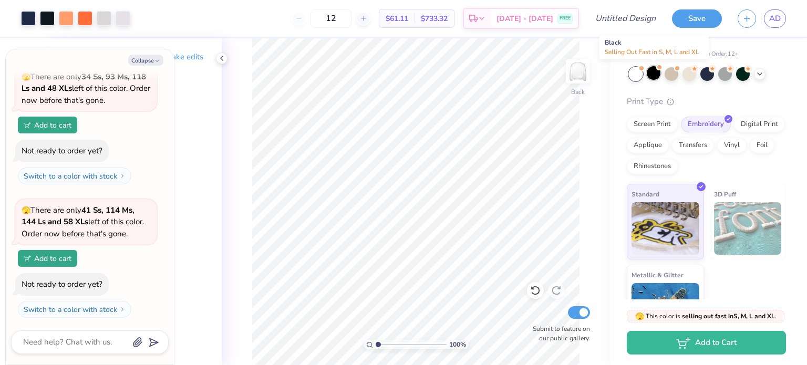
click at [657, 74] on div at bounding box center [654, 73] width 14 height 14
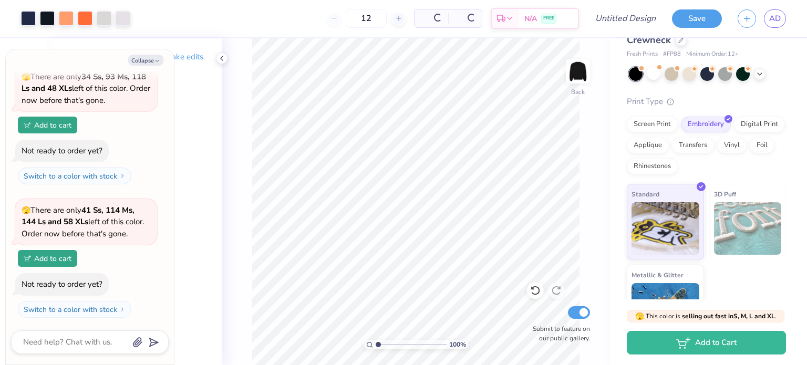
scroll to position [185, 0]
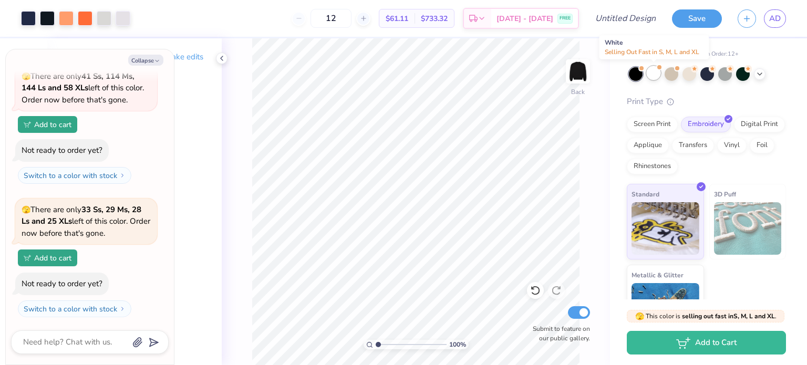
click at [656, 73] on div at bounding box center [654, 73] width 14 height 14
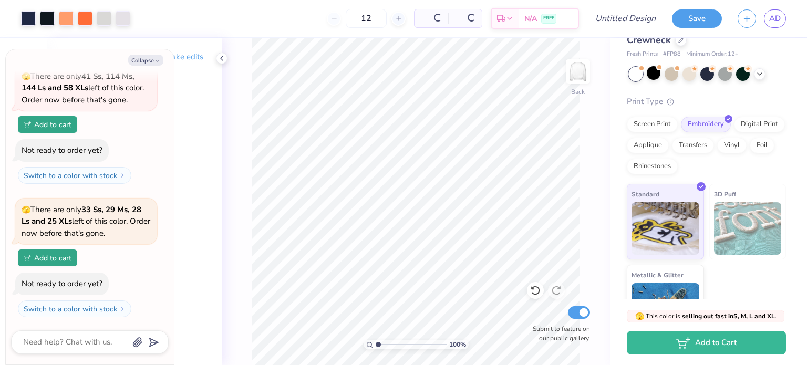
scroll to position [318, 0]
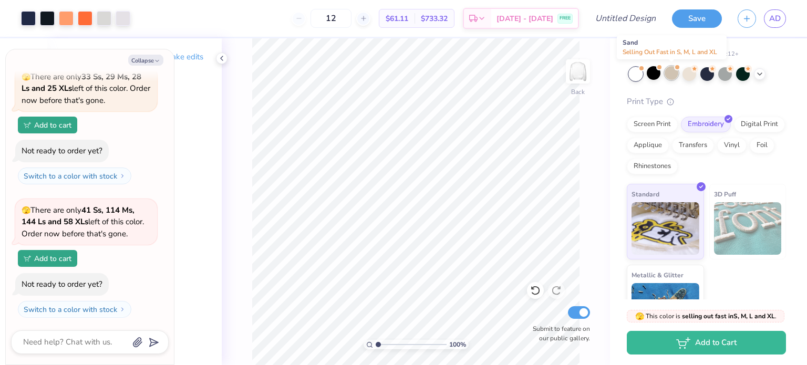
click at [674, 72] on div at bounding box center [672, 73] width 14 height 14
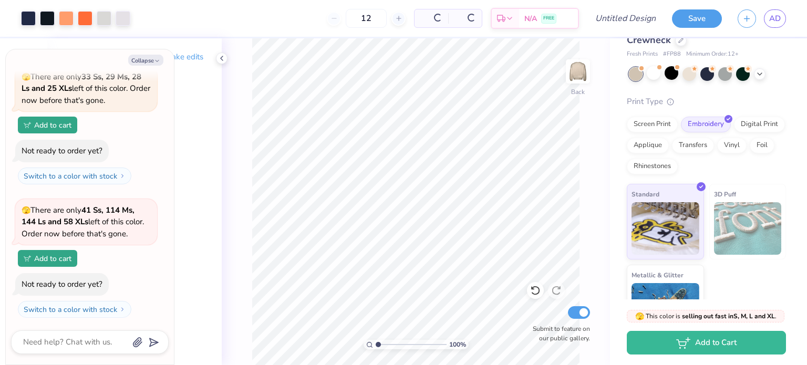
scroll to position [452, 0]
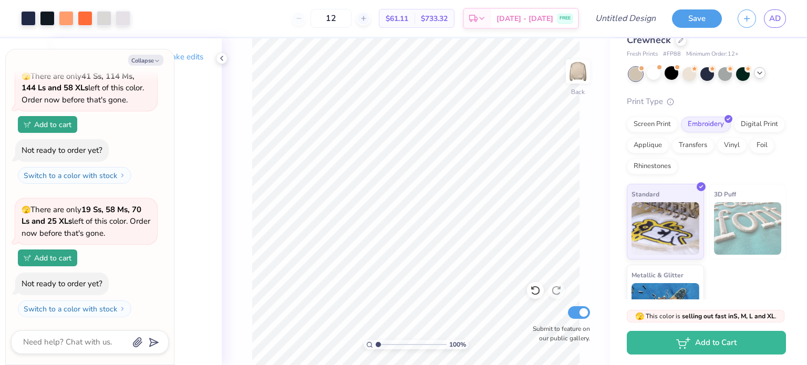
click at [760, 75] on icon at bounding box center [760, 73] width 8 height 8
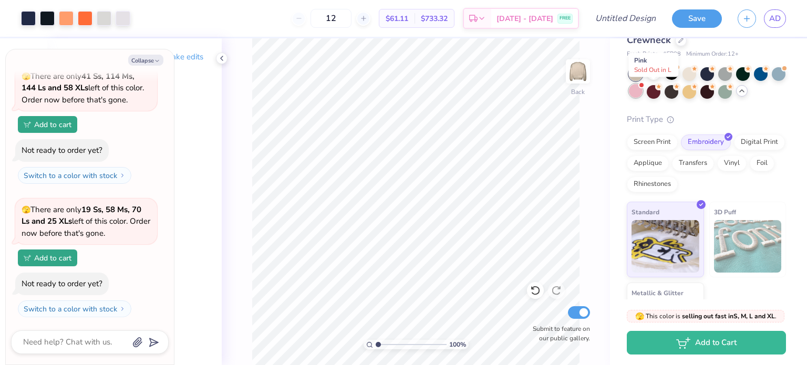
click at [643, 88] on div at bounding box center [636, 91] width 14 height 14
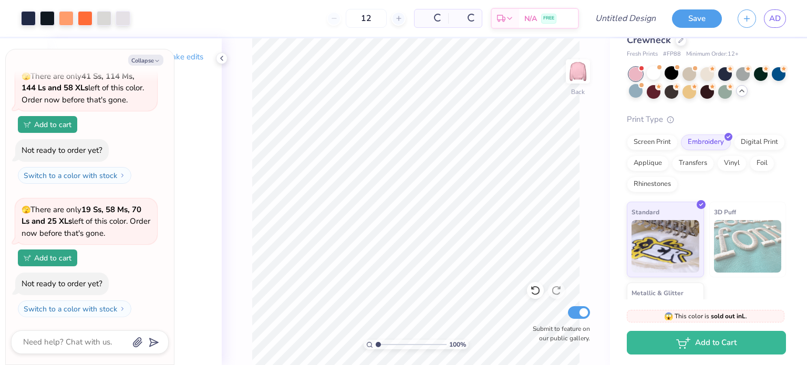
scroll to position [597, 0]
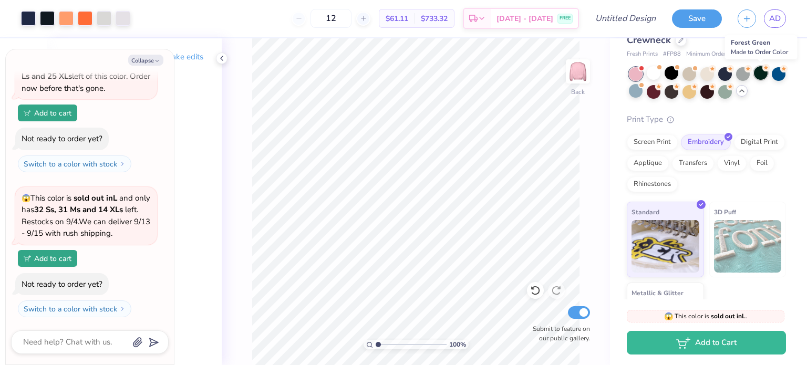
click at [761, 76] on div at bounding box center [761, 73] width 14 height 14
type textarea "x"
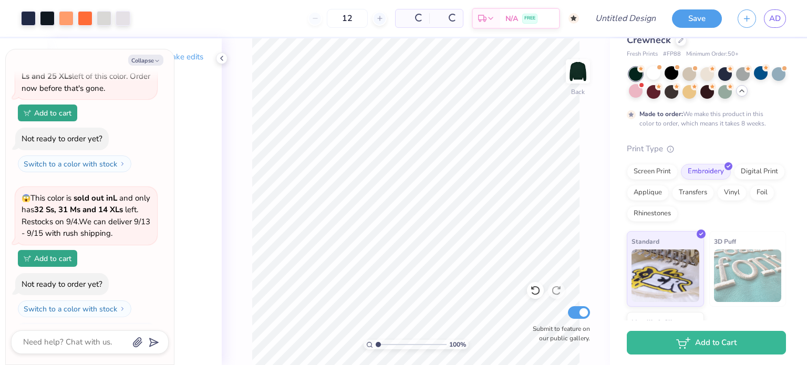
type input "50"
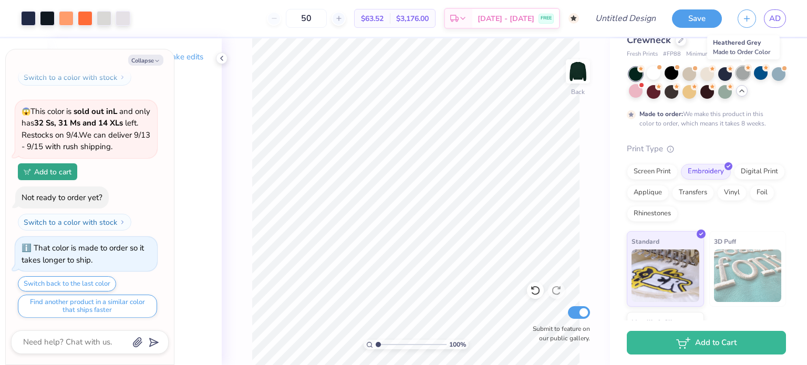
click at [744, 75] on div at bounding box center [743, 73] width 14 height 14
click at [757, 75] on div at bounding box center [761, 73] width 14 height 14
click at [740, 71] on div at bounding box center [743, 73] width 14 height 14
click at [709, 71] on div at bounding box center [707, 73] width 14 height 14
click at [739, 70] on div at bounding box center [743, 73] width 14 height 14
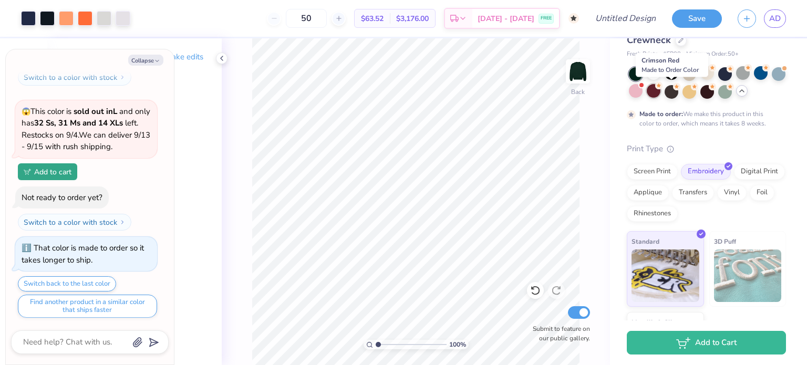
click at [661, 87] on div at bounding box center [654, 91] width 14 height 14
click at [678, 94] on div at bounding box center [672, 91] width 14 height 14
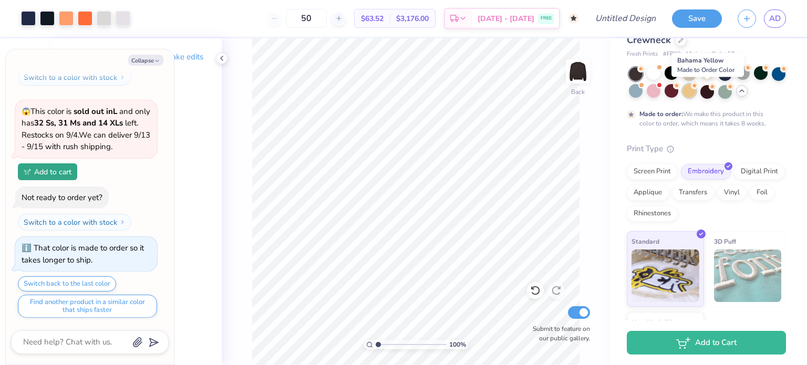
click at [696, 92] on div at bounding box center [690, 91] width 14 height 14
click at [714, 90] on div at bounding box center [707, 91] width 14 height 14
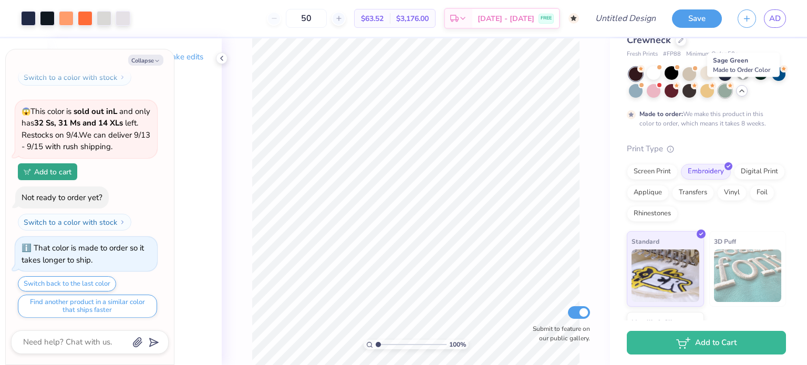
click at [732, 91] on div at bounding box center [725, 91] width 14 height 14
click at [744, 71] on div at bounding box center [743, 73] width 14 height 14
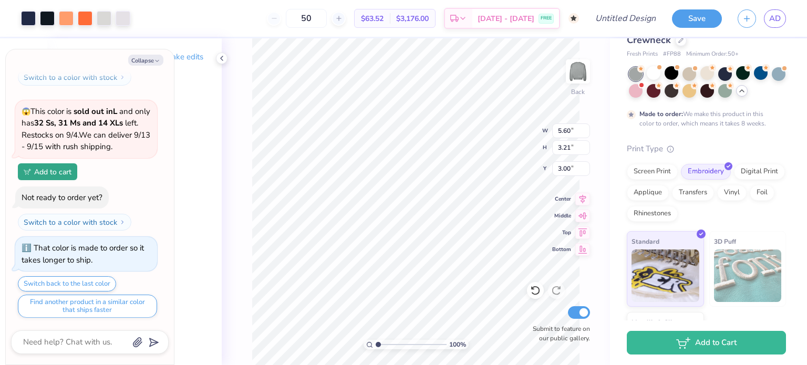
type textarea "x"
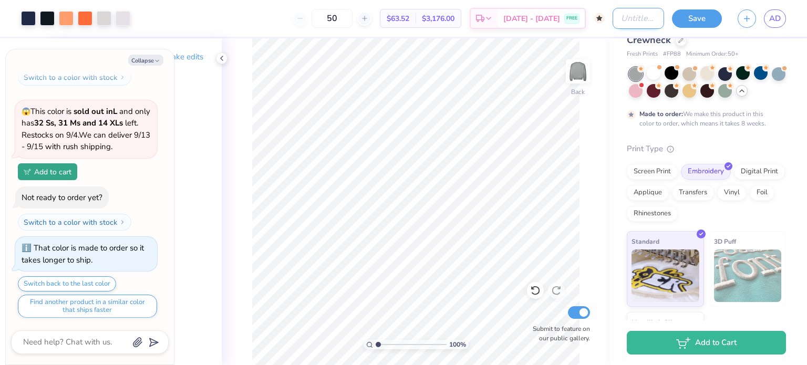
click at [646, 12] on input "Design Title" at bounding box center [638, 18] width 51 height 21
type input "h"
type textarea "x"
type input "he"
type textarea "x"
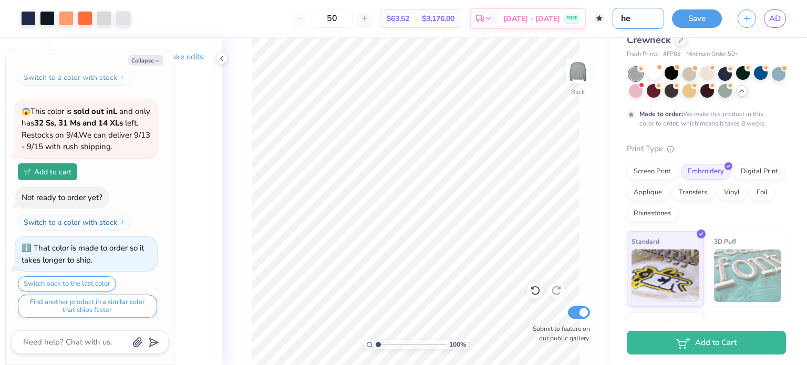
type input "hel"
type textarea "x"
type input "helm"
type textarea "x"
type input "helme"
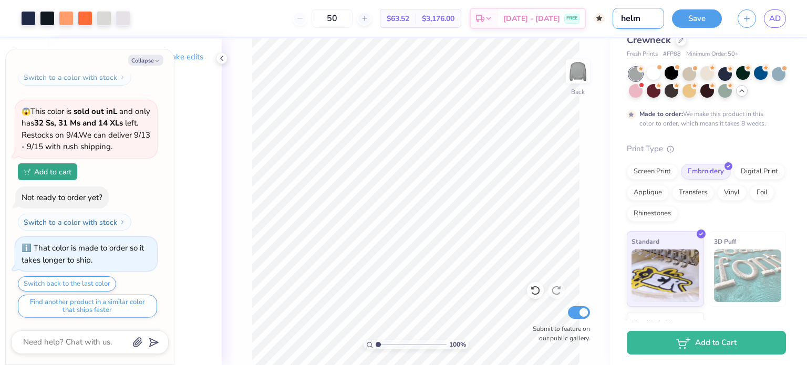
type textarea "x"
type input "helmet"
type textarea "x"
type input "helmet"
click at [696, 14] on button "Save" at bounding box center [697, 17] width 50 height 18
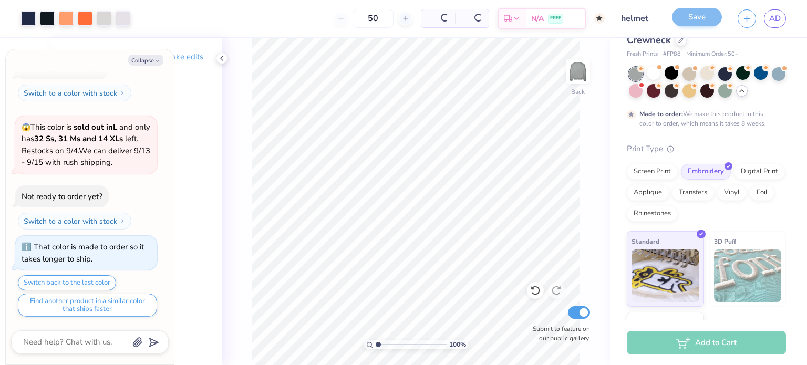
scroll to position [583, 0]
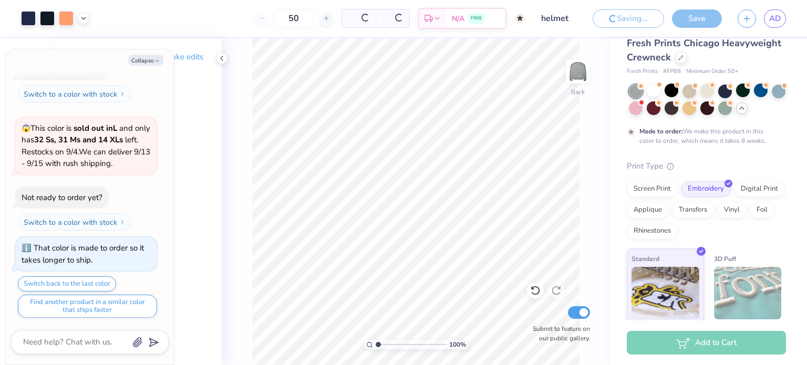
scroll to position [49, 0]
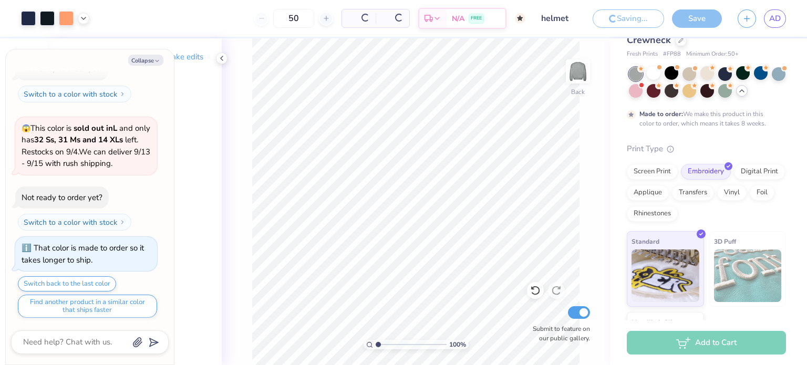
type textarea "x"
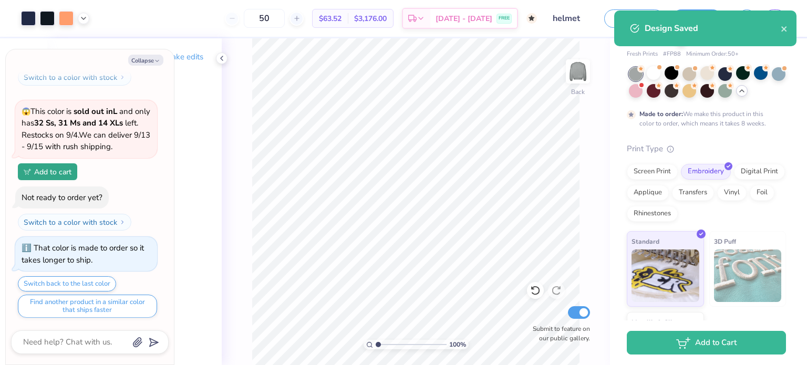
scroll to position [0, 0]
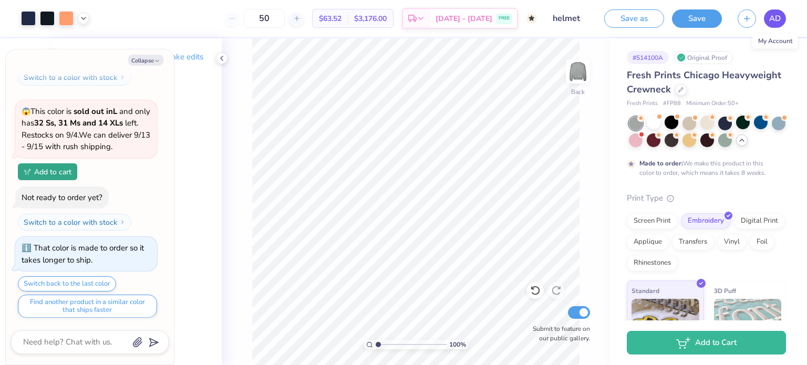
click at [777, 15] on span "AD" at bounding box center [775, 19] width 12 height 12
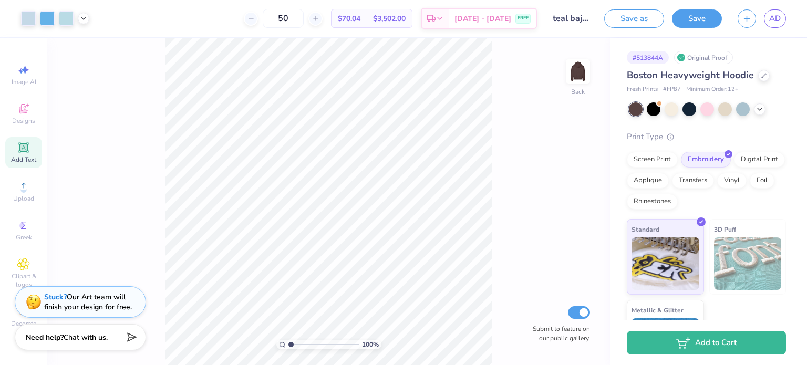
click at [21, 148] on icon at bounding box center [23, 147] width 8 height 8
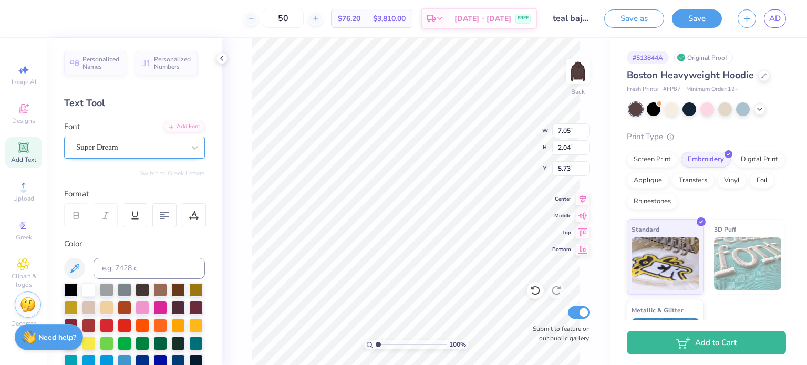
click at [171, 149] on div "Super Dream" at bounding box center [130, 147] width 110 height 16
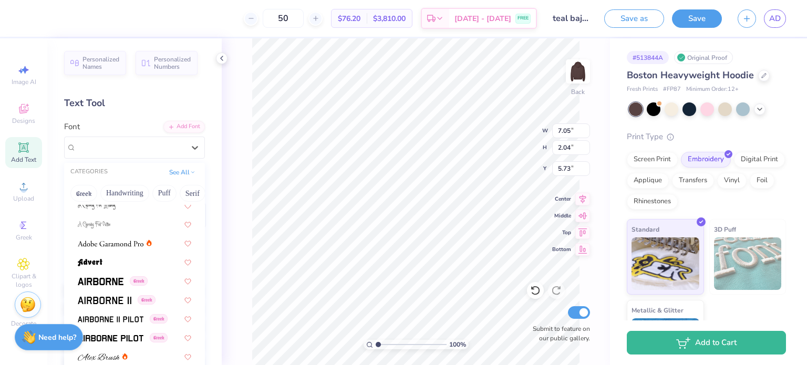
scroll to position [140, 0]
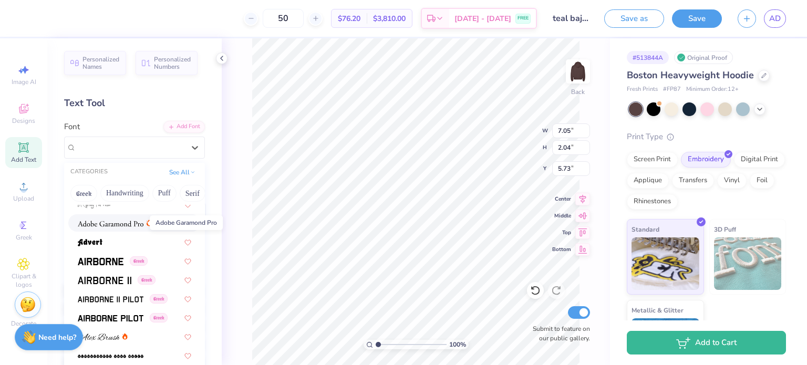
click at [131, 224] on img at bounding box center [111, 223] width 66 height 7
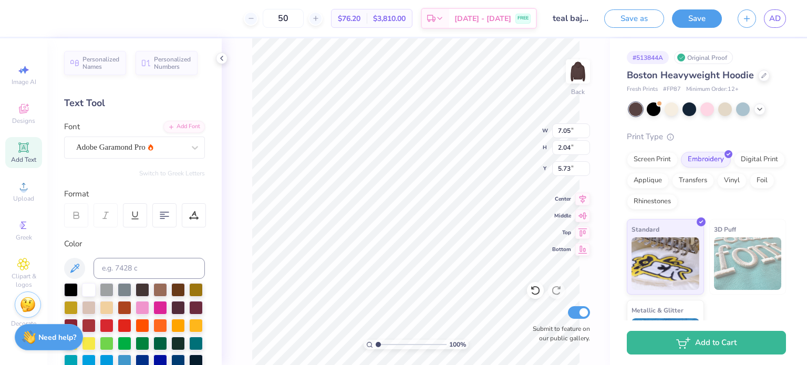
type input "7.37"
type input "2.03"
type input "5.74"
click at [134, 269] on input at bounding box center [149, 268] width 111 height 21
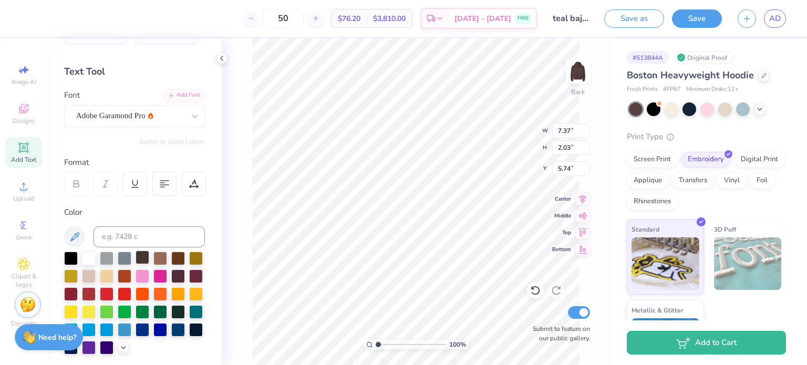
scroll to position [70, 0]
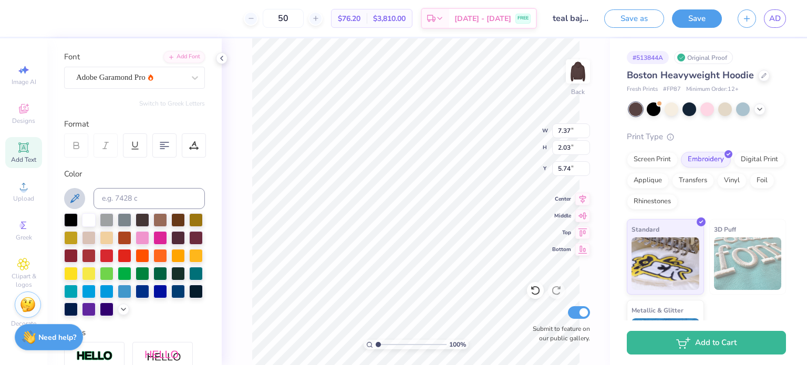
type textarea "Off-Road Illini"
click at [78, 197] on icon at bounding box center [74, 198] width 13 height 13
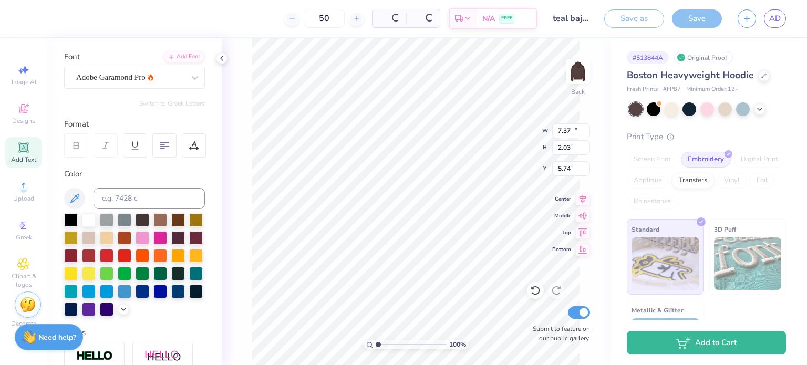
type input "16.81"
type input "2.15"
type input "5.67"
click at [72, 199] on icon at bounding box center [74, 198] width 9 height 9
drag, startPoint x: 378, startPoint y: 343, endPoint x: 403, endPoint y: 342, distance: 24.2
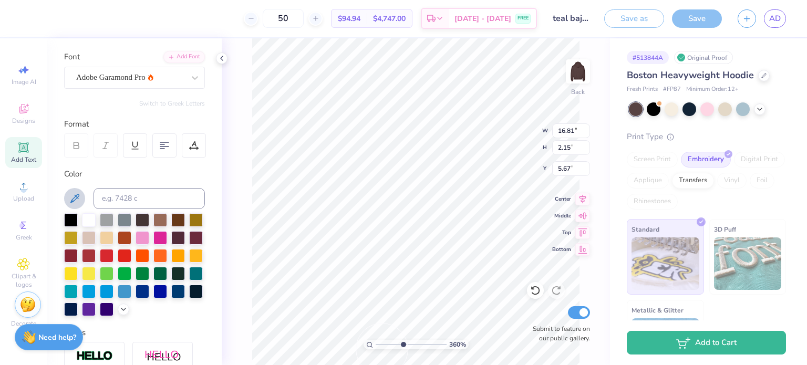
click at [403, 342] on input "range" at bounding box center [411, 344] width 71 height 9
drag, startPoint x: 402, startPoint y: 344, endPoint x: 383, endPoint y: 343, distance: 19.5
type input "1.69"
click at [383, 343] on input "range" at bounding box center [411, 344] width 71 height 9
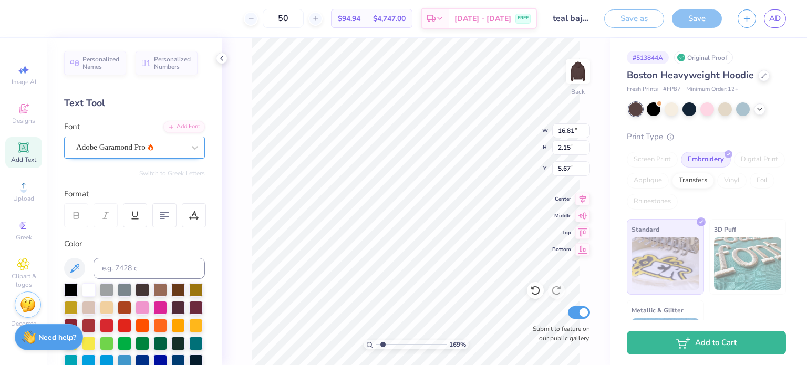
click at [169, 155] on div "Adobe Garamond Pro" at bounding box center [130, 147] width 110 height 16
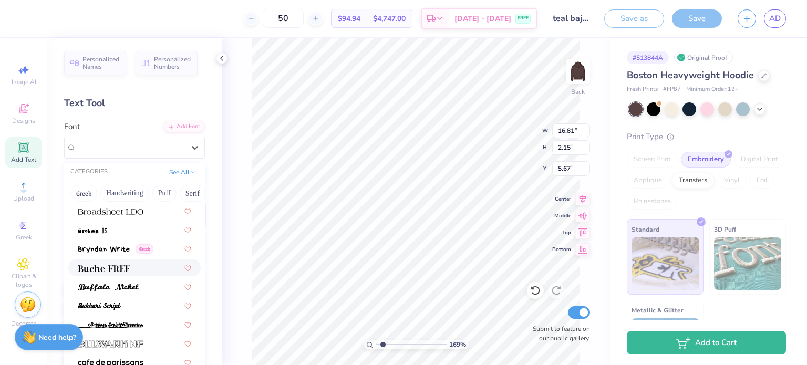
scroll to position [911, 0]
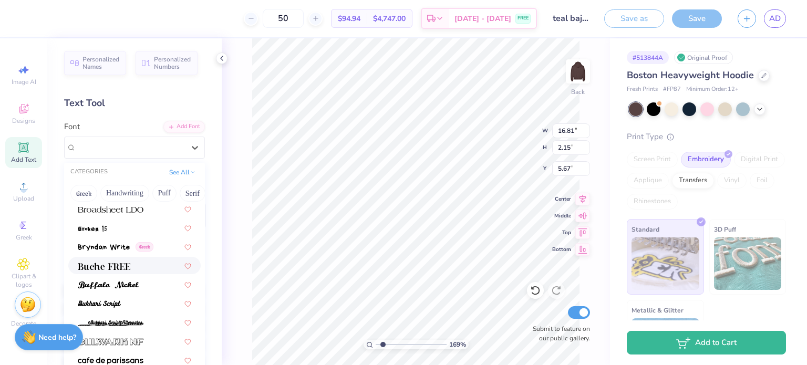
click at [121, 265] on img at bounding box center [104, 266] width 53 height 7
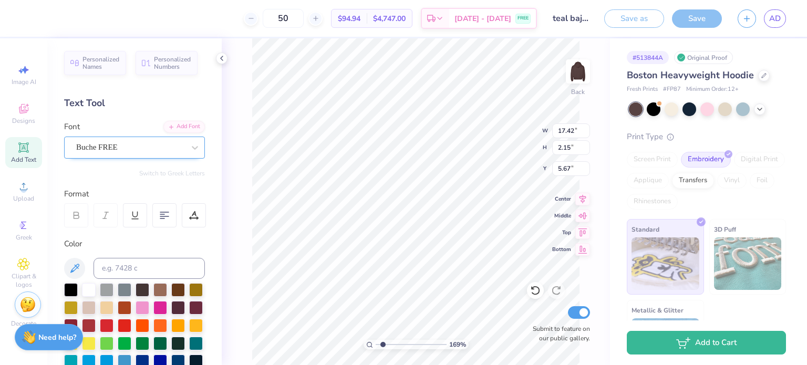
click at [119, 151] on div "Buche FREE" at bounding box center [130, 147] width 110 height 16
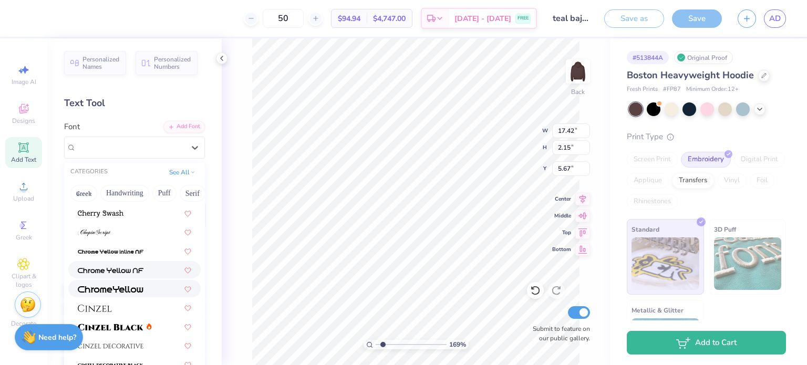
scroll to position [1191, 0]
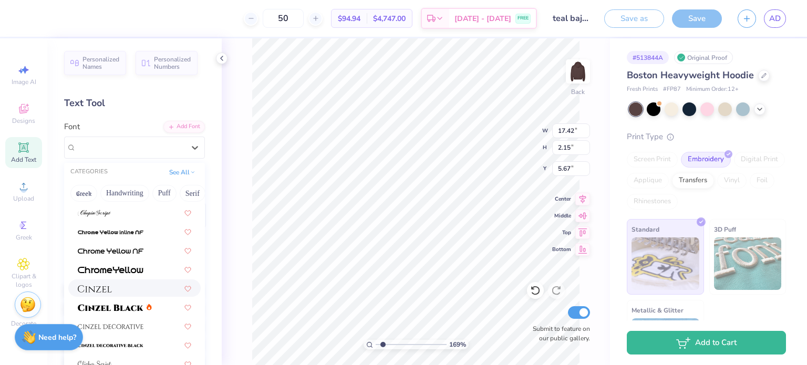
click at [125, 287] on div at bounding box center [135, 288] width 114 height 11
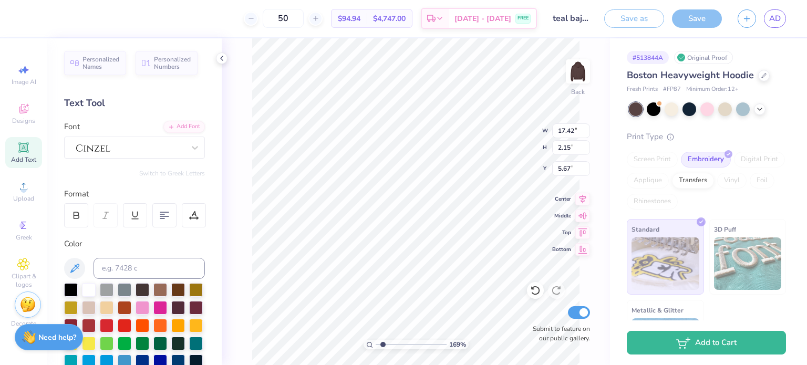
type input "18.86"
type input "1.81"
type input "5.84"
type input "1"
click at [117, 143] on div at bounding box center [130, 147] width 110 height 16
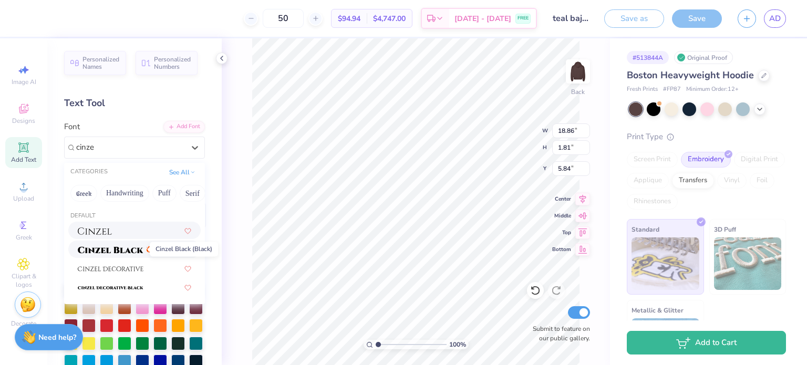
click at [124, 251] on img at bounding box center [111, 249] width 66 height 7
type input "cinze"
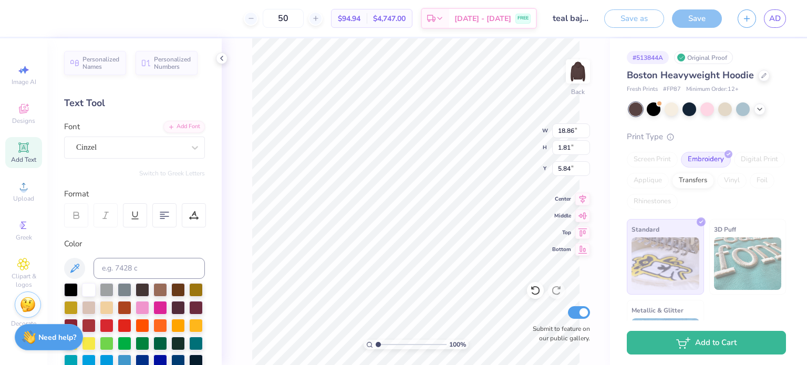
type input "1.69"
type input "5.90"
click at [219, 60] on icon at bounding box center [222, 58] width 8 height 8
click at [218, 59] on icon at bounding box center [222, 58] width 8 height 8
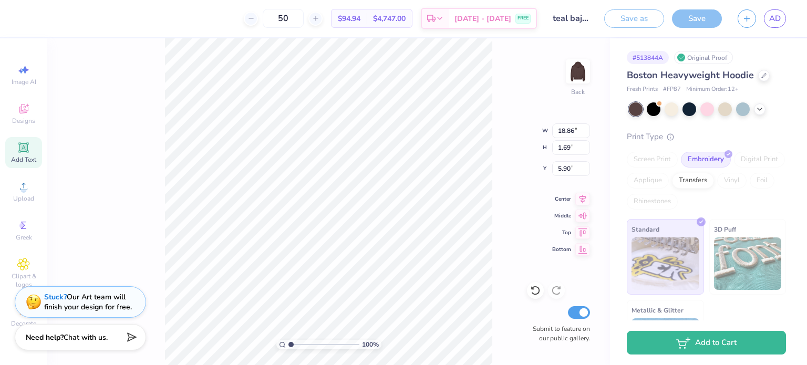
scroll to position [8, 4]
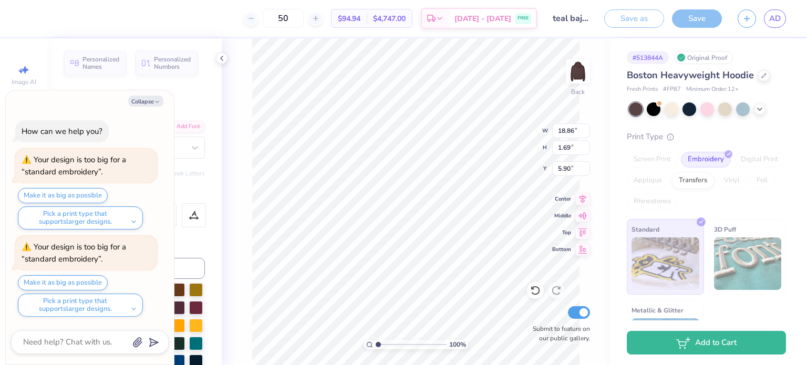
type textarea "x"
type input "8.66"
type textarea "x"
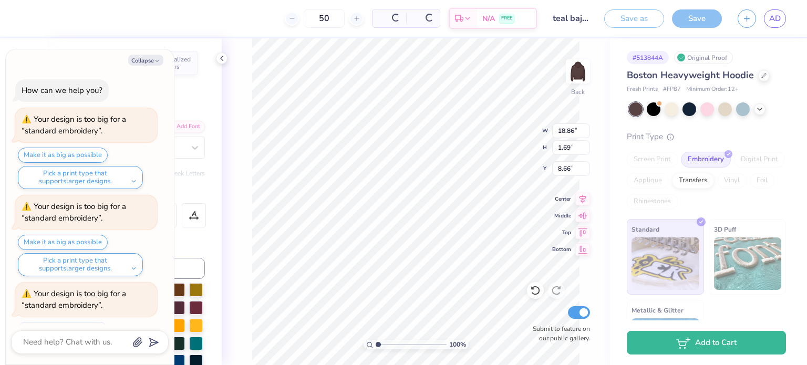
scroll to position [45, 0]
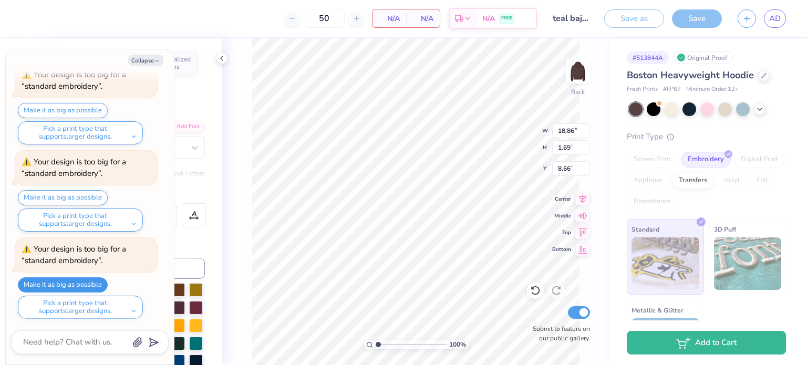
click at [75, 280] on button "Make it as big as possible" at bounding box center [63, 284] width 90 height 15
type input "12.00"
type input "1.08"
type input "9.28"
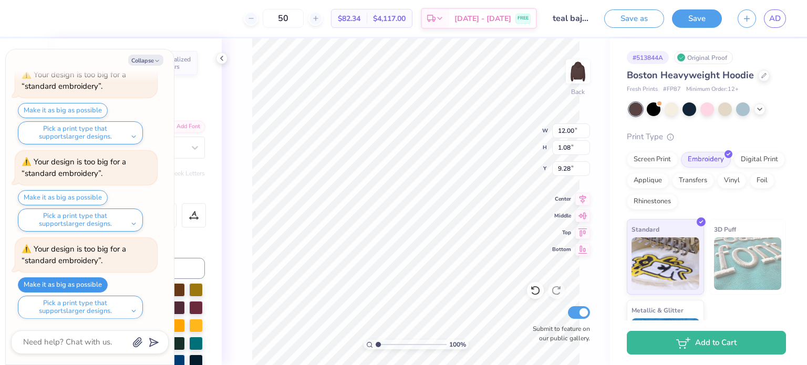
type textarea "x"
type input "7.31"
type textarea "x"
type textarea "Off-Road Illini"
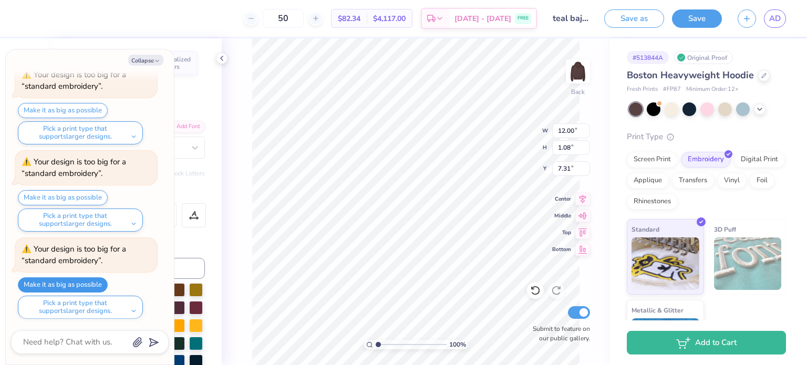
scroll to position [8, 2]
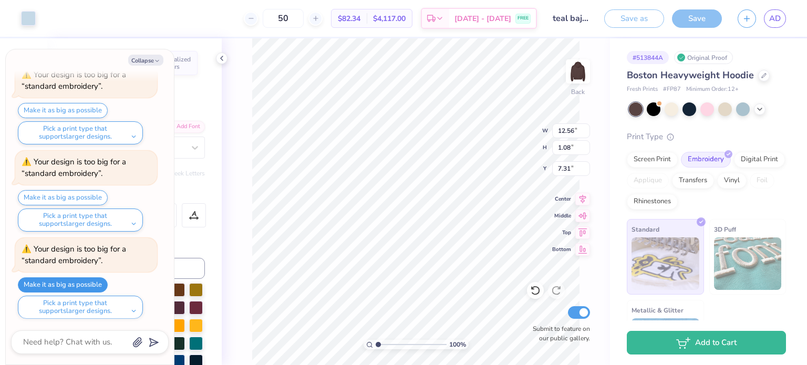
type textarea "x"
type input "7.36"
type textarea "x"
type input "8.58"
type input "0.74"
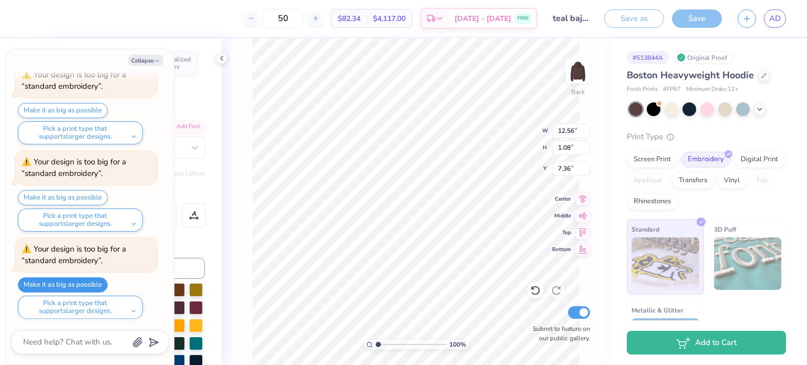
type input "7.70"
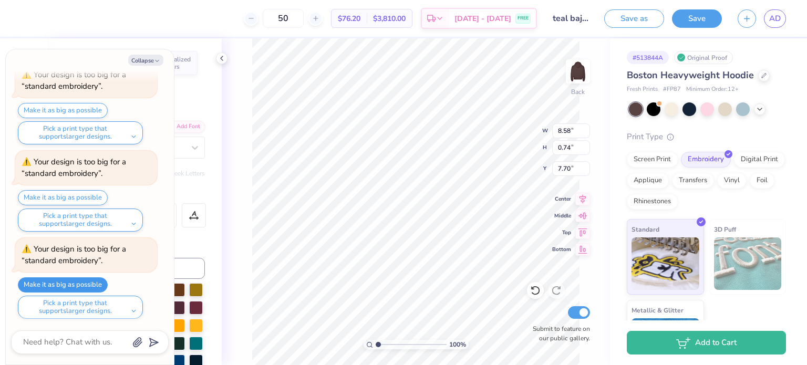
type textarea "x"
type input "6.75"
click at [162, 57] on button "Collapse" at bounding box center [145, 60] width 35 height 11
type textarea "x"
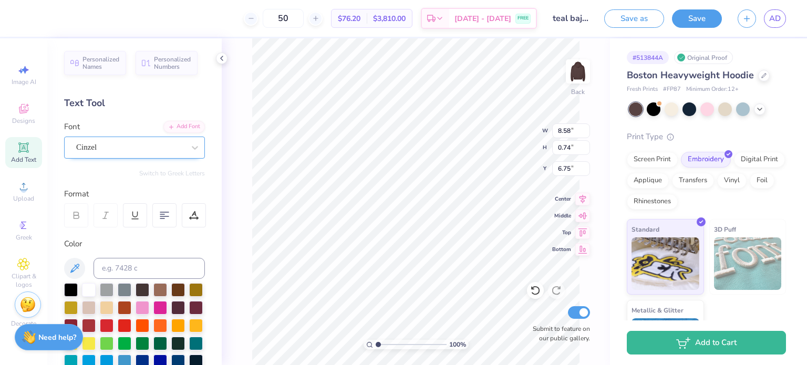
click at [147, 142] on div "Cinzel" at bounding box center [130, 147] width 110 height 16
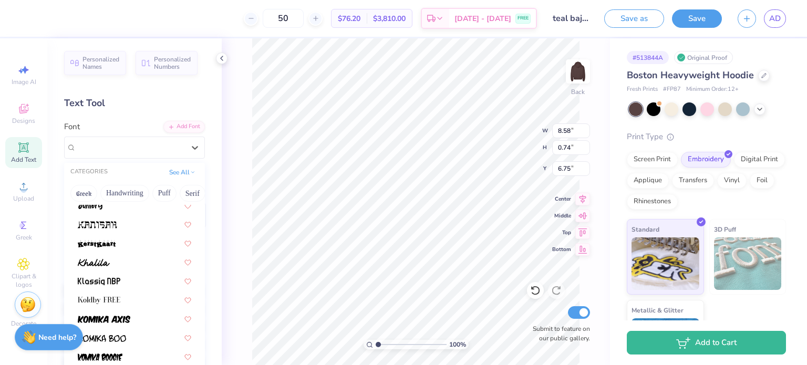
scroll to position [2943, 0]
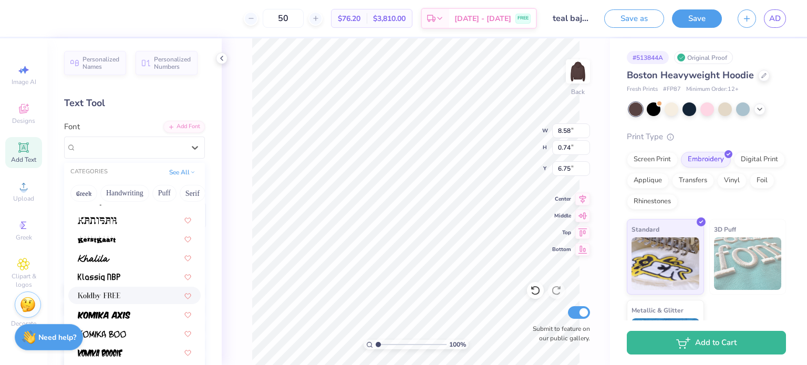
click at [133, 292] on div at bounding box center [135, 295] width 114 height 11
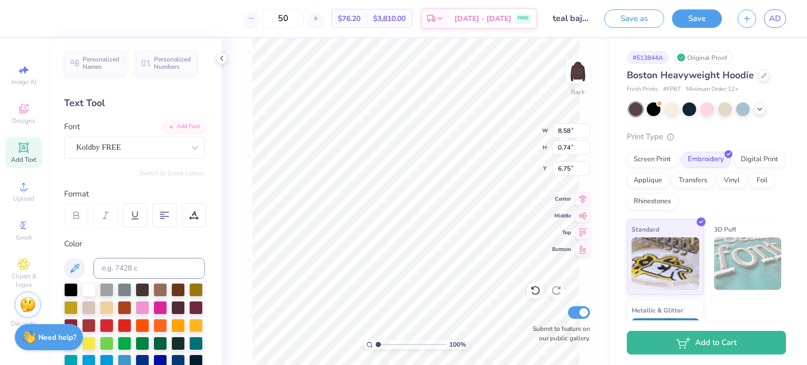
type input "5.40"
type input "0.69"
type input "6.98"
click at [163, 145] on div "Koldby FREE" at bounding box center [130, 147] width 110 height 16
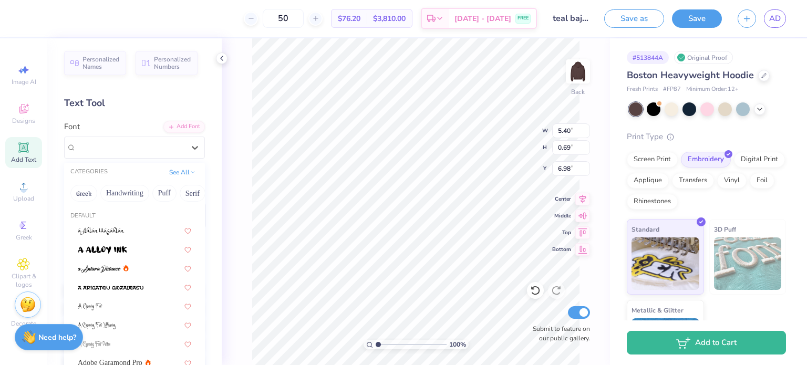
drag, startPoint x: 138, startPoint y: 172, endPoint x: 93, endPoint y: 172, distance: 44.7
click at [93, 172] on div "CATEGORIES See All" at bounding box center [134, 172] width 141 height 19
drag, startPoint x: 150, startPoint y: 193, endPoint x: 166, endPoint y: 182, distance: 19.4
click at [78, 189] on div "Greek Handwriting Puff Serif Bold Calligraphy Retro Sans Serif Minimal Fantasy …" at bounding box center [134, 193] width 141 height 23
click at [172, 174] on button "See All" at bounding box center [182, 171] width 33 height 11
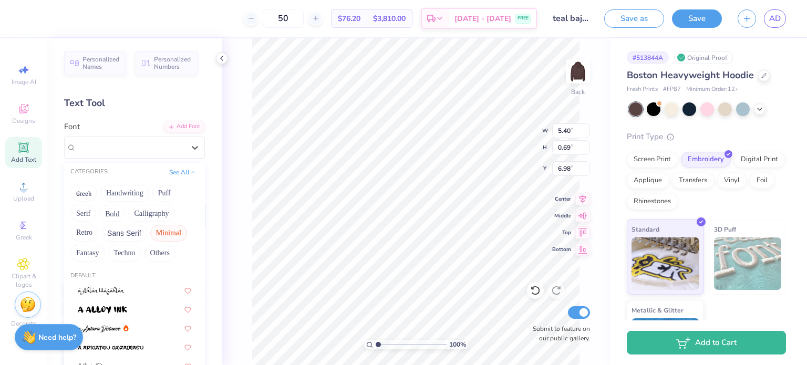
click at [167, 233] on button "Minimal" at bounding box center [168, 233] width 37 height 17
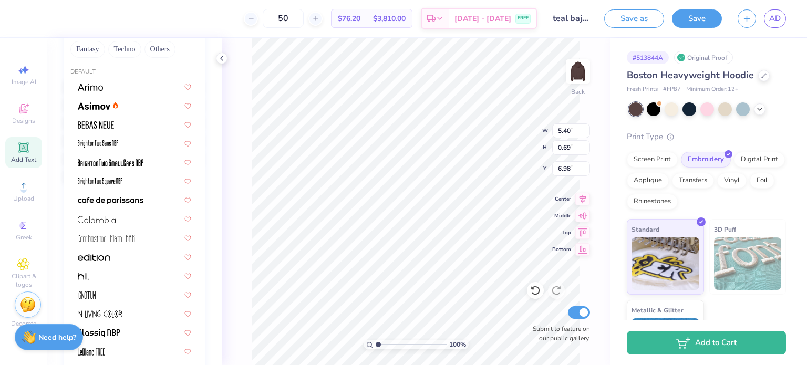
scroll to position [210, 0]
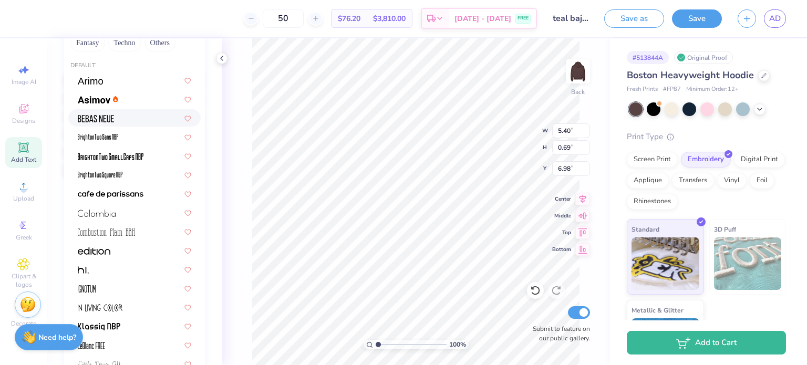
click at [128, 120] on div at bounding box center [135, 117] width 114 height 11
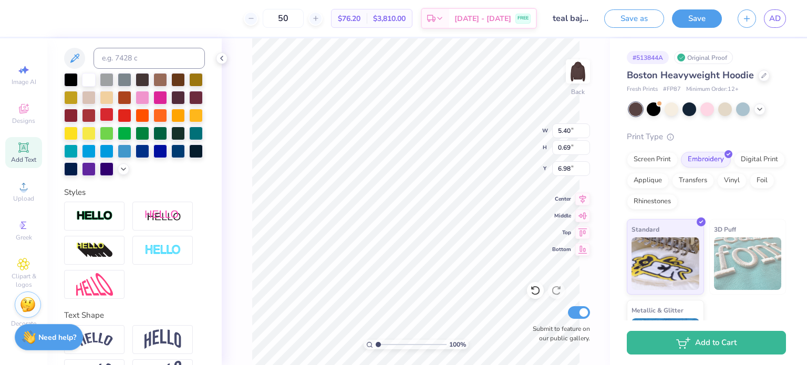
type input "4.35"
type input "0.72"
type input "6.96"
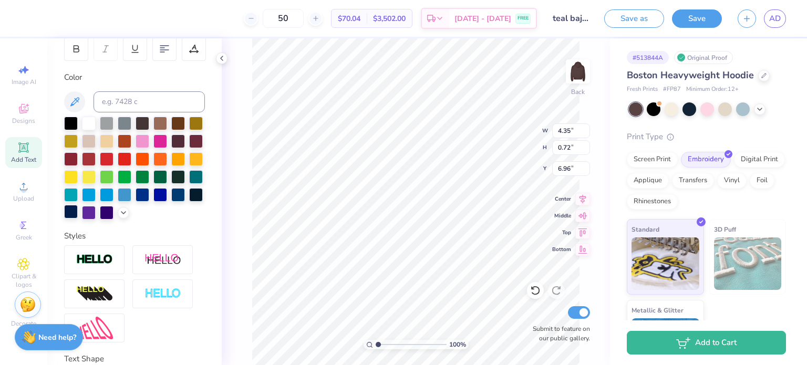
scroll to position [53, 0]
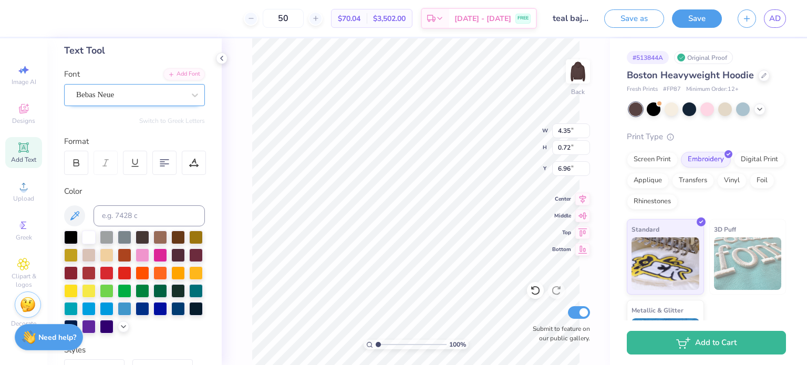
click at [156, 92] on div "Bebas Neue" at bounding box center [130, 95] width 110 height 16
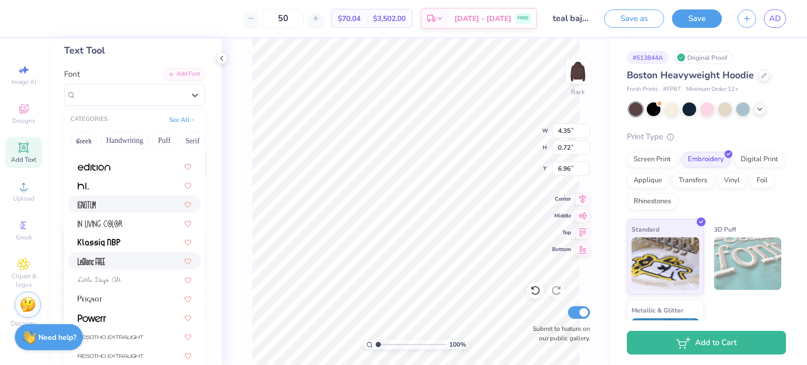
scroll to position [200, 0]
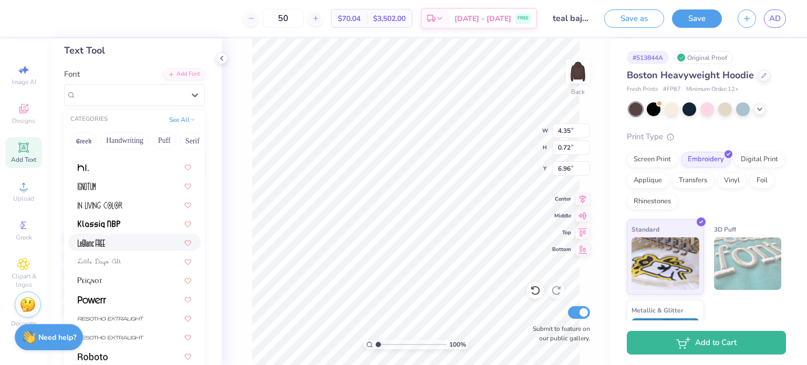
click at [135, 246] on div at bounding box center [135, 242] width 114 height 11
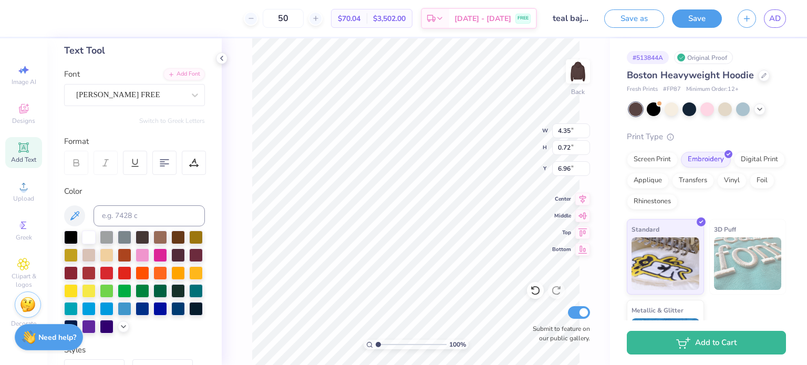
type input "2.59"
type input "0.68"
type input "6.98"
click at [121, 82] on div "Font [PERSON_NAME] FREE" at bounding box center [134, 87] width 141 height 38
click at [120, 92] on div "[PERSON_NAME] FREE" at bounding box center [130, 95] width 110 height 16
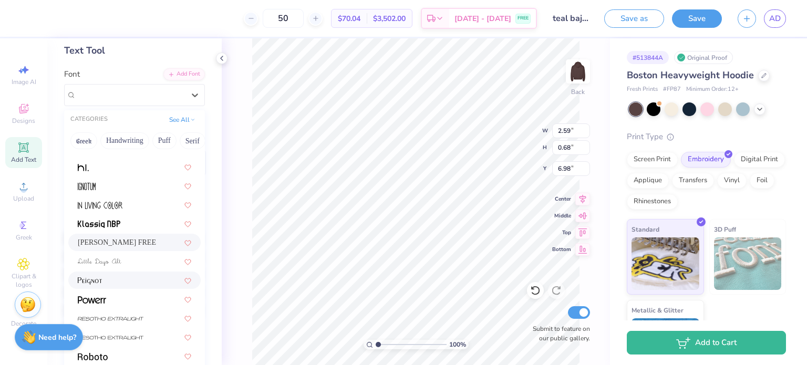
click at [127, 279] on div at bounding box center [135, 280] width 114 height 11
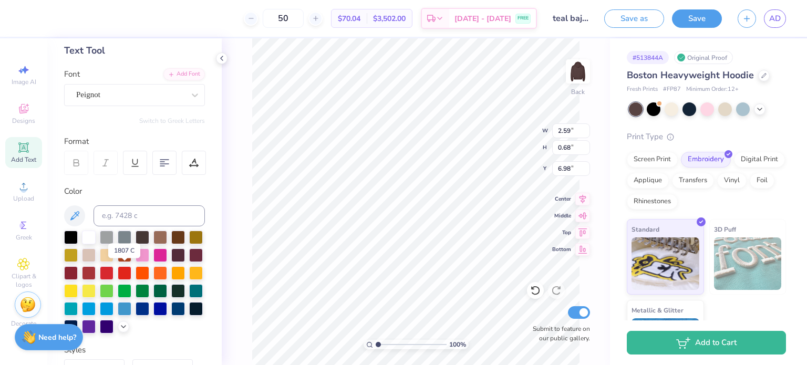
type input "4.78"
type input "0.74"
type input "6.95"
click at [128, 84] on div "Peignot" at bounding box center [134, 95] width 141 height 22
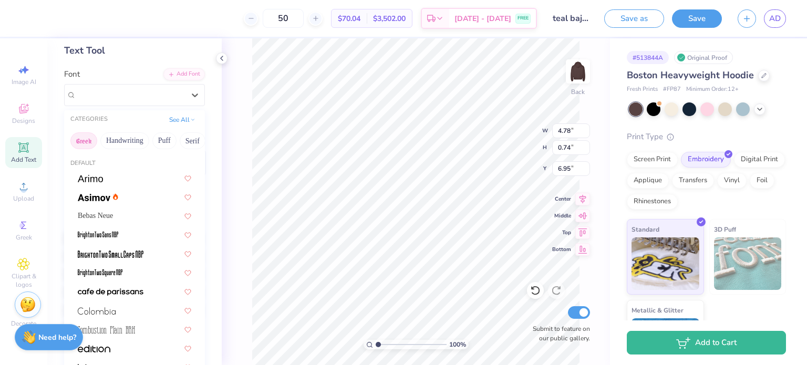
click at [87, 139] on button "Greek" at bounding box center [83, 140] width 27 height 17
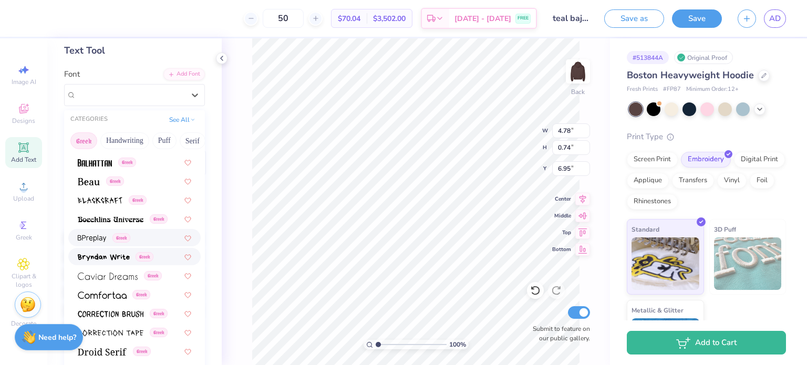
scroll to position [140, 0]
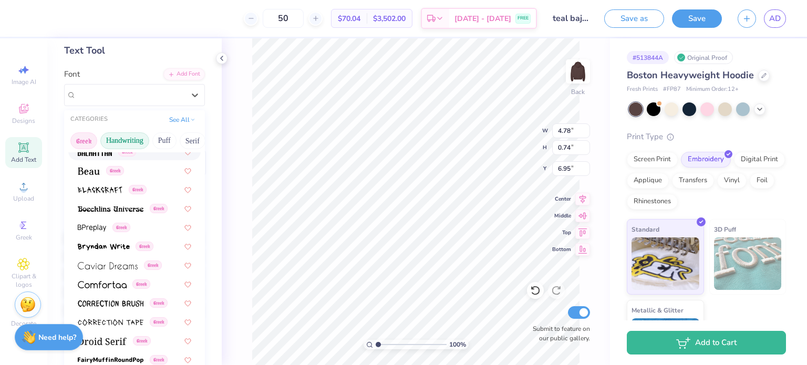
click at [123, 142] on button "Handwriting" at bounding box center [124, 140] width 49 height 17
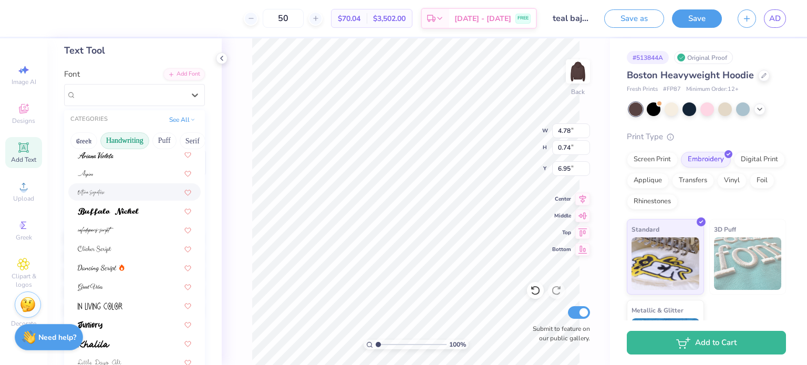
scroll to position [70, 0]
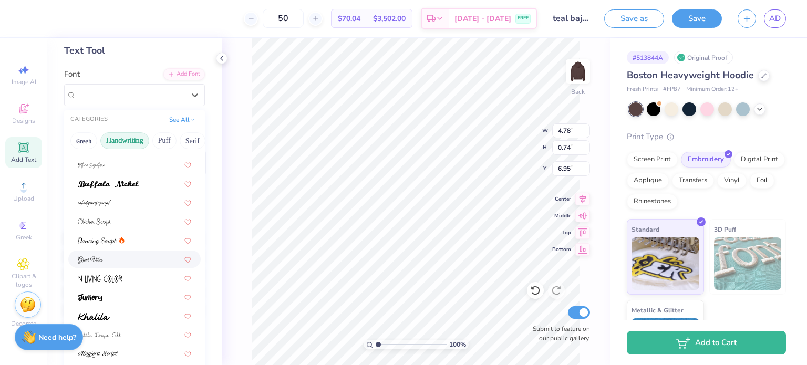
click at [122, 252] on div at bounding box center [134, 259] width 132 height 17
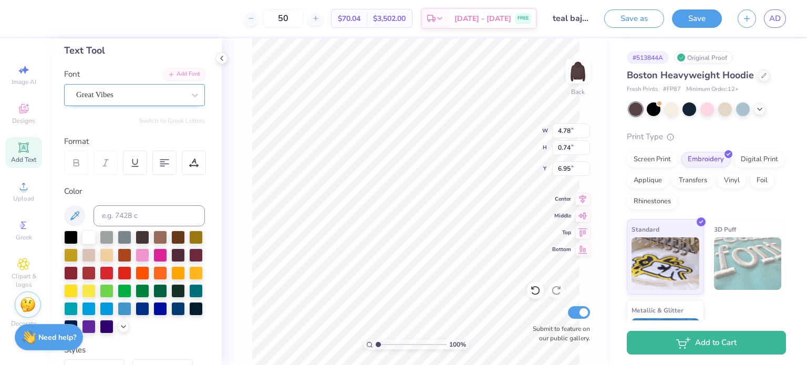
type input "5.56"
type input "1.19"
type input "6.72"
click at [145, 88] on div at bounding box center [130, 95] width 108 height 14
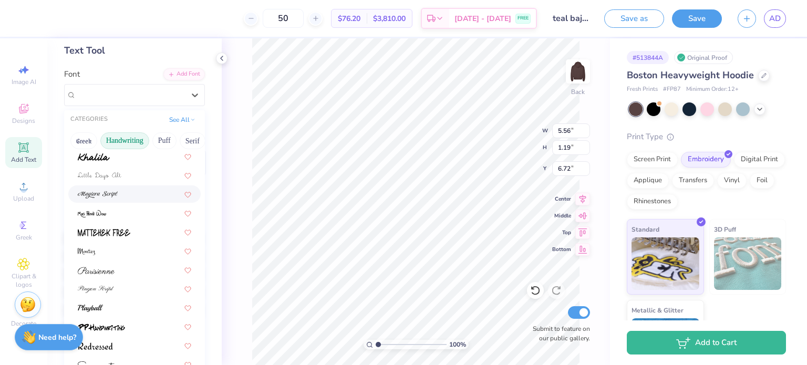
scroll to position [238, 0]
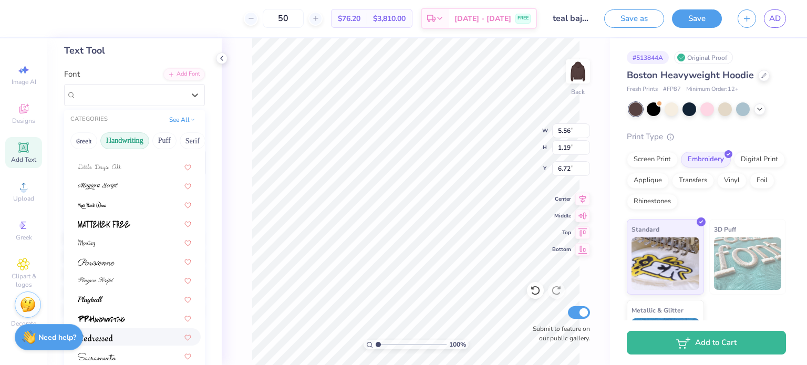
click at [138, 337] on div at bounding box center [135, 337] width 114 height 11
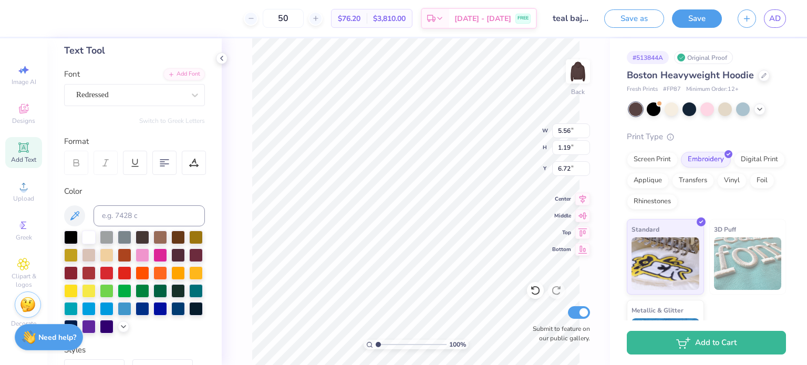
type input "5.05"
type input "0.87"
type input "6.88"
type input "5.81"
type input "1.00"
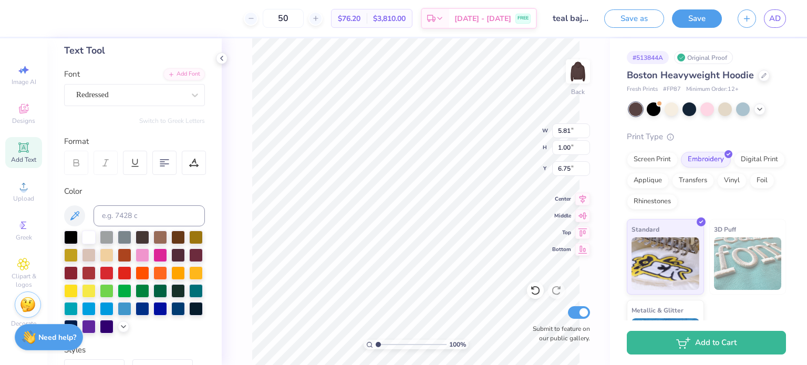
type input "6.75"
type textarea "Off-Road Illini"
type input "7.29"
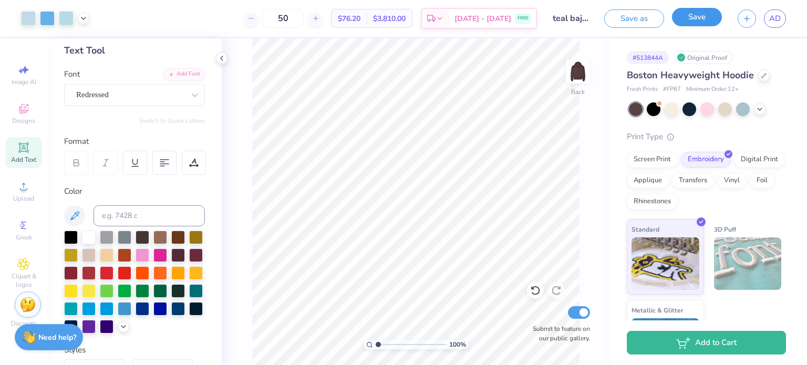
click at [705, 24] on button "Save" at bounding box center [697, 17] width 50 height 18
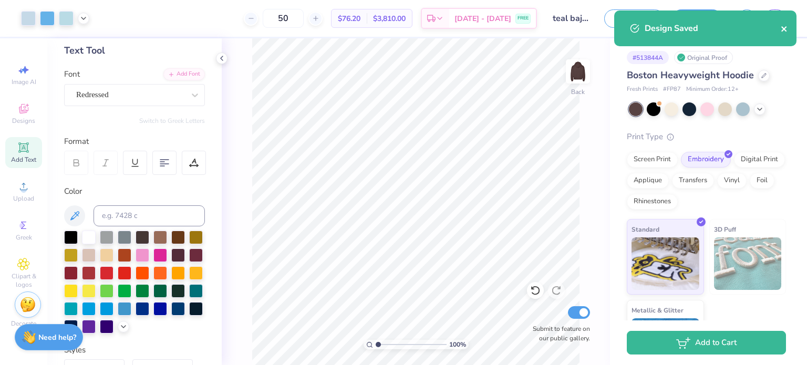
click at [784, 29] on icon "close" at bounding box center [783, 28] width 5 height 5
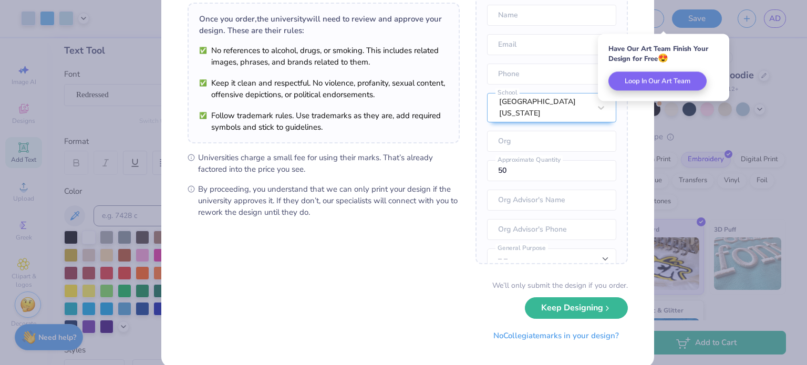
scroll to position [91, 0]
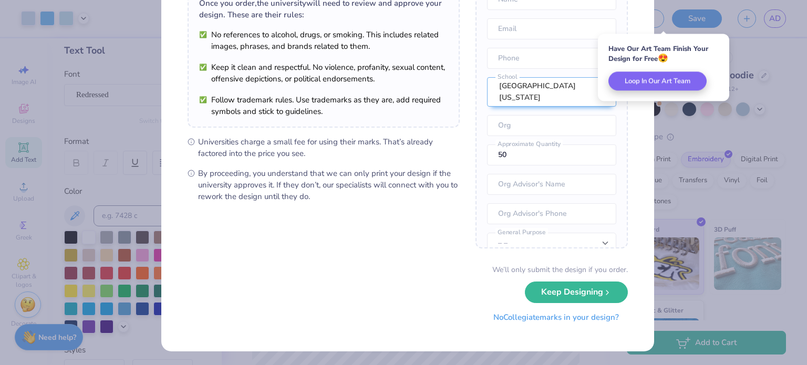
click at [505, 317] on button "No Collegiate marks in your design?" at bounding box center [556, 318] width 143 height 22
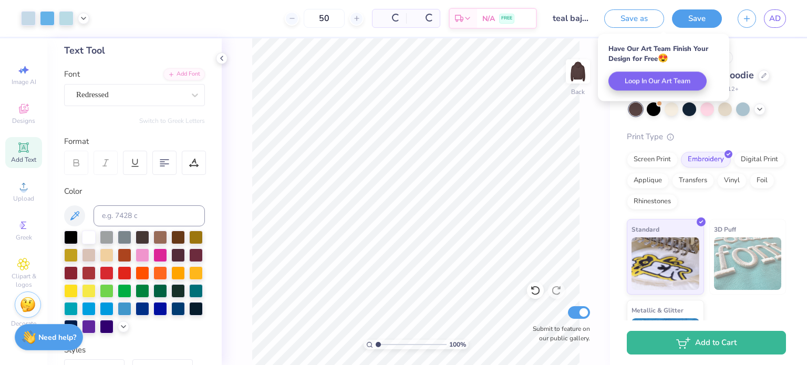
scroll to position [0, 0]
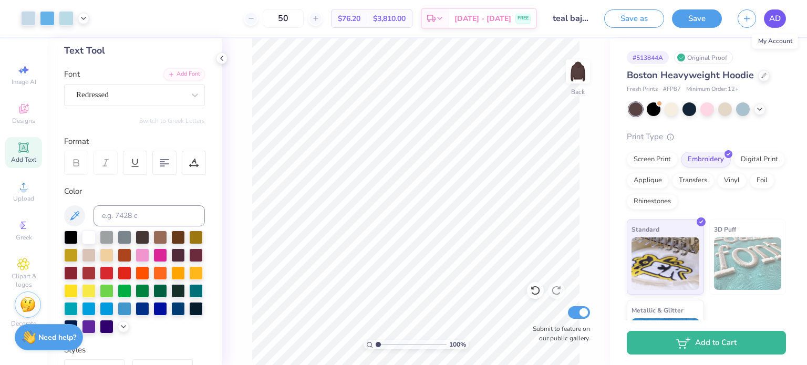
click at [780, 13] on span "AD" at bounding box center [775, 19] width 12 height 12
